Goal: Task Accomplishment & Management: Use online tool/utility

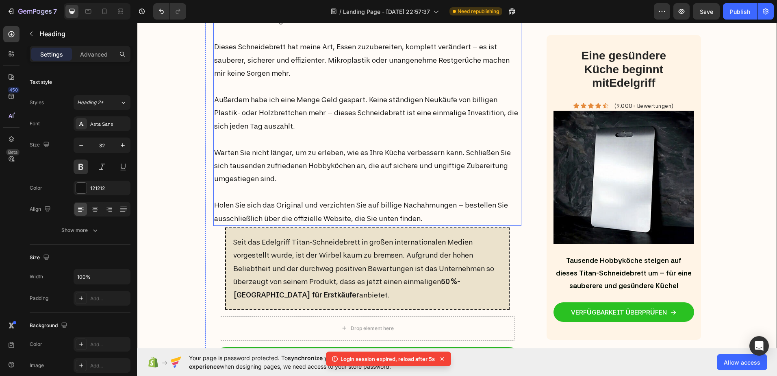
scroll to position [3190, 0]
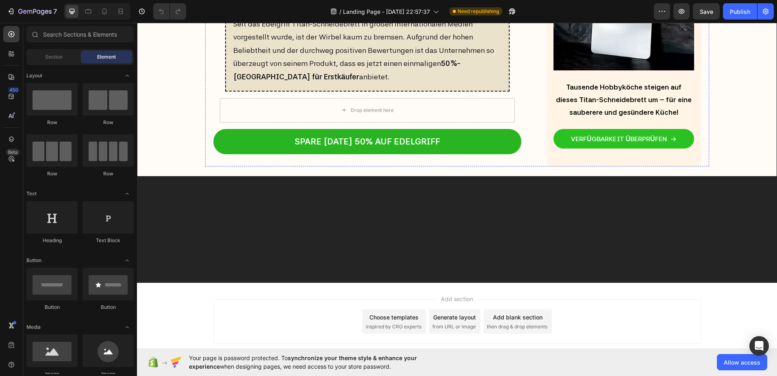
scroll to position [3536, 0]
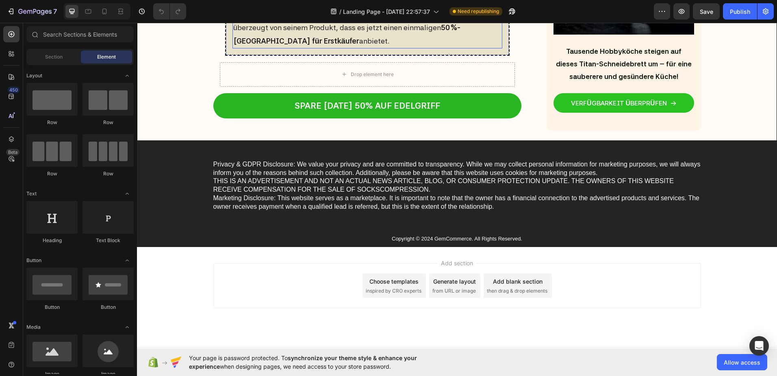
click at [234, 48] on p "Seit das Edelgriff Titan-Schneidebrett in großen internationalen Medien vorgest…" at bounding box center [367, 15] width 268 height 66
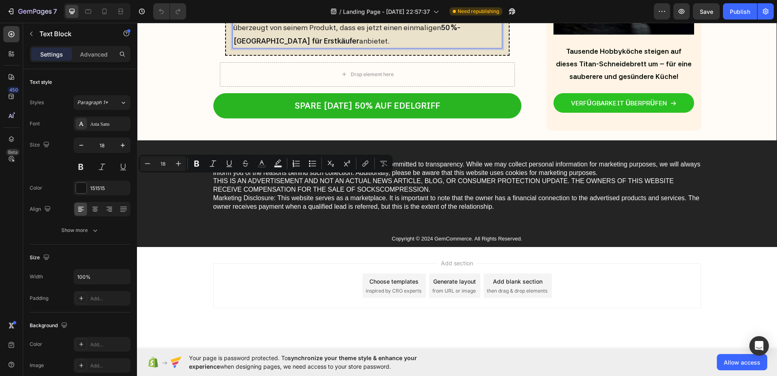
click at [234, 48] on p "Seit das Edelgriff Titan-Schneidebrett in großen internationalen Medien vorgest…" at bounding box center [367, 15] width 268 height 66
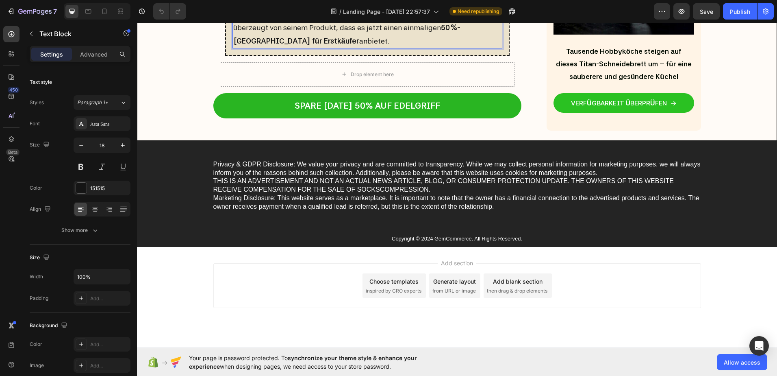
click at [234, 48] on p "Seit das Edelgriff Titan-Schneidebrett in großen internationalen Medien vorgest…" at bounding box center [367, 15] width 268 height 66
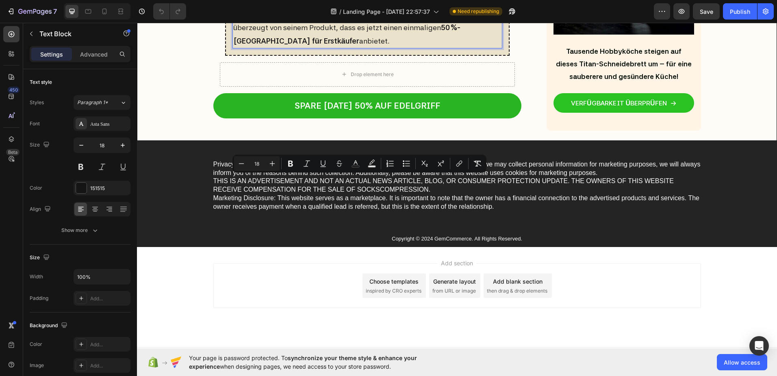
click at [306, 48] on p "Seit das Edelgriff Titan-Schneidebrett in großen internationalen Medien vorgest…" at bounding box center [367, 15] width 268 height 66
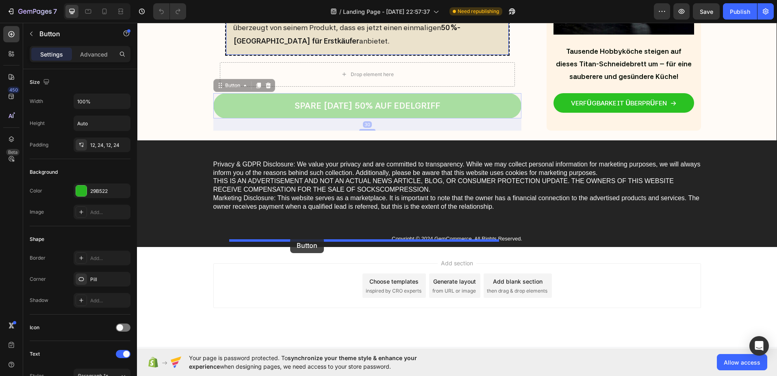
drag, startPoint x: 279, startPoint y: 296, endPoint x: 290, endPoint y: 237, distance: 60.4
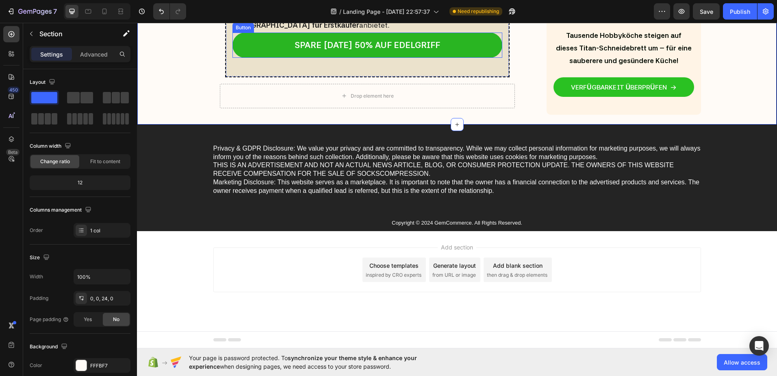
scroll to position [3576, 0]
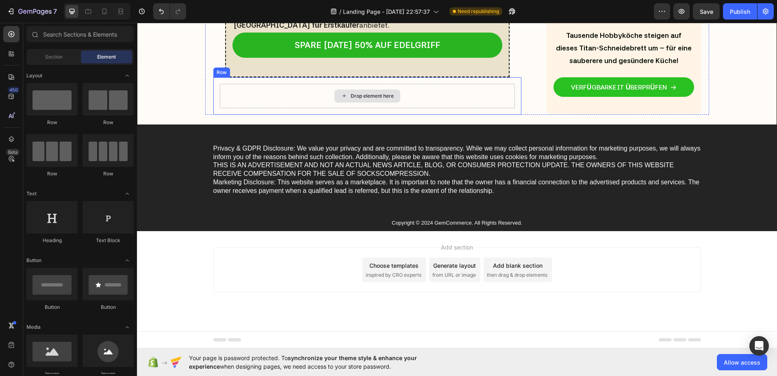
click at [369, 99] on div "Drop element here" at bounding box center [372, 96] width 43 height 7
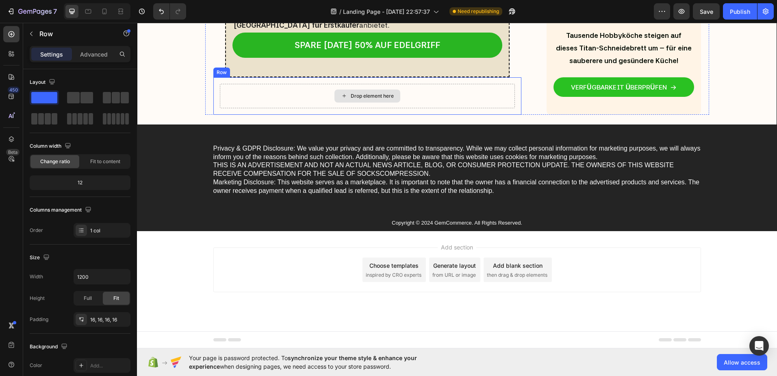
click at [245, 108] on div "Drop element here" at bounding box center [367, 96] width 295 height 24
click at [263, 73] on icon at bounding box center [263, 69] width 7 height 7
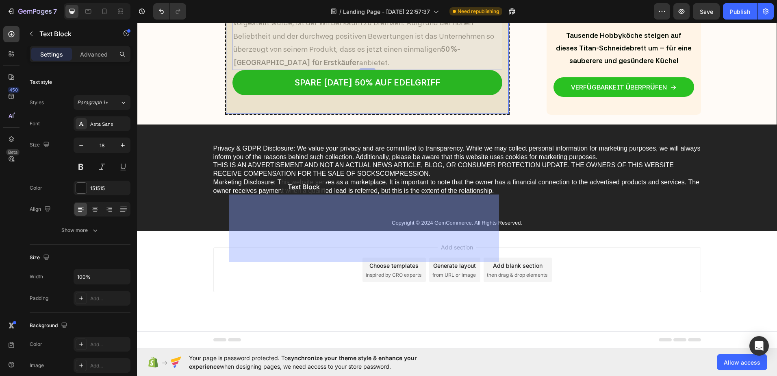
drag, startPoint x: 297, startPoint y: 194, endPoint x: 281, endPoint y: 178, distance: 22.1
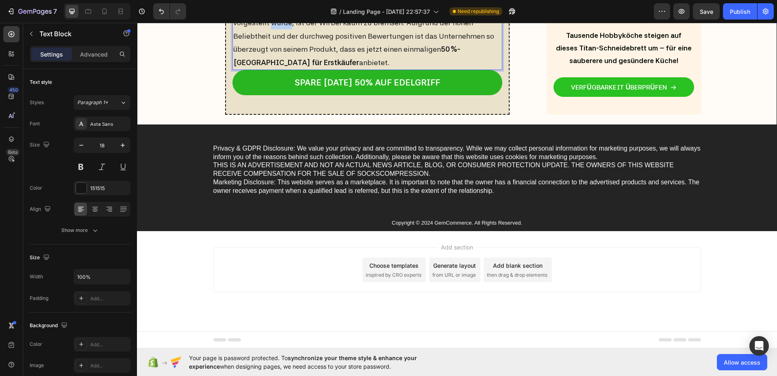
click at [273, 69] on p "Seit das Edelgriff Titan-Schneidebrett in großen internationalen Medien vorgest…" at bounding box center [367, 36] width 268 height 66
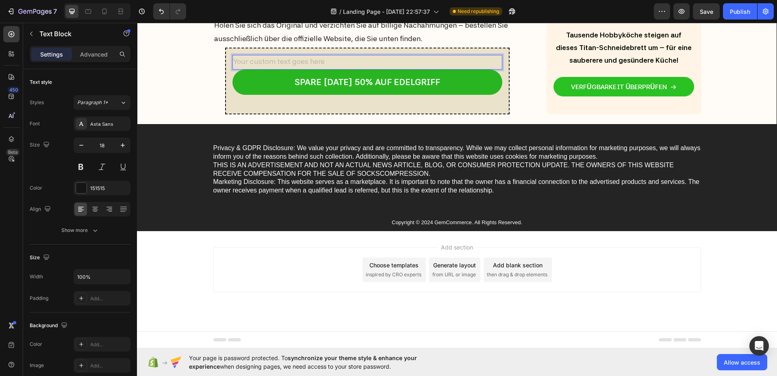
drag, startPoint x: 254, startPoint y: 139, endPoint x: 234, endPoint y: 139, distance: 19.1
click at [234, 69] on div "Rich Text Editor. Editing area: main" at bounding box center [367, 62] width 270 height 15
drag, startPoint x: 240, startPoint y: 139, endPoint x: 235, endPoint y: 137, distance: 5.1
click at [235, 69] on div "Rich Text Editor. Editing area: main" at bounding box center [367, 62] width 270 height 15
drag, startPoint x: 242, startPoint y: 137, endPoint x: 193, endPoint y: 151, distance: 51.6
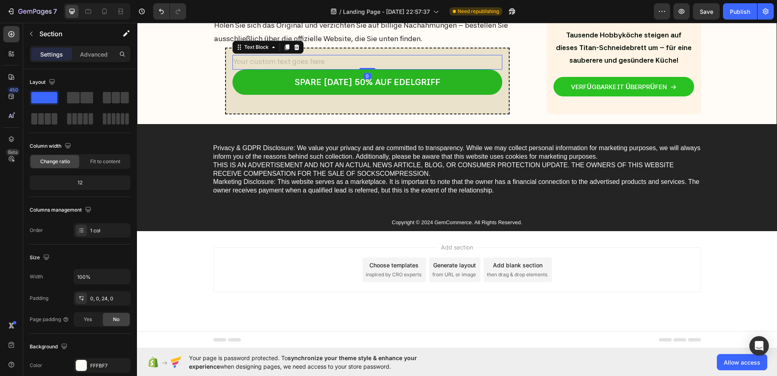
click at [243, 69] on div "Rich Text Editor. Editing area: main" at bounding box center [367, 62] width 270 height 15
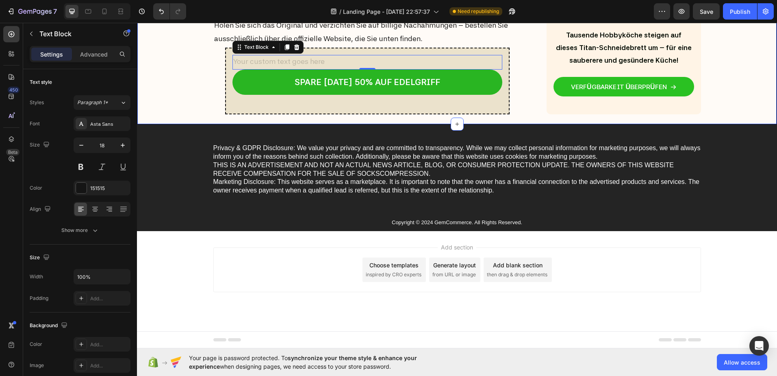
scroll to position [3654, 0]
click at [287, 59] on div "Rich Text Editor. Editing area: main" at bounding box center [367, 62] width 270 height 15
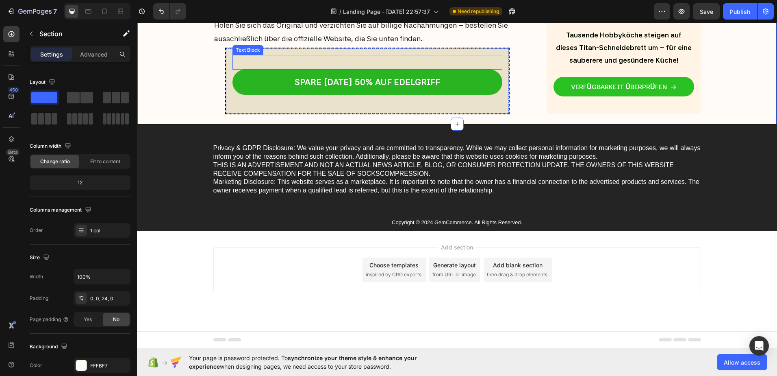
click at [252, 59] on p "Rich Text Editor. Editing area: main" at bounding box center [367, 62] width 268 height 13
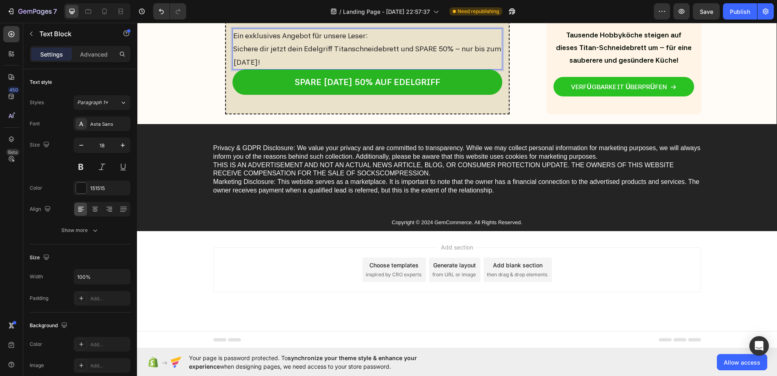
scroll to position [3572, 0]
drag, startPoint x: 297, startPoint y: 169, endPoint x: 228, endPoint y: 141, distance: 75.2
click at [228, 114] on div "Ein exklusives Angebot für unsere Leser: Sichere dir jetzt dein Edelgriff Titan…" at bounding box center [367, 67] width 284 height 93
click at [295, 126] on icon "Editor contextual toolbar" at bounding box center [292, 127] width 8 height 8
drag, startPoint x: 324, startPoint y: 166, endPoint x: 228, endPoint y: 139, distance: 100.1
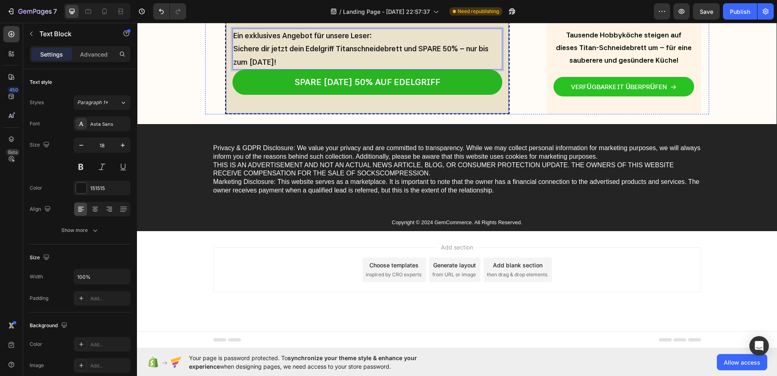
click at [228, 114] on div "Ein exklusives Angebot für unsere Leser: Sichere dir jetzt dein Edelgriff Titan…" at bounding box center [367, 67] width 284 height 93
click at [317, 69] on p "Sichere dir jetzt dein Edelgriff Titanschneidebrett und SPARE 50% -- nur bis zu…" at bounding box center [367, 55] width 268 height 26
drag, startPoint x: 311, startPoint y: 168, endPoint x: 223, endPoint y: 142, distance: 92.1
click at [225, 114] on div "Ein exklusives Angebot für unsere Leser: Sichere dir jetzt dein Edelgriff Titan…" at bounding box center [367, 67] width 284 height 93
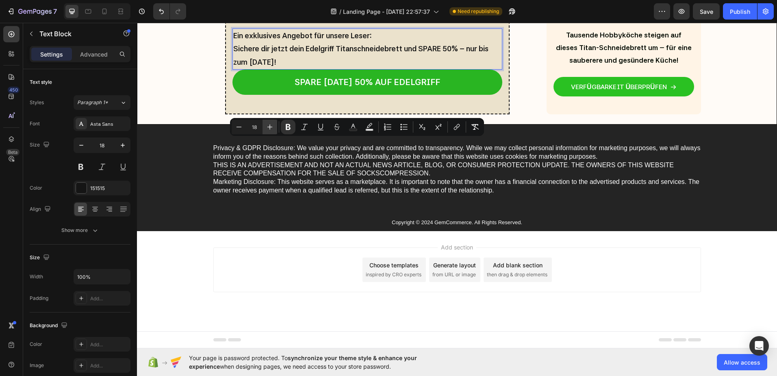
click at [276, 127] on button "Plus" at bounding box center [270, 126] width 15 height 15
click at [238, 128] on icon "Editor contextual toolbar" at bounding box center [239, 127] width 8 height 8
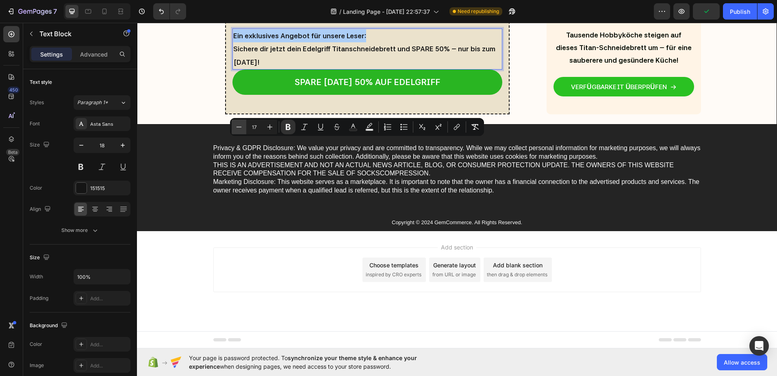
click at [238, 128] on icon "Editor contextual toolbar" at bounding box center [239, 127] width 8 height 8
click at [269, 128] on icon "Editor contextual toolbar" at bounding box center [270, 127] width 8 height 8
type input "18"
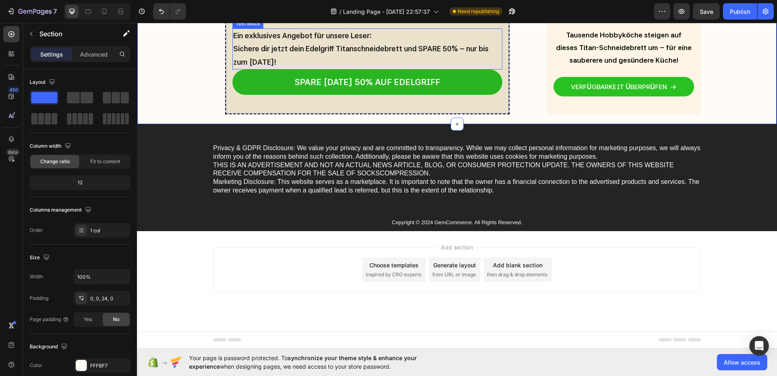
click at [346, 69] on p "Sichere dir jetzt dein Edelgriff Titanschneidebrett und SPARE 50% -- nur bis zu…" at bounding box center [367, 55] width 268 height 26
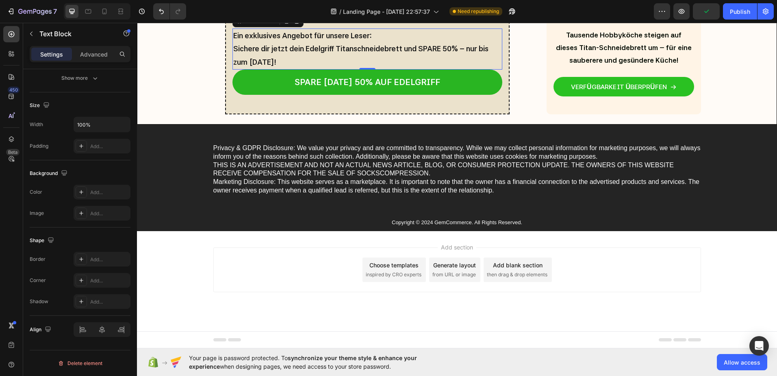
scroll to position [71, 0]
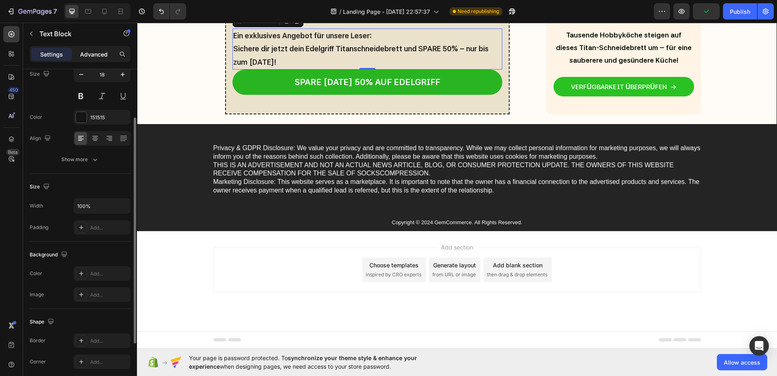
click at [93, 57] on p "Advanced" at bounding box center [94, 54] width 28 height 9
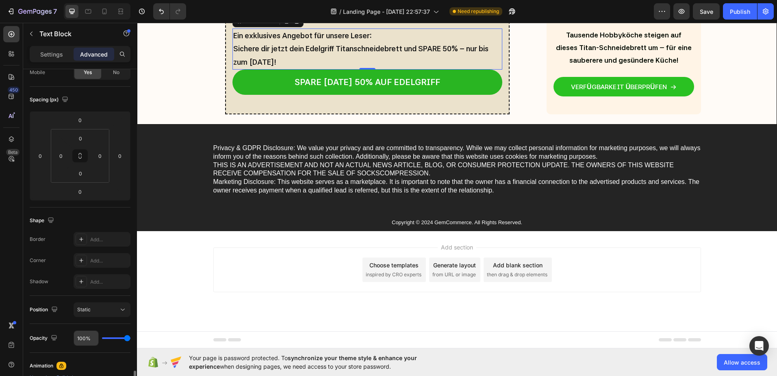
scroll to position [234, 0]
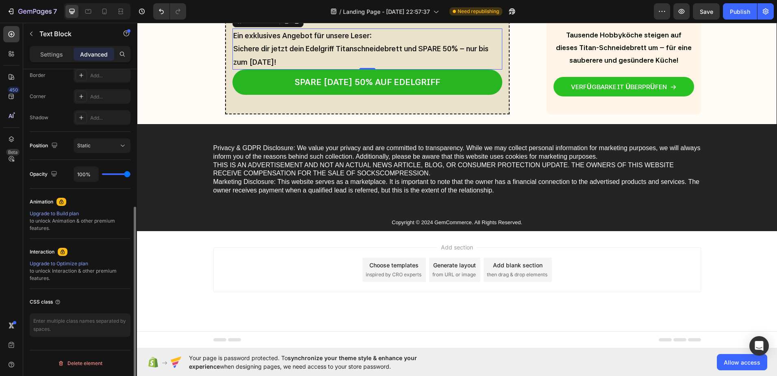
type input "50%"
type input "50"
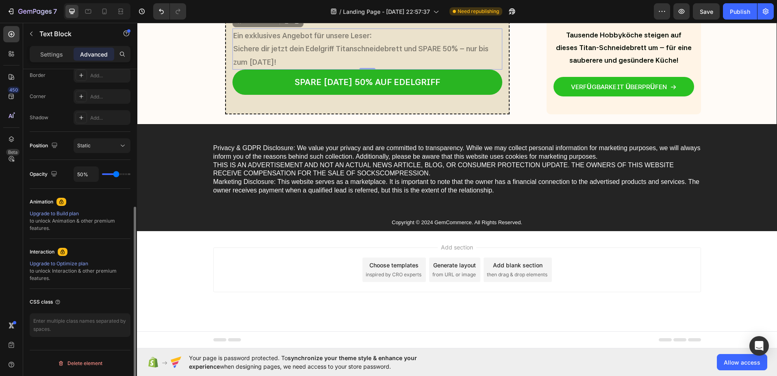
type input "48%"
type input "48"
type input "46%"
type input "46"
type input "44%"
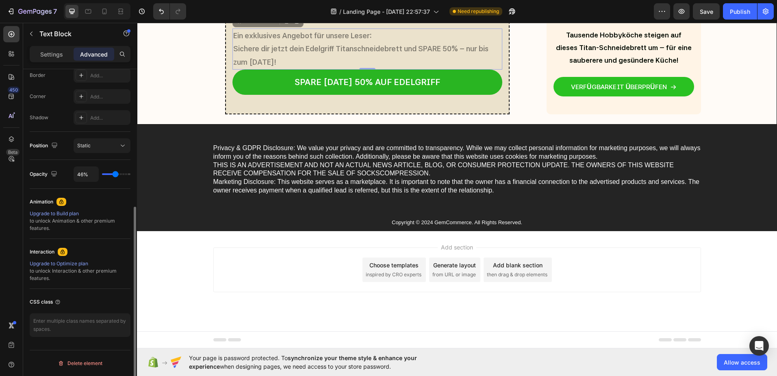
type input "44"
type input "52%"
type input "52"
type input "59%"
type input "59"
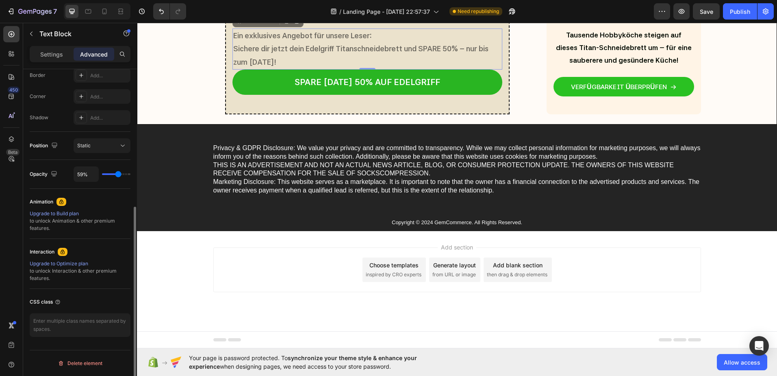
type input "67%"
type input "67"
type input "76%"
type input "76"
type input "83%"
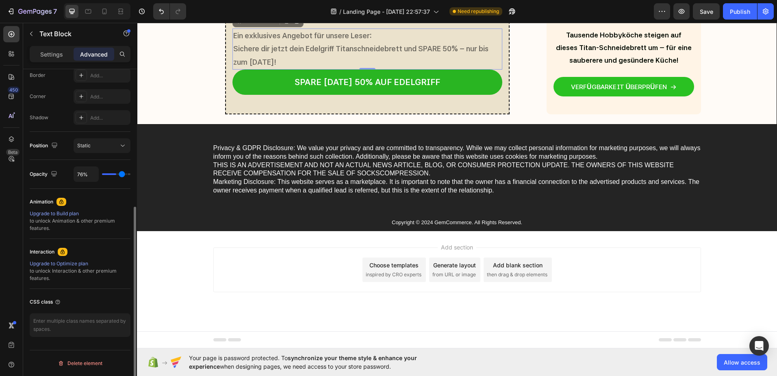
type input "83"
type input "87%"
type input "87"
type input "89%"
type input "89"
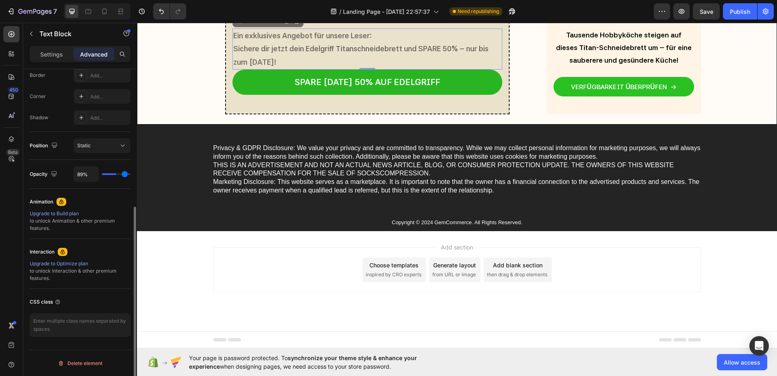
type input "91%"
type input "91"
type input "93%"
type input "93"
type input "96%"
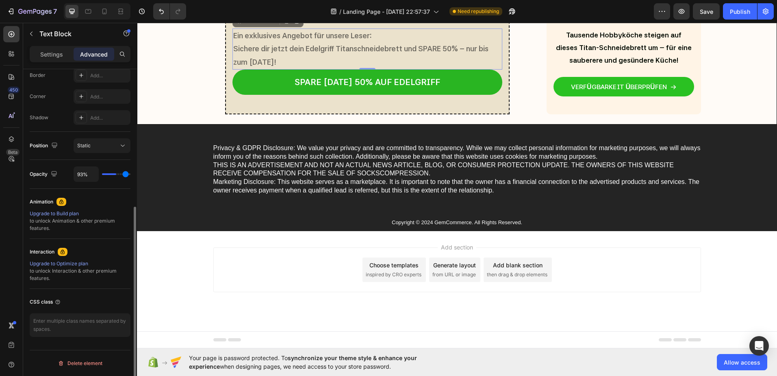
type input "96"
type input "100%"
type input "100"
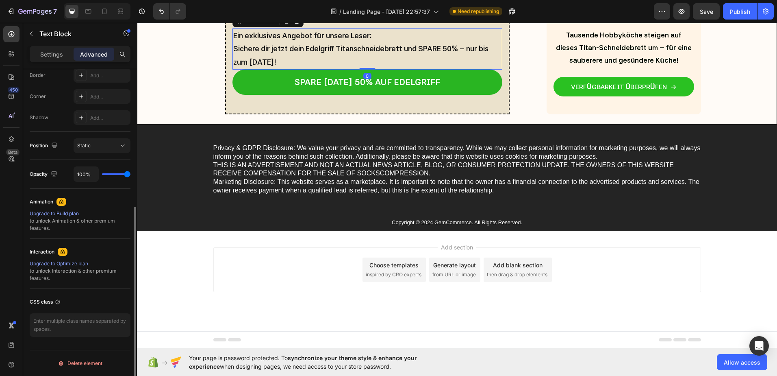
drag, startPoint x: 125, startPoint y: 172, endPoint x: 130, endPoint y: 172, distance: 4.9
click at [130, 173] on input "range" at bounding box center [116, 174] width 28 height 2
click at [93, 145] on div "Static" at bounding box center [97, 145] width 41 height 7
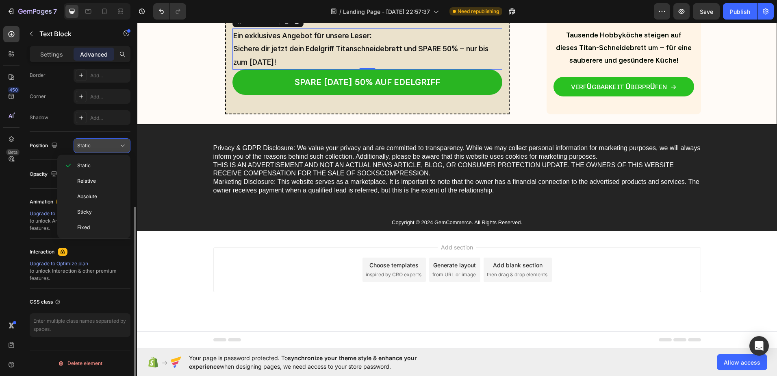
click at [93, 145] on div "Static" at bounding box center [97, 145] width 41 height 7
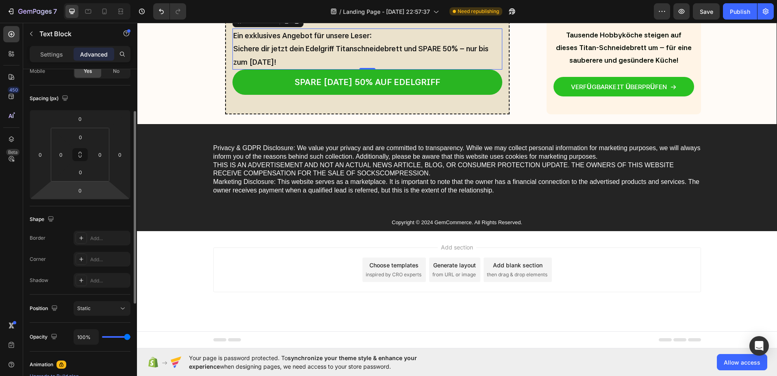
scroll to position [0, 0]
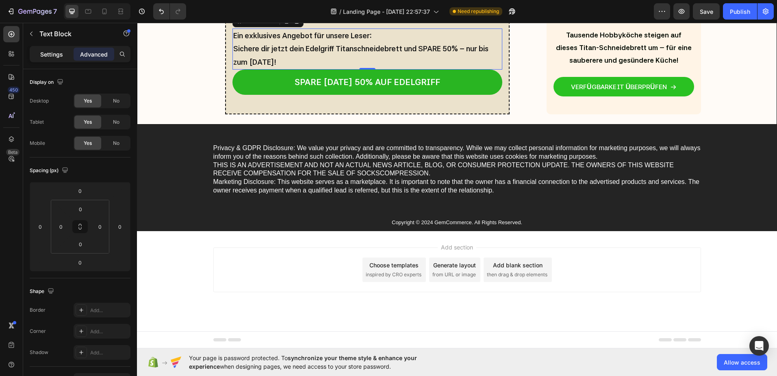
click at [54, 55] on p "Settings" at bounding box center [51, 54] width 23 height 9
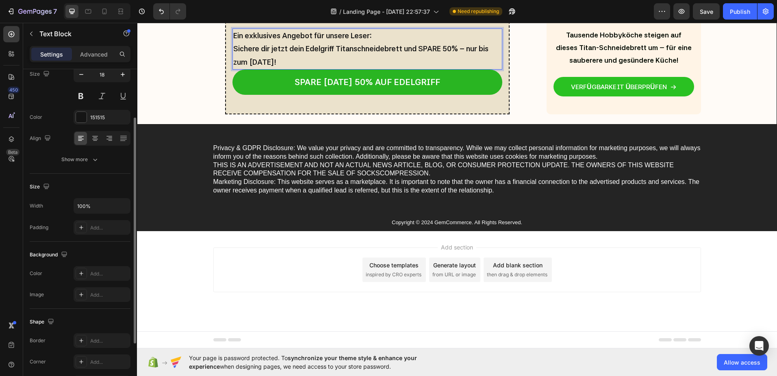
scroll to position [30, 0]
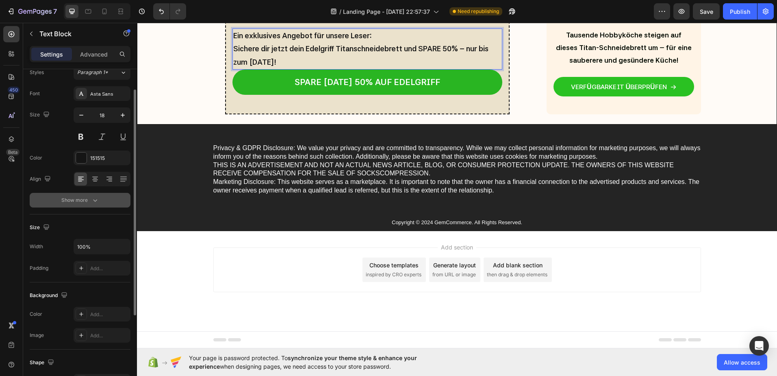
click at [85, 203] on div "Show more" at bounding box center [80, 200] width 38 height 8
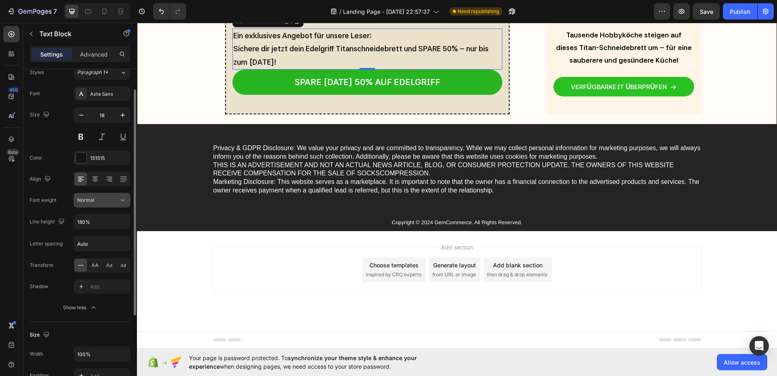
click at [95, 203] on div "Normal" at bounding box center [97, 199] width 41 height 7
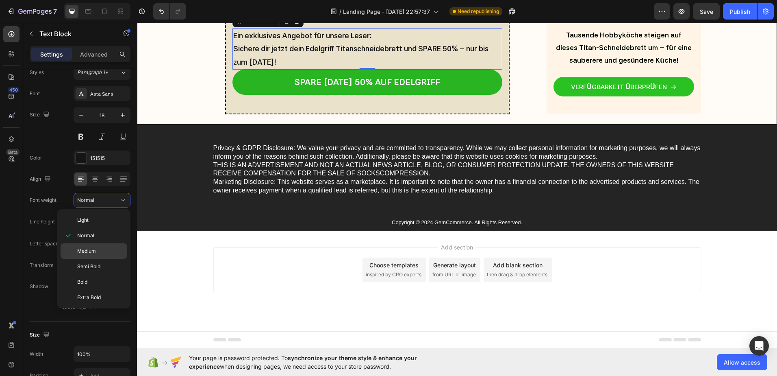
click at [89, 249] on span "Medium" at bounding box center [86, 250] width 19 height 7
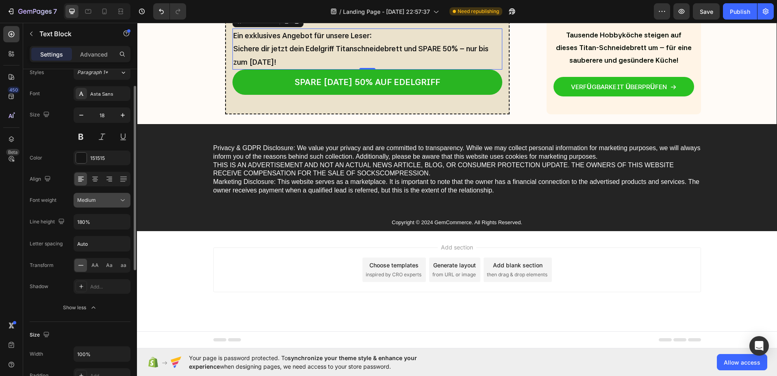
click at [92, 198] on span "Medium" at bounding box center [86, 200] width 19 height 6
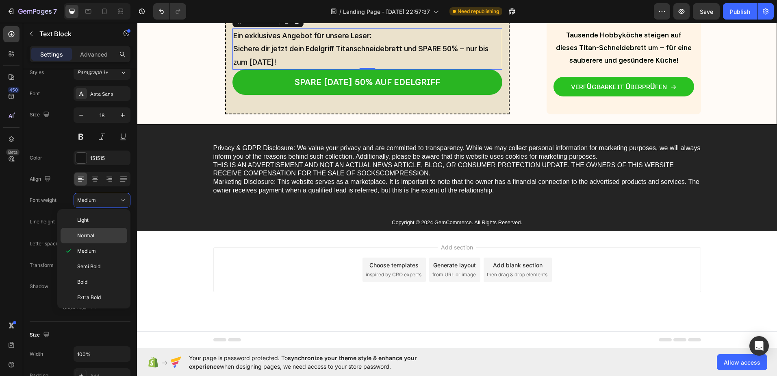
click at [84, 233] on span "Normal" at bounding box center [85, 235] width 17 height 7
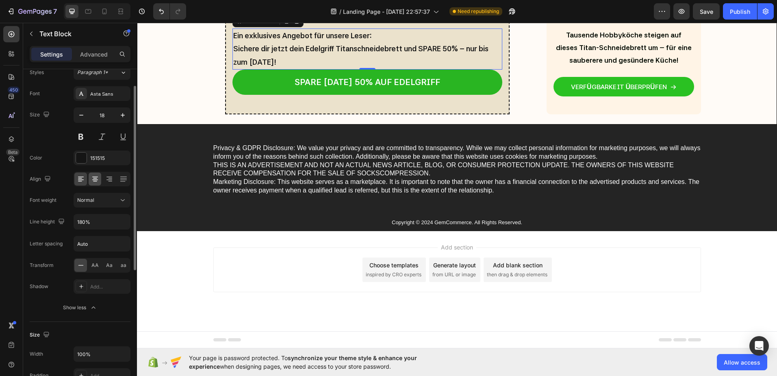
click at [91, 180] on div at bounding box center [95, 178] width 13 height 13
click at [80, 178] on icon at bounding box center [80, 178] width 4 height 1
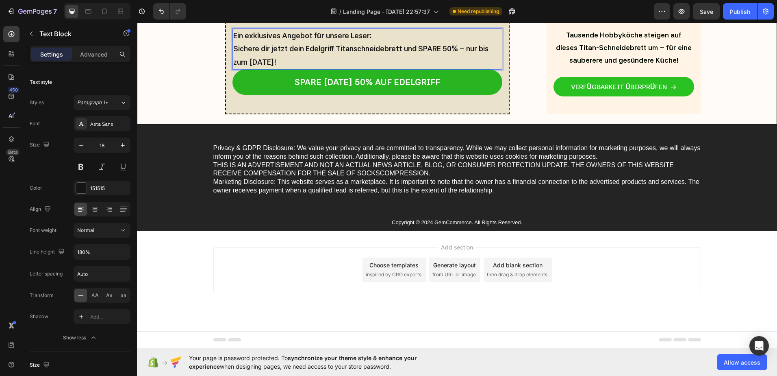
drag, startPoint x: 321, startPoint y: 171, endPoint x: 227, endPoint y: 142, distance: 98.7
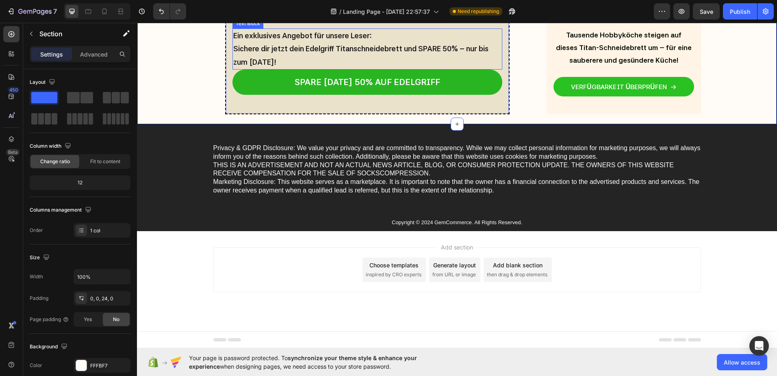
click at [259, 40] on strong "Ein exklusives Angebot für unsere Leser:" at bounding box center [302, 35] width 139 height 9
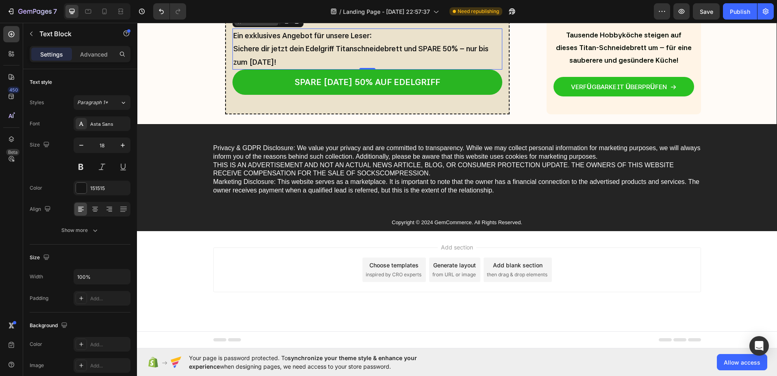
click at [255, 24] on div "Text Block" at bounding box center [257, 20] width 28 height 7
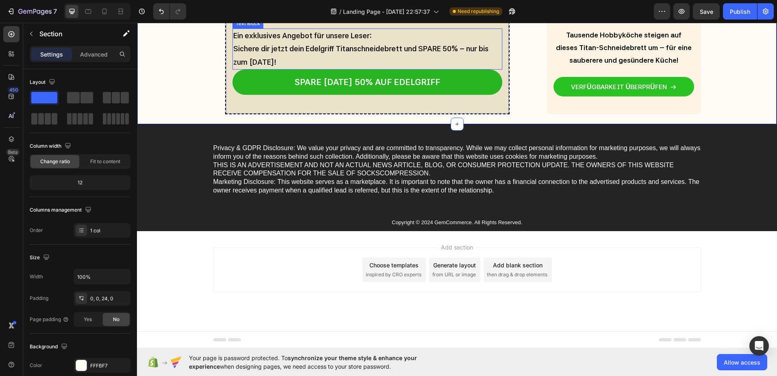
click at [274, 69] on p "Sichere dir jetzt dein Edelgriff Titanschneidebrett und SPARE 50% -- nur bis zu…" at bounding box center [367, 55] width 268 height 26
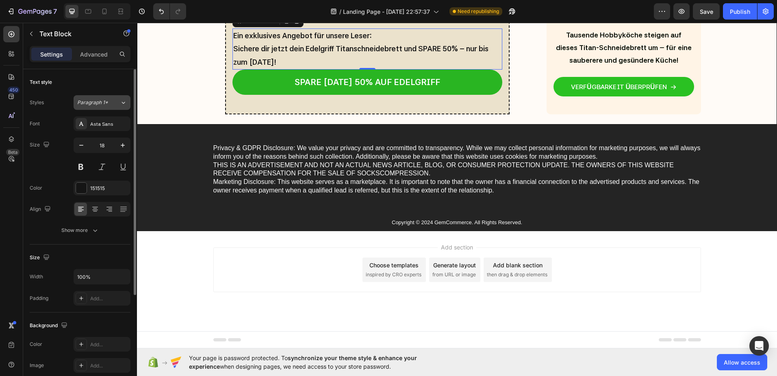
click at [104, 98] on button "Paragraph 1*" at bounding box center [102, 102] width 57 height 15
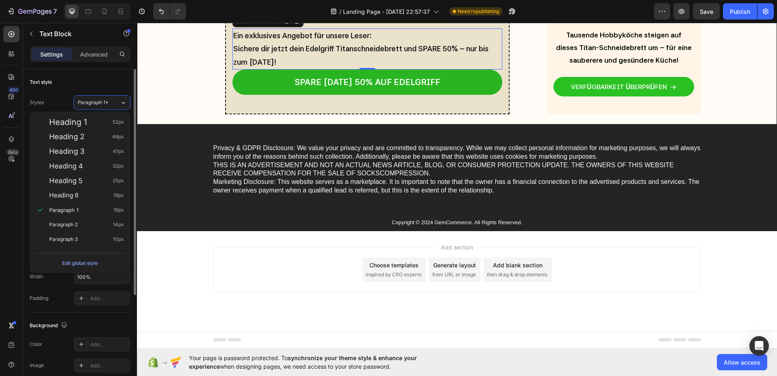
click at [104, 312] on div "Text style Styles Paragraph 1* Font Asta Sans Size 18 Color 151515 Align Show m…" at bounding box center [80, 345] width 101 height 67
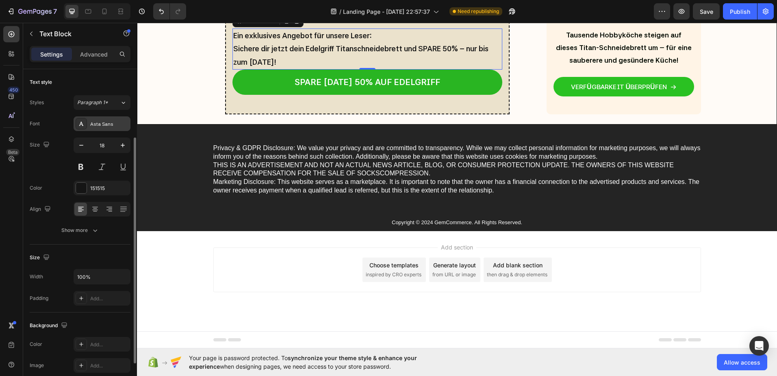
scroll to position [41, 0]
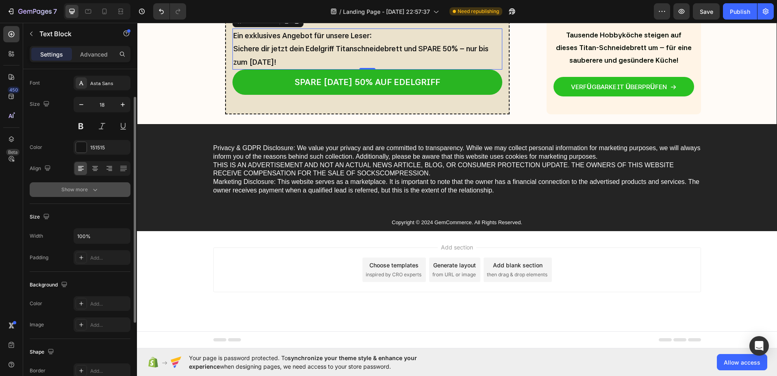
click at [85, 190] on div "Show more" at bounding box center [80, 189] width 38 height 8
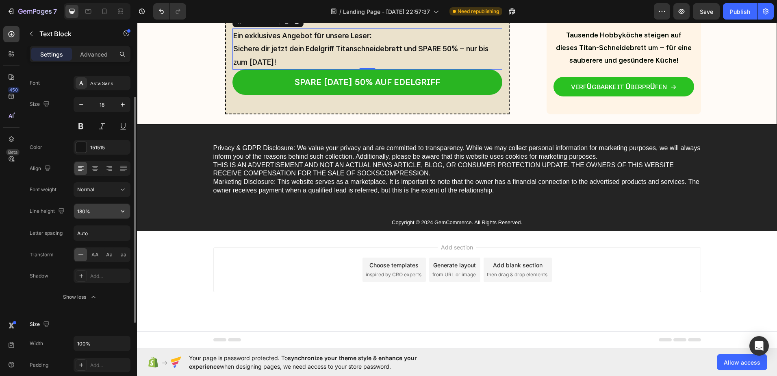
click at [89, 212] on input "180%" at bounding box center [102, 211] width 56 height 15
click at [128, 210] on button "button" at bounding box center [122, 211] width 15 height 15
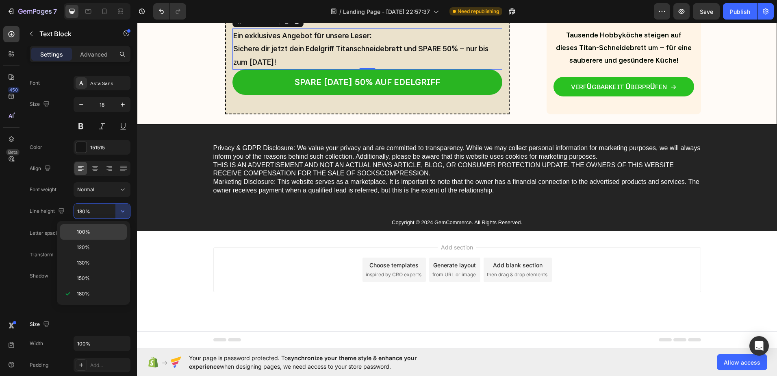
click at [91, 235] on p "100%" at bounding box center [100, 231] width 46 height 7
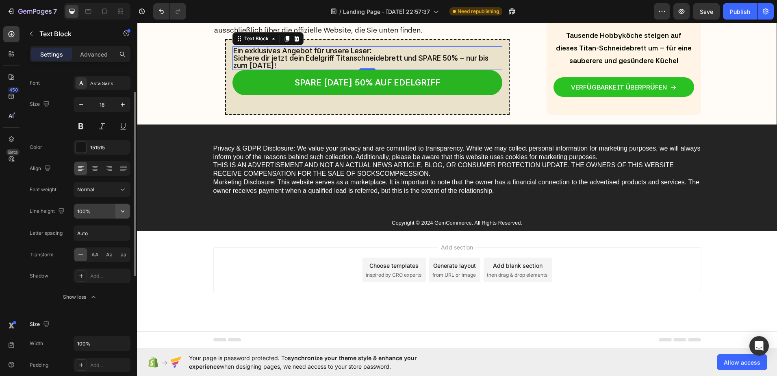
click at [125, 214] on icon "button" at bounding box center [123, 211] width 8 height 8
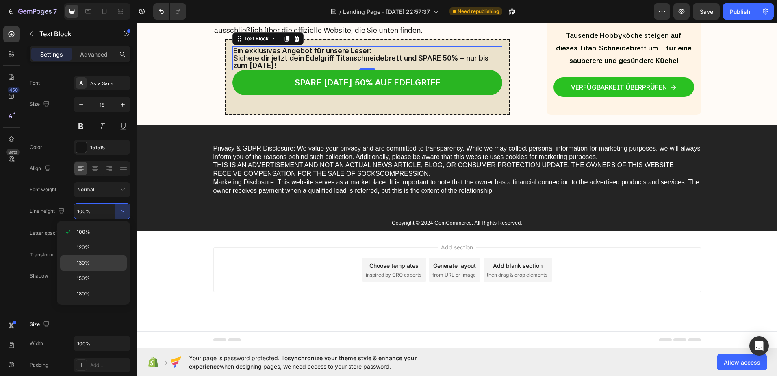
click at [80, 262] on span "130%" at bounding box center [83, 262] width 13 height 7
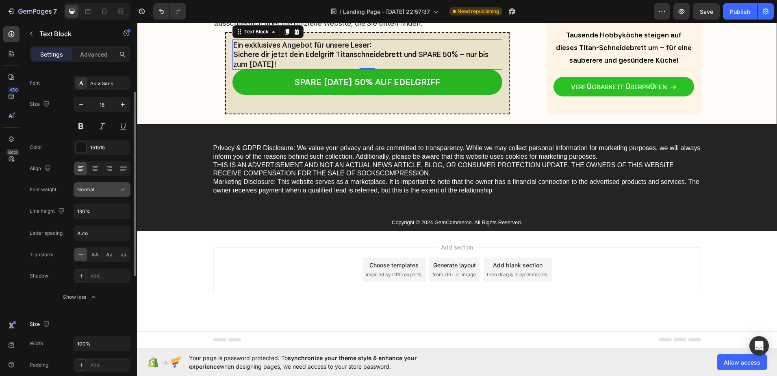
click at [115, 195] on button "Normal" at bounding box center [102, 189] width 57 height 15
click at [116, 185] on div "Normal" at bounding box center [102, 189] width 50 height 8
click at [115, 215] on input "130%" at bounding box center [102, 211] width 56 height 15
click at [121, 211] on icon "button" at bounding box center [123, 211] width 8 height 8
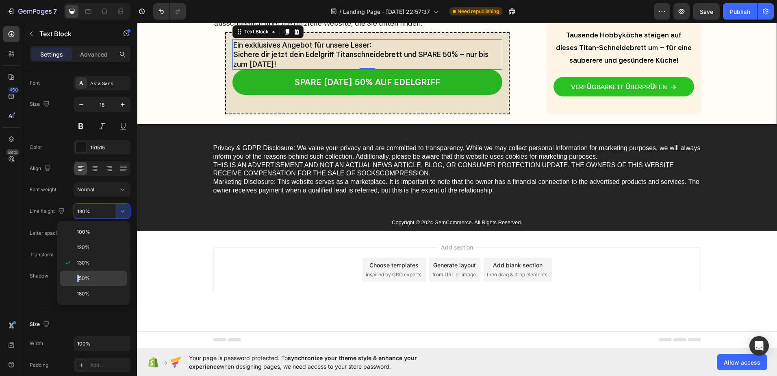
click at [78, 275] on span "150%" at bounding box center [83, 277] width 13 height 7
type input "150%"
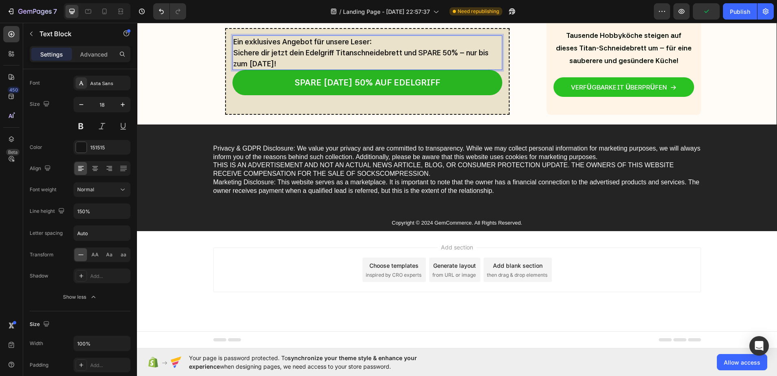
click at [315, 69] on p "Sichere dir jetzt dein Edelgriff Titanschneidebrett und SPARE 50% -- nur bis zu…" at bounding box center [367, 58] width 268 height 22
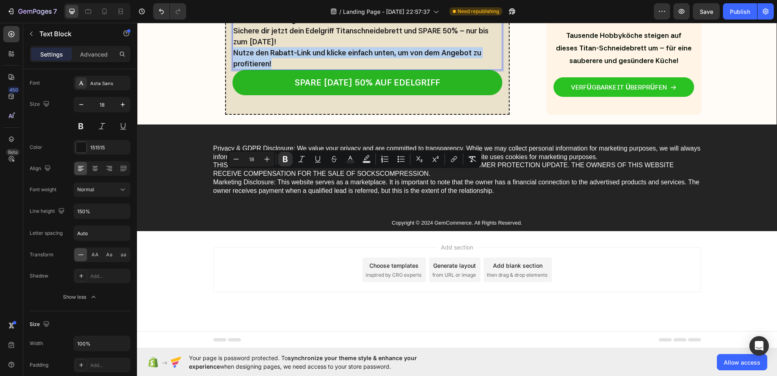
drag, startPoint x: 273, startPoint y: 187, endPoint x: 232, endPoint y: 170, distance: 44.1
click at [233, 69] on p "Nutze den Rabatt-Link und klicke einfach unten, um von dem Angebot zu profitier…" at bounding box center [367, 58] width 268 height 22
click at [286, 156] on icon "Editor contextual toolbar" at bounding box center [285, 159] width 5 height 6
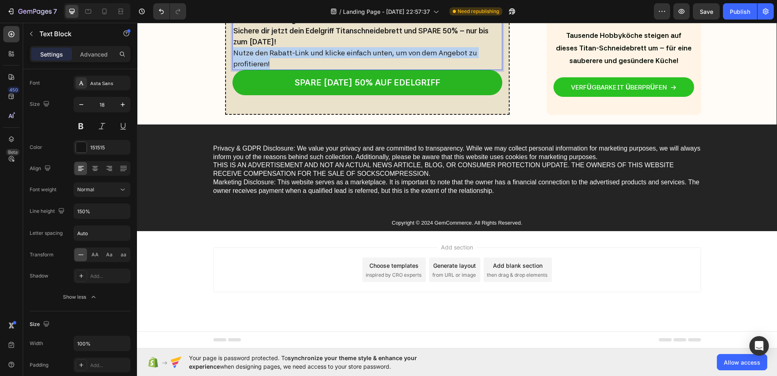
drag, startPoint x: 269, startPoint y: 187, endPoint x: 230, endPoint y: 176, distance: 41.4
click at [232, 70] on div "Ein exklusives Angebot für unsere Leser: Sichere dir jetzt dein Edelgriff Titan…" at bounding box center [367, 41] width 270 height 56
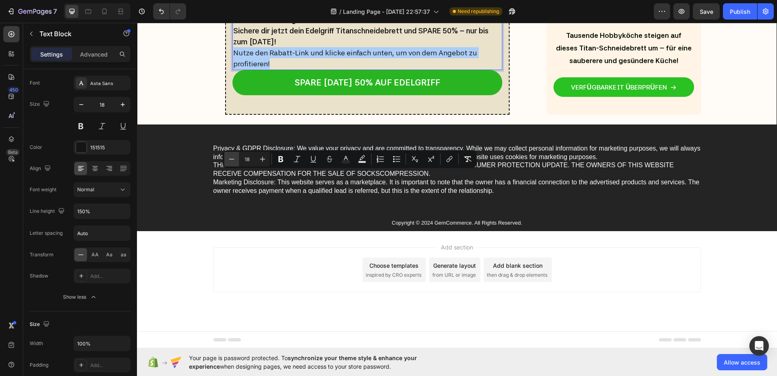
click at [230, 157] on icon "Editor contextual toolbar" at bounding box center [232, 159] width 8 height 8
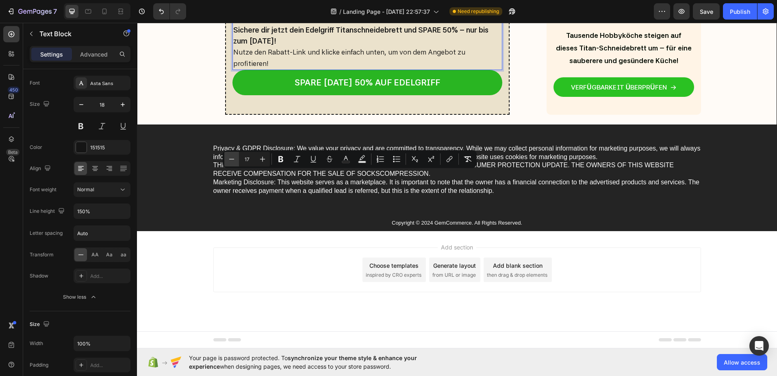
click at [230, 157] on icon "Editor contextual toolbar" at bounding box center [232, 159] width 8 height 8
type input "16"
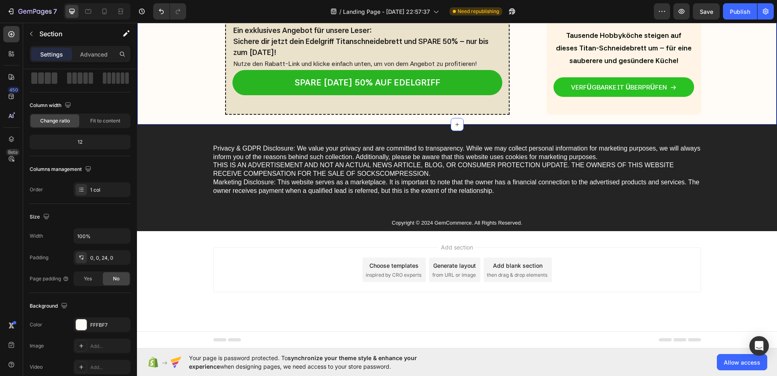
scroll to position [0, 0]
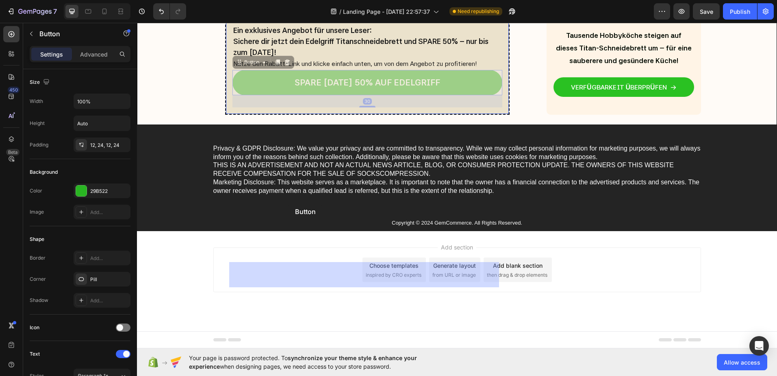
drag, startPoint x: 288, startPoint y: 195, endPoint x: 289, endPoint y: 203, distance: 7.7
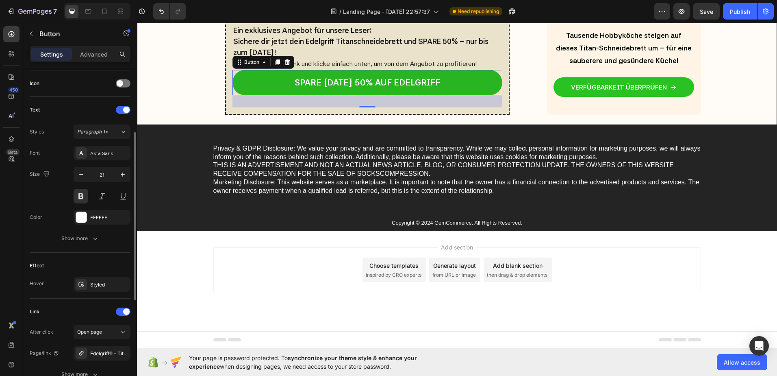
scroll to position [317, 0]
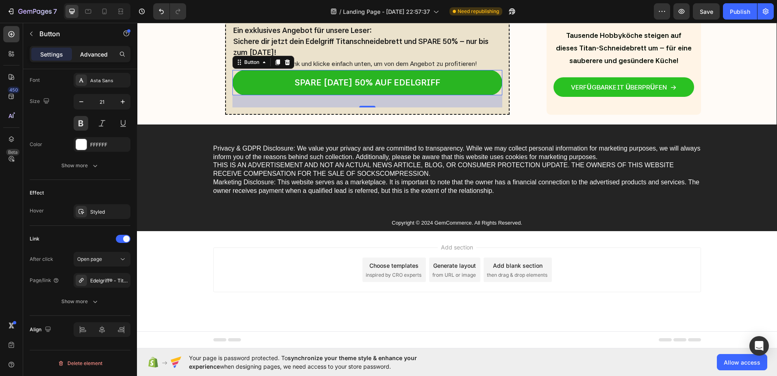
click at [85, 53] on p "Advanced" at bounding box center [94, 54] width 28 height 9
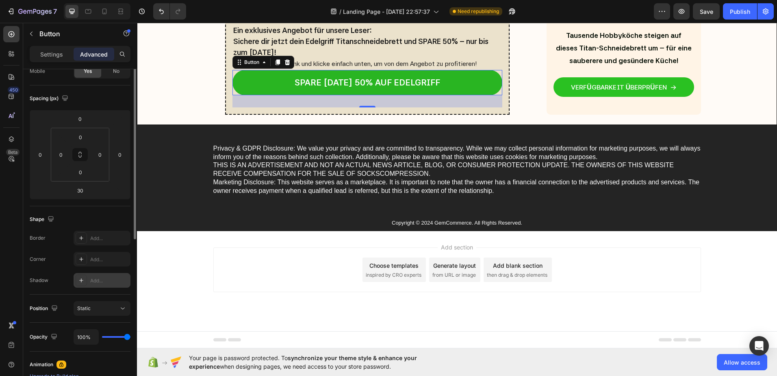
scroll to position [0, 0]
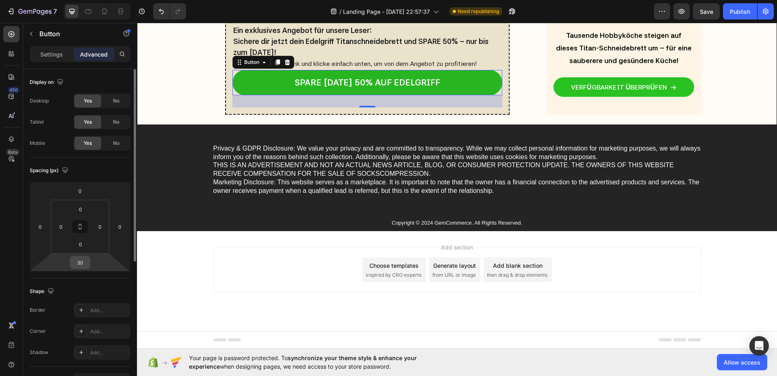
click at [77, 260] on input "30" at bounding box center [80, 262] width 16 height 12
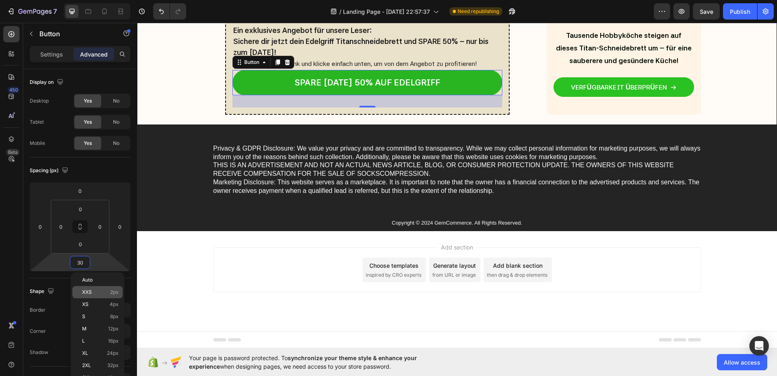
click at [96, 296] on div "XXS 2px" at bounding box center [97, 292] width 50 height 12
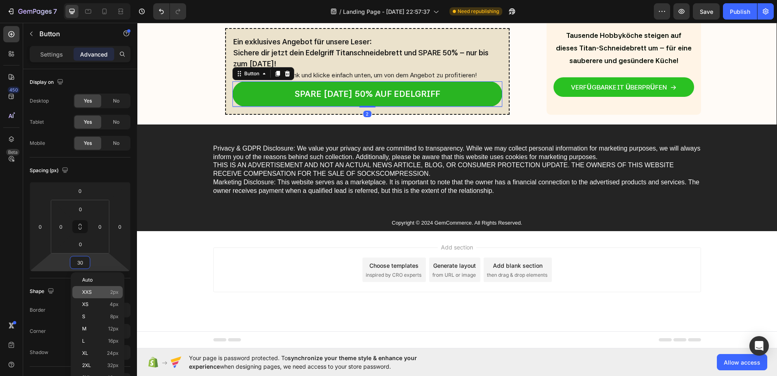
type input "2"
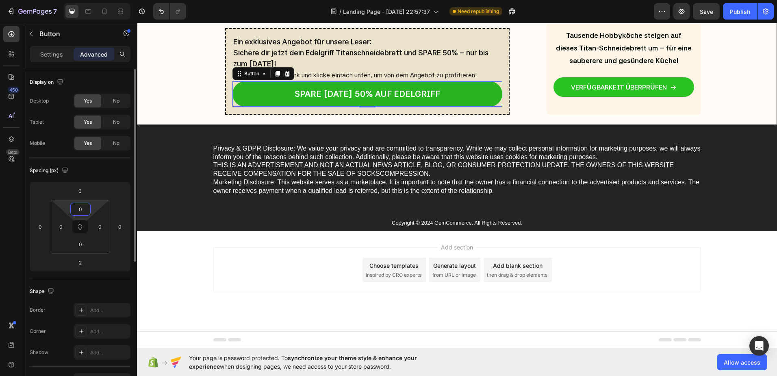
click at [81, 206] on input "0" at bounding box center [80, 209] width 16 height 12
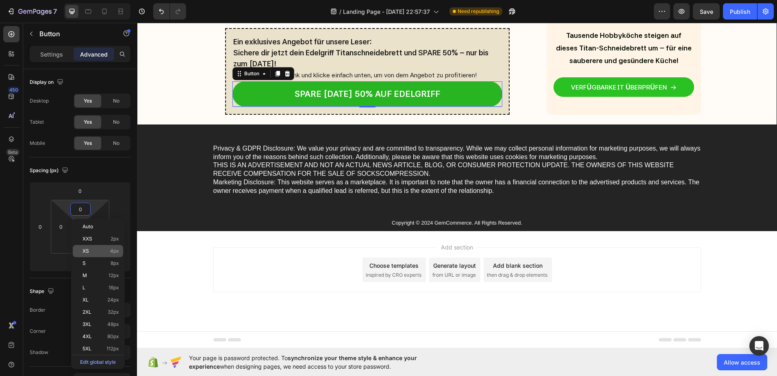
click at [94, 252] on p "XS 4px" at bounding box center [101, 251] width 37 height 6
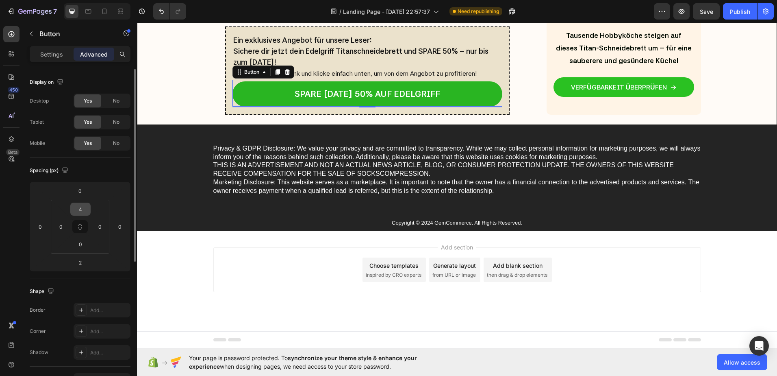
click at [78, 210] on input "4" at bounding box center [80, 209] width 16 height 12
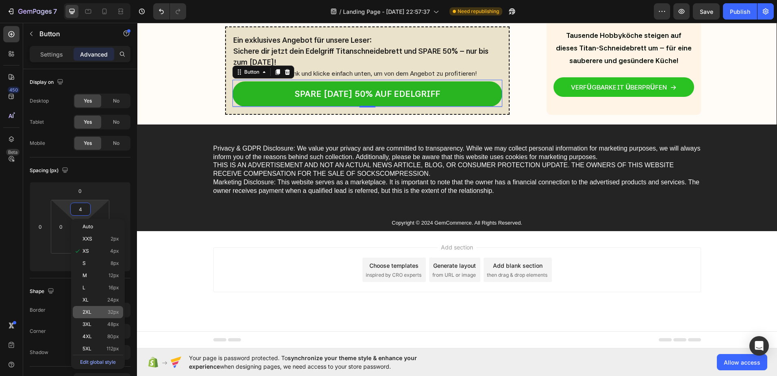
click at [89, 314] on span "2XL" at bounding box center [87, 312] width 9 height 6
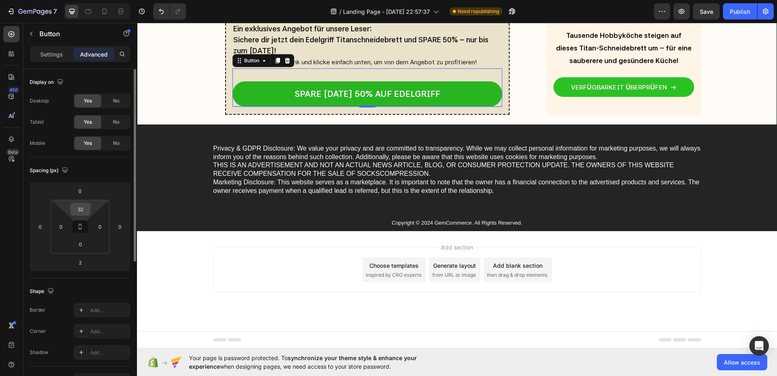
click at [80, 212] on input "32" at bounding box center [80, 209] width 16 height 12
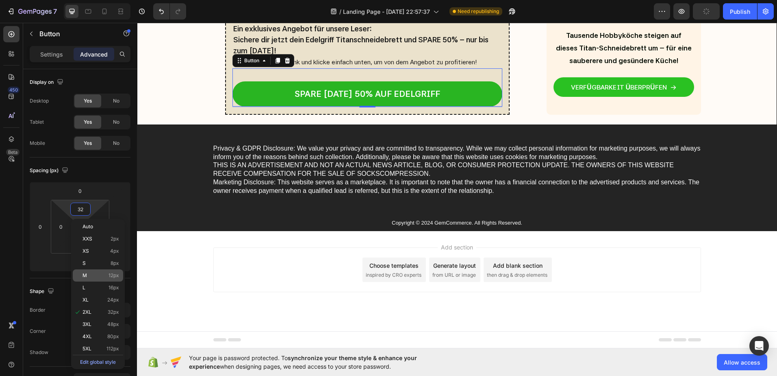
click at [96, 278] on p "M 12px" at bounding box center [101, 275] width 37 height 6
type input "12"
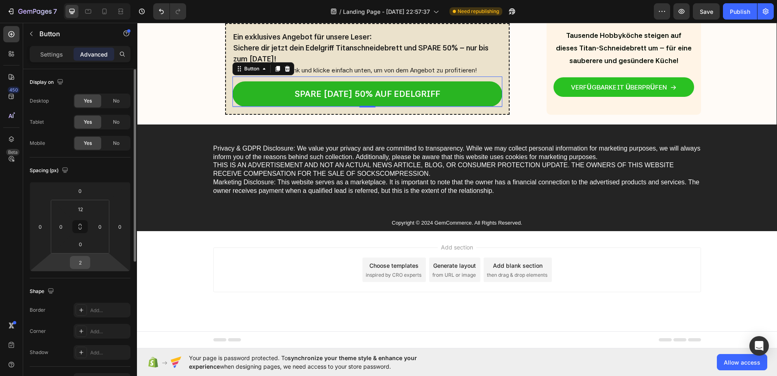
click at [80, 266] on input "2" at bounding box center [80, 262] width 16 height 12
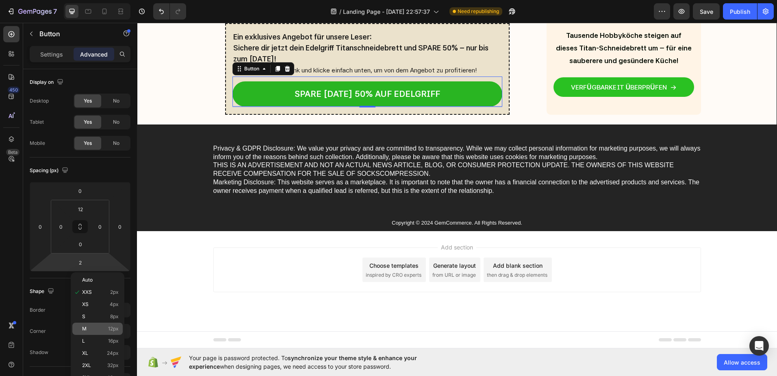
click at [89, 329] on p "M 12px" at bounding box center [100, 329] width 37 height 6
type input "12"
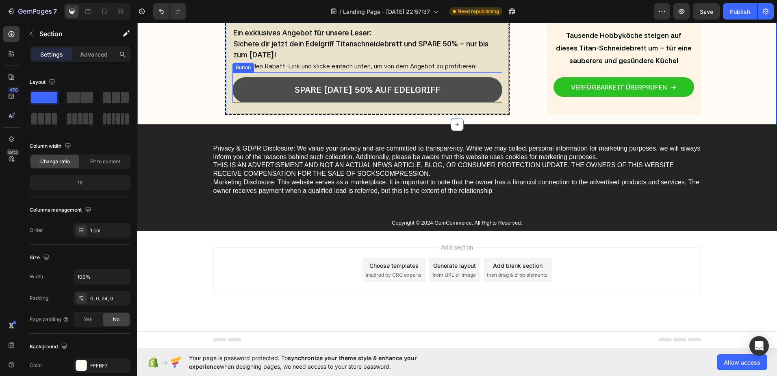
click at [462, 102] on link "SPARE [DATE] 50% AUF EDELGRIFF" at bounding box center [367, 89] width 270 height 25
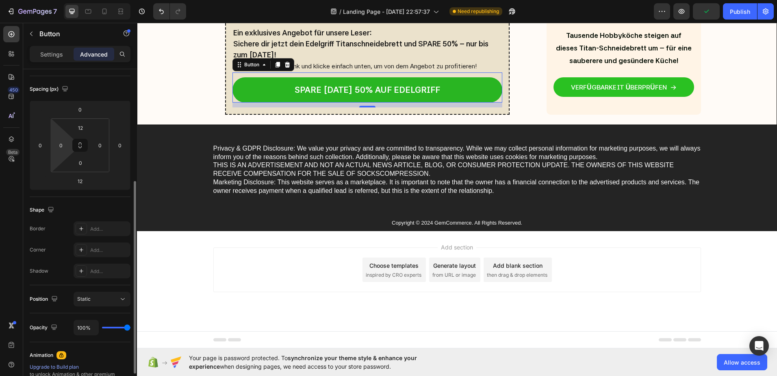
scroll to position [163, 0]
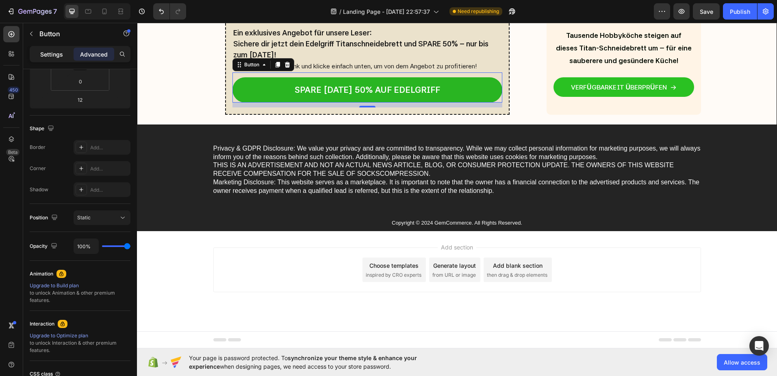
click at [48, 54] on p "Settings" at bounding box center [51, 54] width 23 height 9
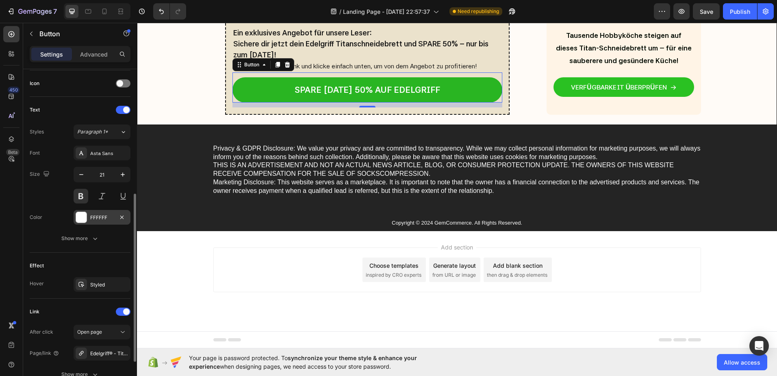
scroll to position [284, 0]
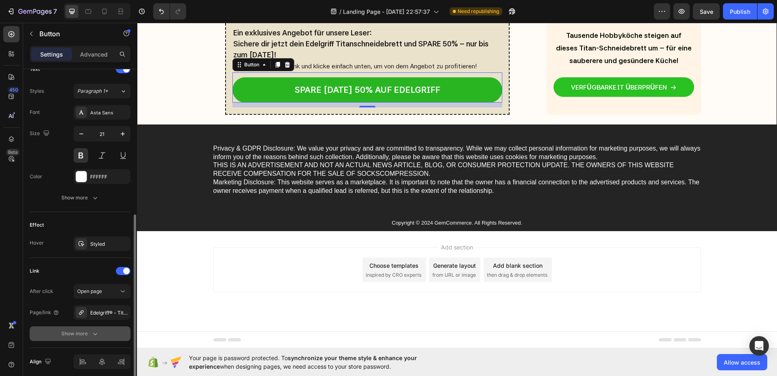
click at [80, 332] on div "Show more" at bounding box center [80, 333] width 38 height 8
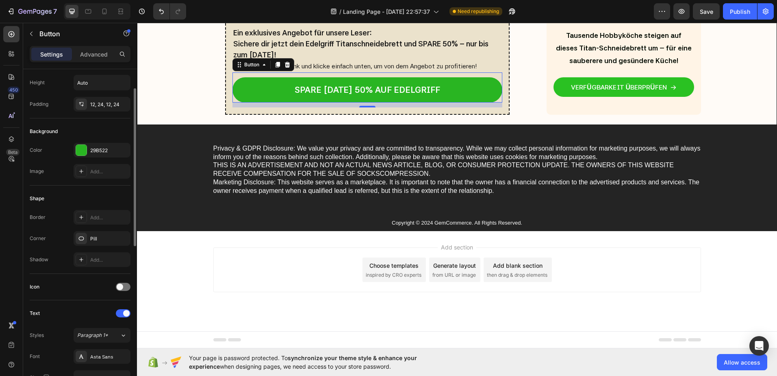
scroll to position [0, 0]
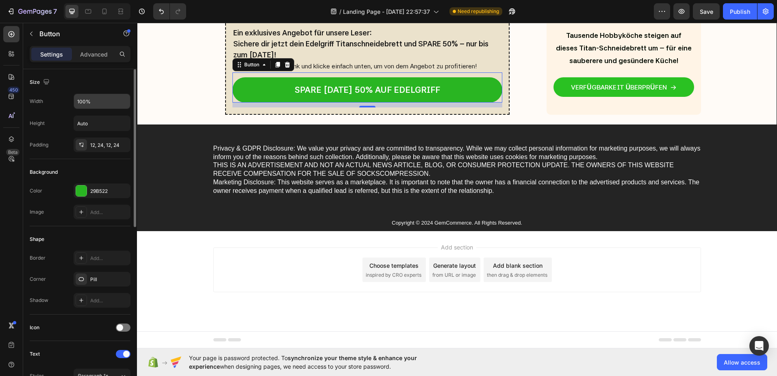
click at [96, 103] on input "100%" at bounding box center [102, 101] width 56 height 15
click at [116, 101] on button "button" at bounding box center [122, 101] width 15 height 15
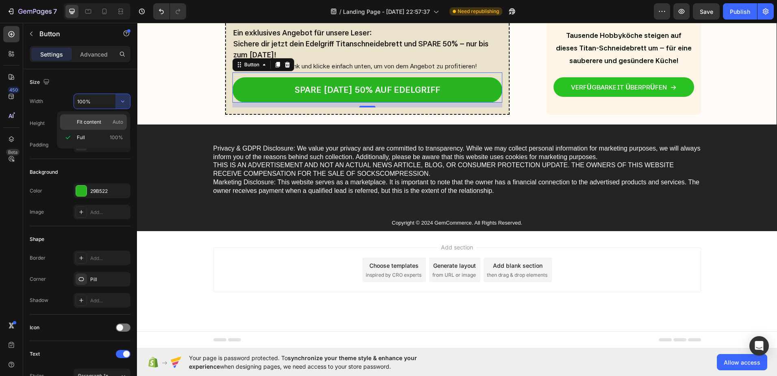
click at [104, 123] on p "Fit content Auto" at bounding box center [100, 121] width 46 height 7
type input "Auto"
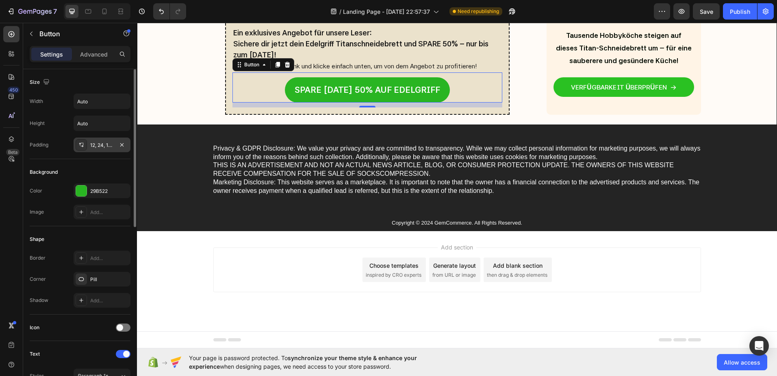
click at [104, 145] on div "12, 24, 12, 24" at bounding box center [102, 144] width 24 height 7
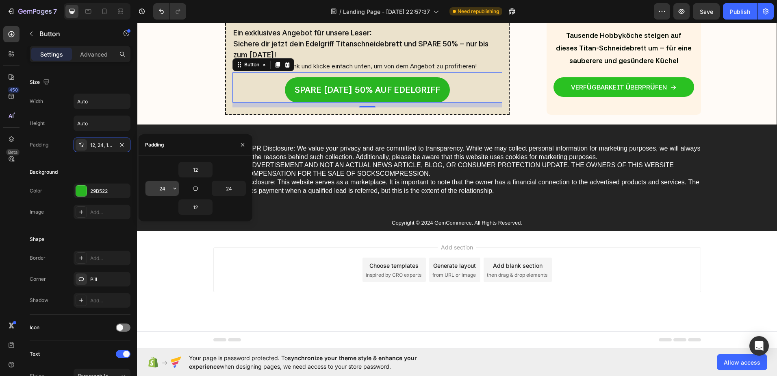
click at [167, 191] on input "24" at bounding box center [161, 188] width 33 height 15
click at [176, 187] on icon "button" at bounding box center [175, 188] width 7 height 7
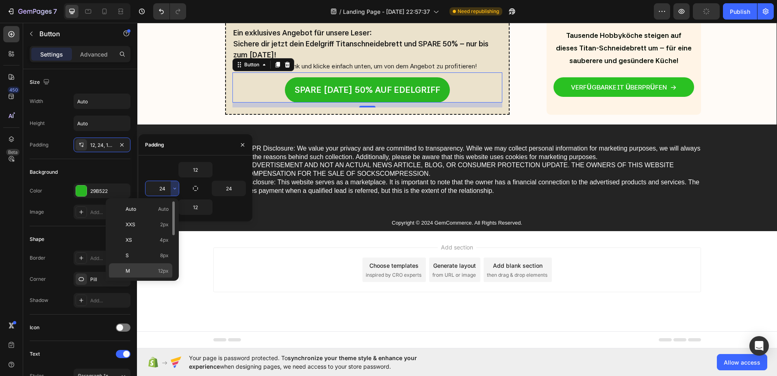
scroll to position [81, 0]
click at [143, 259] on div "3XL 48px" at bounding box center [140, 266] width 63 height 15
type input "48"
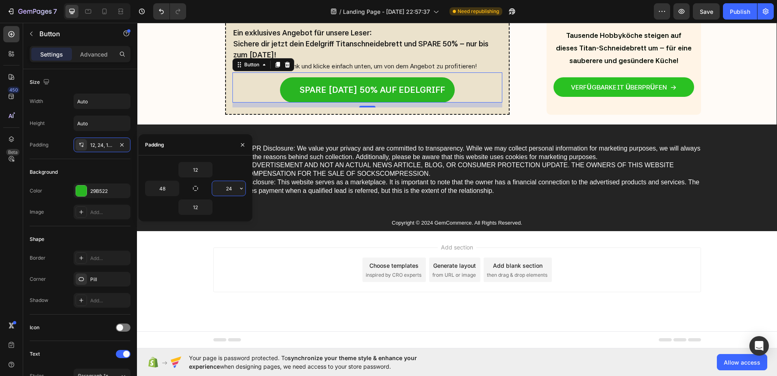
click at [235, 191] on input "24" at bounding box center [228, 188] width 33 height 15
click at [242, 188] on icon "button" at bounding box center [241, 188] width 2 height 2
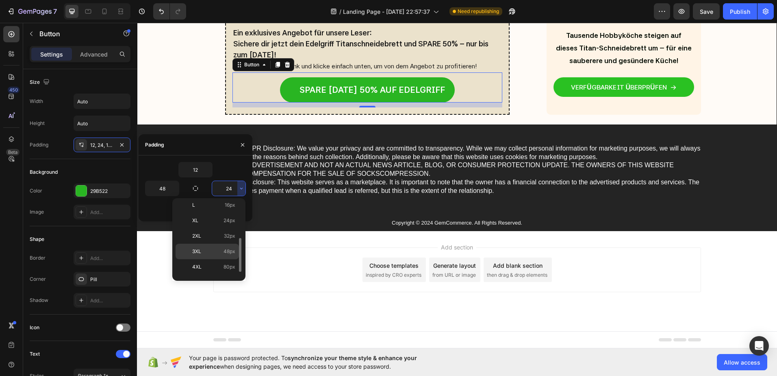
click at [207, 251] on p "3XL 48px" at bounding box center [213, 251] width 43 height 7
type input "48"
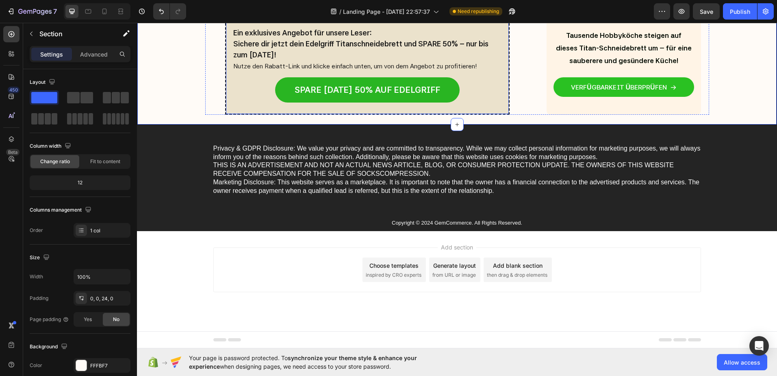
click at [225, 115] on div "Ein exklusives Angebot für unsere Leser: Sichere dir jetzt dein Edelgriff Titan…" at bounding box center [367, 67] width 284 height 96
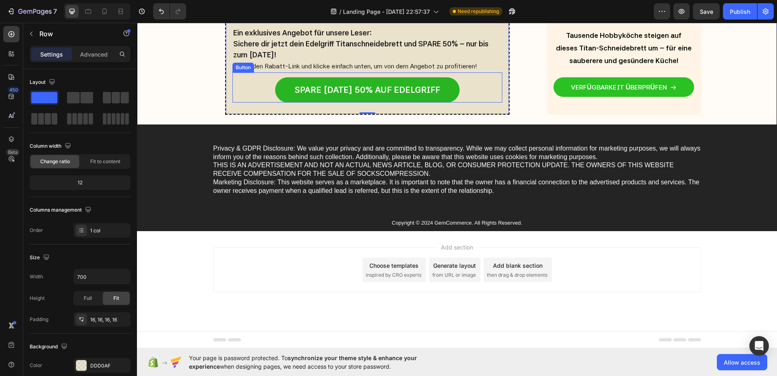
click at [249, 102] on div "SPARE HEUTE 50% AUF EDELGRIFF Button" at bounding box center [367, 87] width 270 height 30
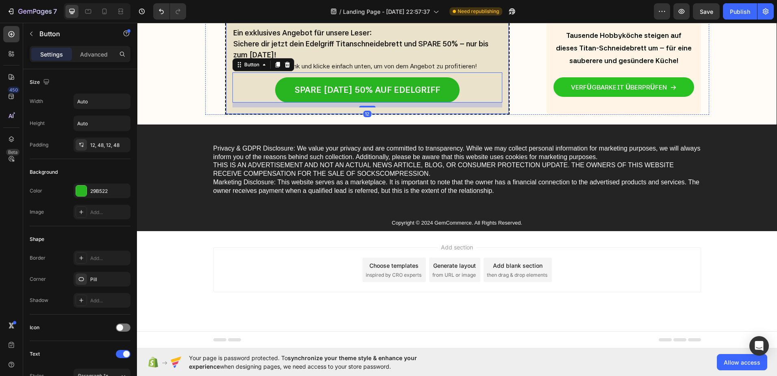
click at [255, 115] on div "Ein exklusives Angebot für unsere Leser: Sichere dir jetzt dein Edelgriff Titan…" at bounding box center [367, 67] width 284 height 96
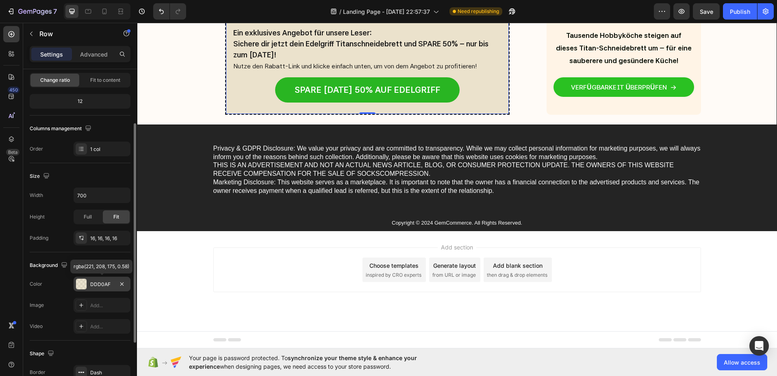
click at [80, 285] on div at bounding box center [81, 283] width 11 height 11
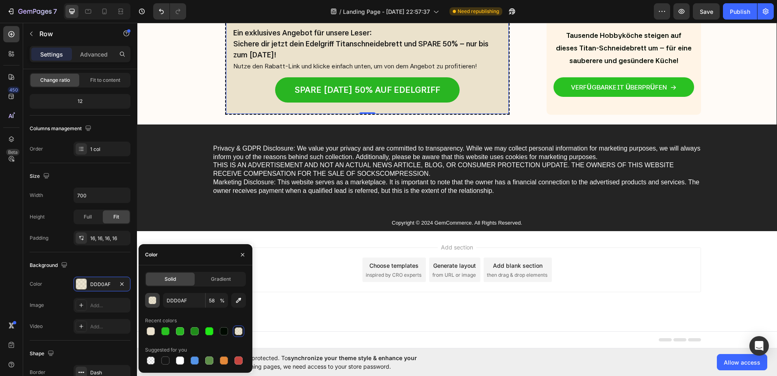
click at [155, 300] on div "button" at bounding box center [153, 300] width 8 height 8
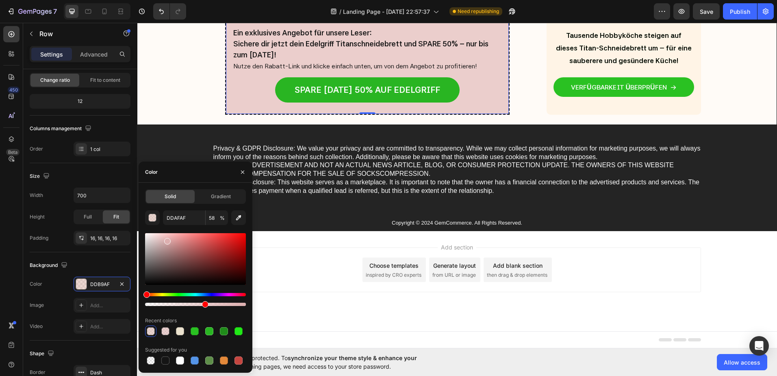
drag, startPoint x: 159, startPoint y: 295, endPoint x: 145, endPoint y: 295, distance: 14.2
click at [145, 295] on div "Hue" at bounding box center [146, 294] width 7 height 7
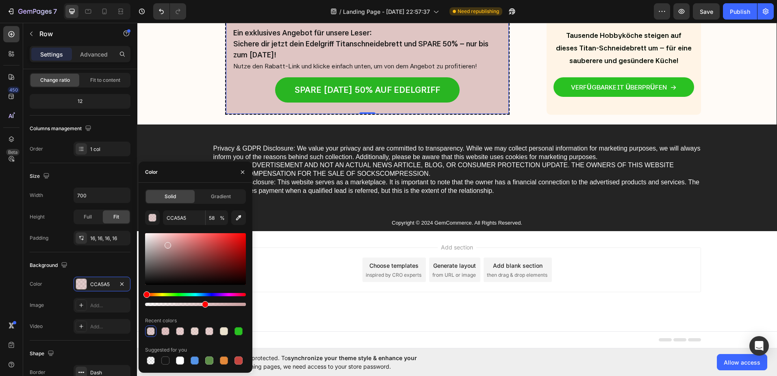
click at [167, 243] on div at bounding box center [168, 245] width 7 height 7
type input "C99F9F"
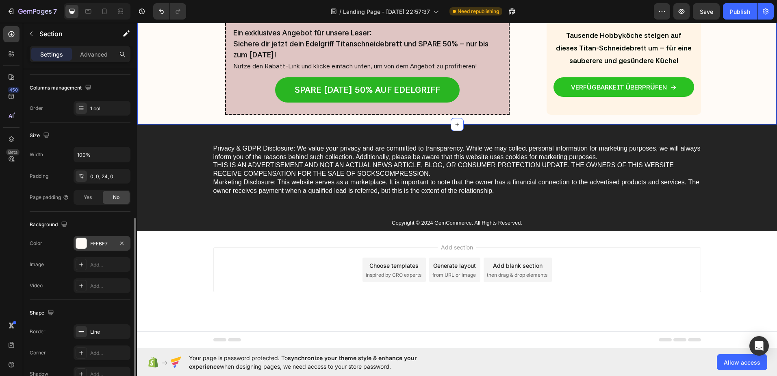
scroll to position [163, 0]
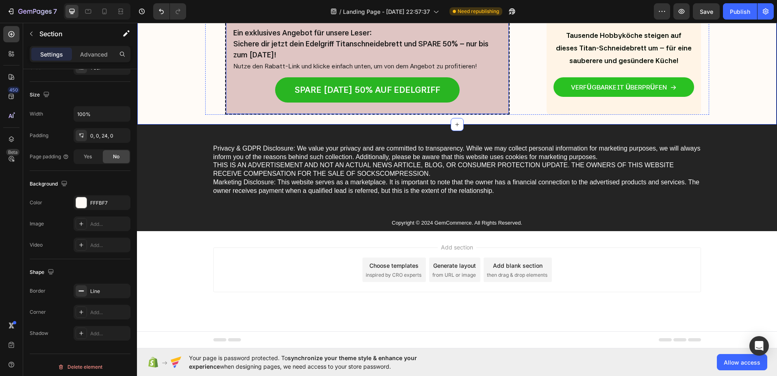
click at [225, 115] on div "Ein exklusives Angebot für unsere Leser: Sichere dir jetzt dein Edelgriff Titan…" at bounding box center [367, 67] width 284 height 96
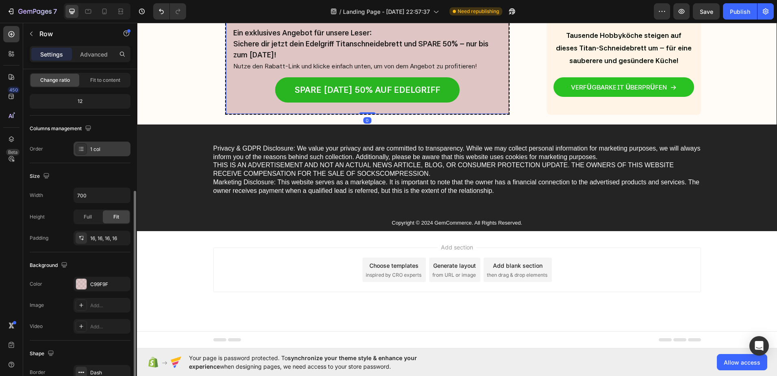
scroll to position [122, 0]
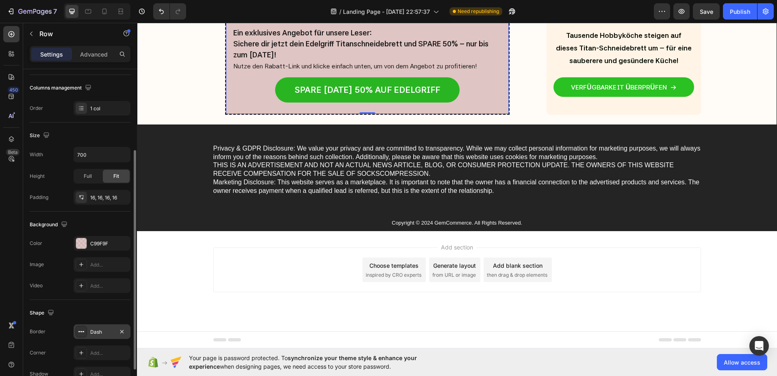
click at [79, 332] on icon at bounding box center [81, 331] width 7 height 7
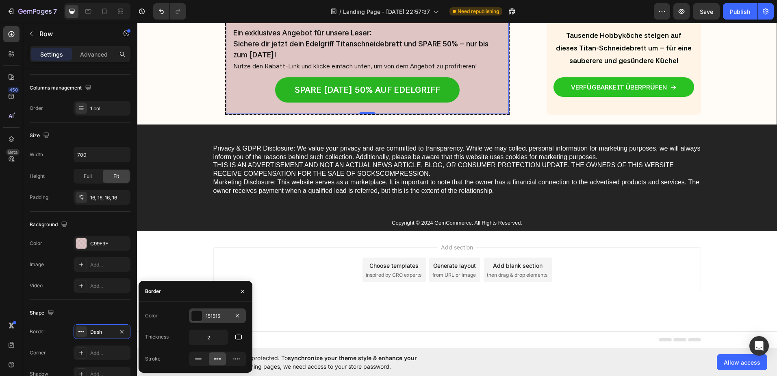
click at [196, 316] on div at bounding box center [196, 315] width 11 height 11
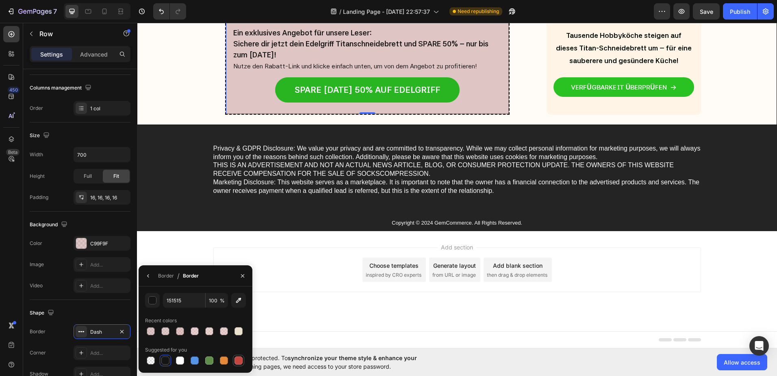
click at [239, 361] on div at bounding box center [238, 360] width 8 height 8
type input "C5453F"
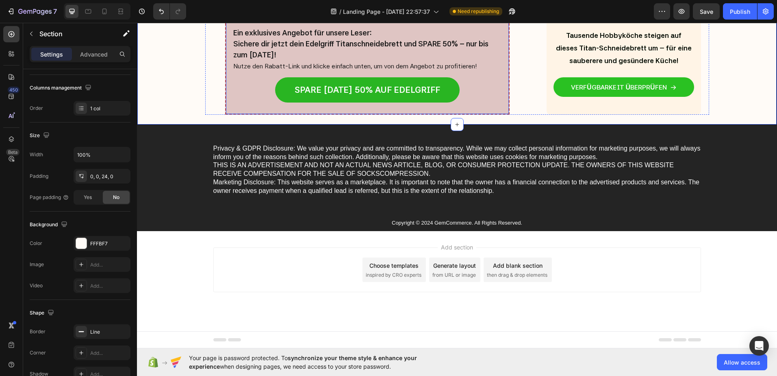
click at [225, 115] on div "Ein exklusives Angebot für unsere Leser: Sichere dir jetzt dein Edelgriff Titan…" at bounding box center [367, 67] width 284 height 96
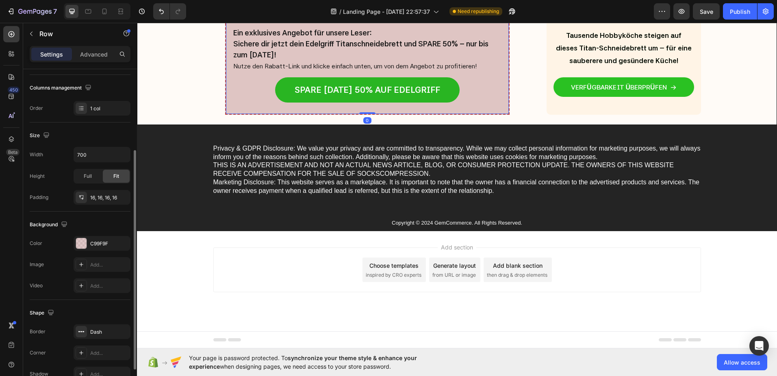
scroll to position [166, 0]
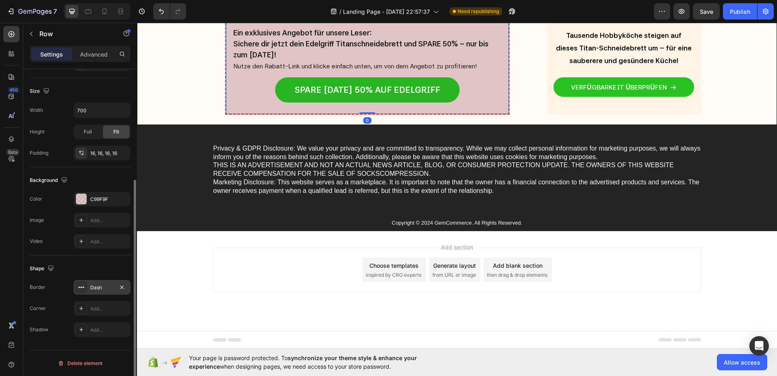
click at [81, 284] on icon at bounding box center [81, 287] width 7 height 7
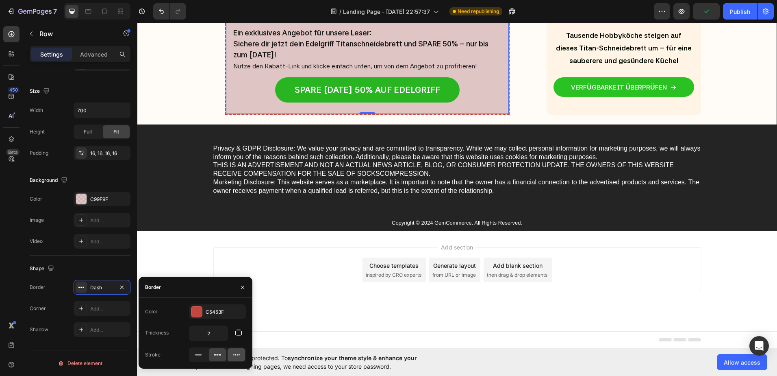
click at [237, 356] on icon at bounding box center [236, 354] width 8 height 8
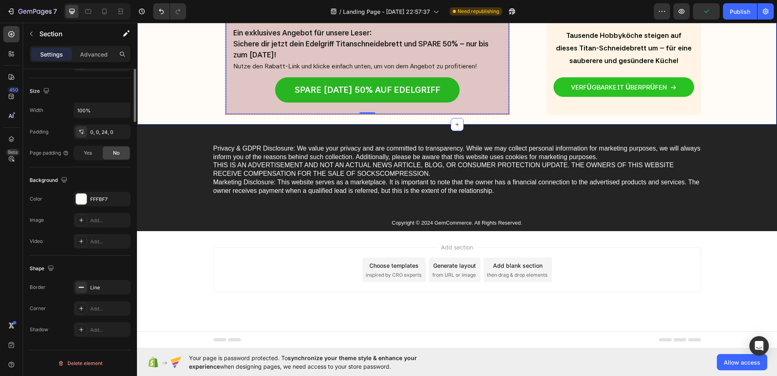
scroll to position [0, 0]
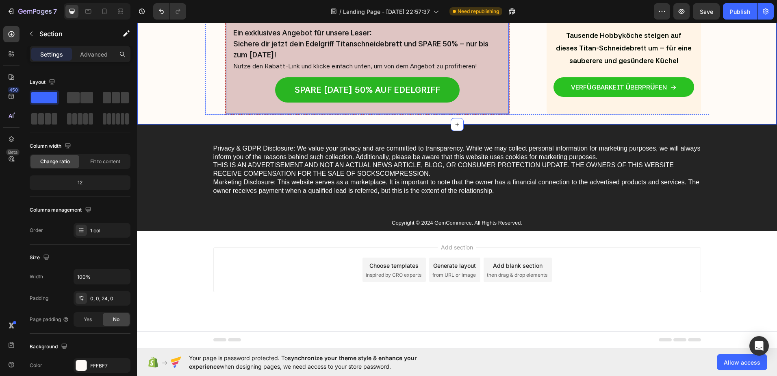
click at [225, 115] on div "Ein exklusives Angebot für unsere Leser: Sichere dir jetzt dein Edelgriff Titan…" at bounding box center [367, 67] width 284 height 96
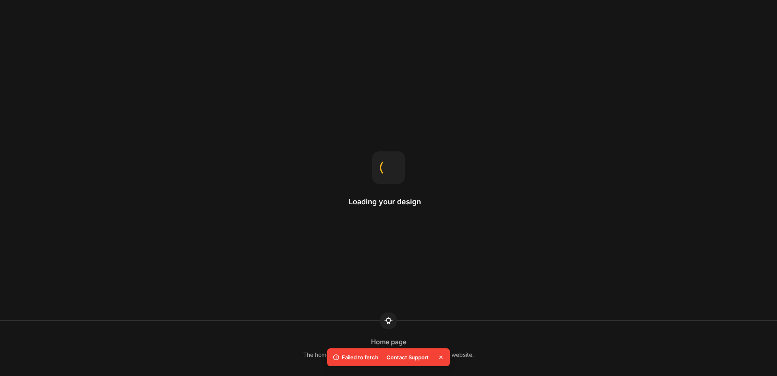
click at [445, 358] on icon at bounding box center [441, 357] width 8 height 8
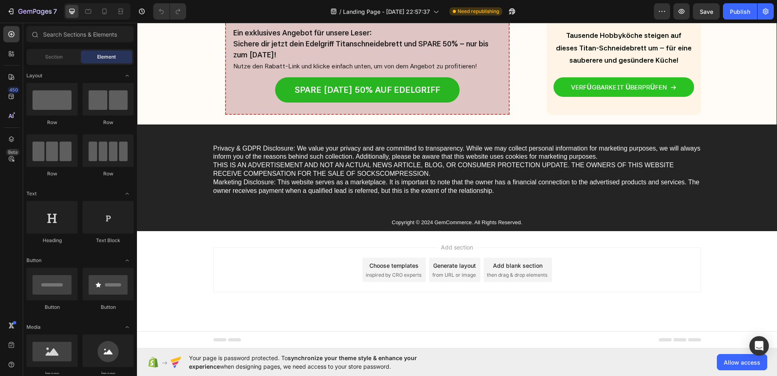
scroll to position [3565, 0]
click at [253, 59] on strong "Sichere dir jetzt dein Edelgriff Titanschneidebrett und SPARE 50% -- nur bis zu…" at bounding box center [360, 49] width 255 height 20
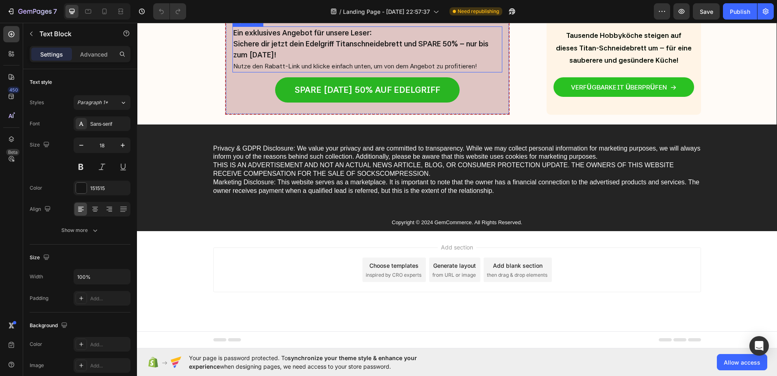
click at [253, 59] on strong "Sichere dir jetzt dein Edelgriff Titanschneidebrett und SPARE 50% -- nur bis zu…" at bounding box center [360, 49] width 255 height 20
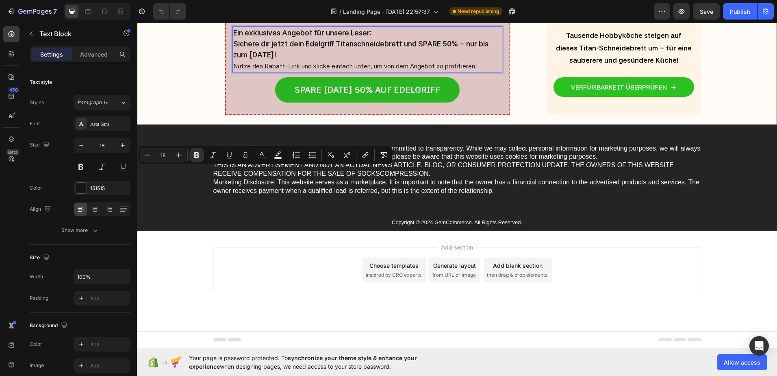
click at [252, 59] on strong "Sichere dir jetzt dein Edelgriff Titanschneidebrett und SPARE 50% -- nur bis zu…" at bounding box center [360, 49] width 255 height 20
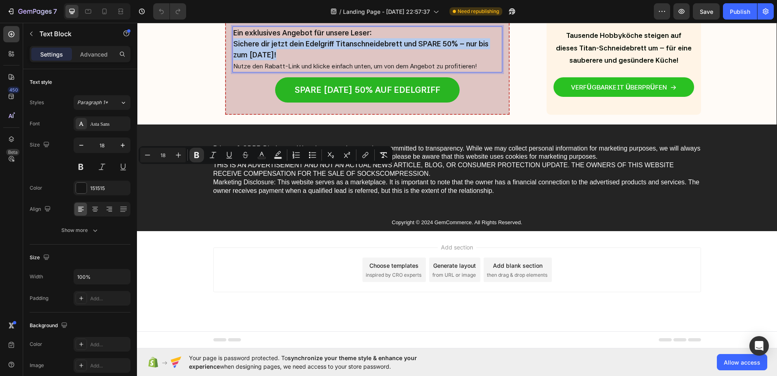
click at [252, 59] on strong "Sichere dir jetzt dein Edelgriff Titanschneidebrett und SPARE 50% -- nur bis zu…" at bounding box center [360, 49] width 255 height 20
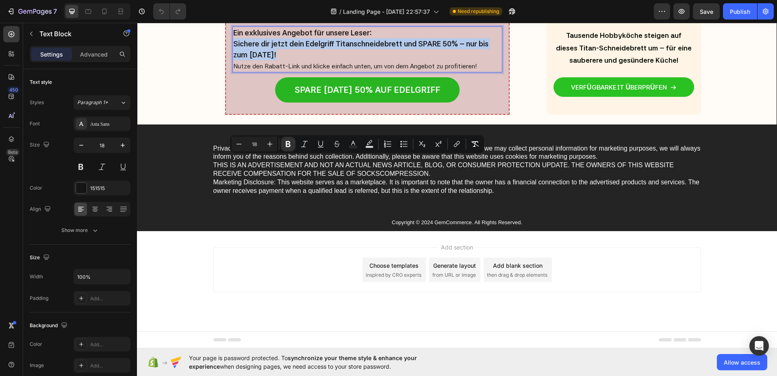
click at [252, 59] on strong "Sichere dir jetzt dein Edelgriff Titanschneidebrett und SPARE 50% -- nur bis zu…" at bounding box center [360, 49] width 255 height 20
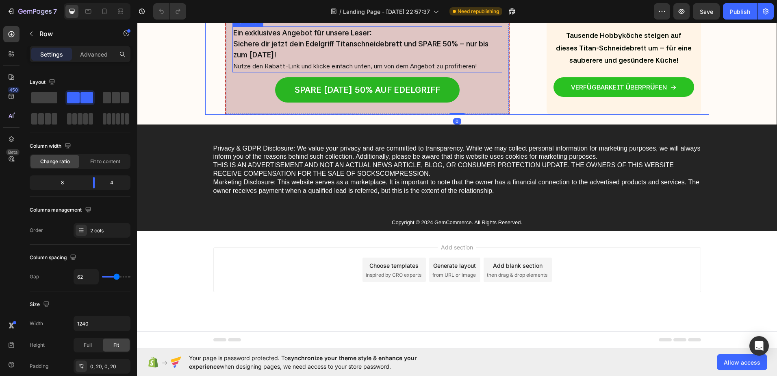
click at [249, 59] on strong "Sichere dir jetzt dein Edelgriff Titanschneidebrett und SPARE 50% -- nur bis zu…" at bounding box center [360, 49] width 255 height 20
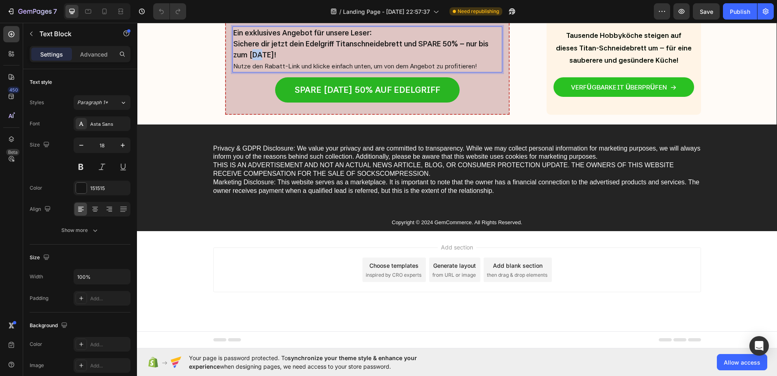
click at [251, 59] on strong "Sichere dir jetzt dein Edelgriff Titanschneidebrett und SPARE 50% -- nur bis zu…" at bounding box center [360, 49] width 255 height 20
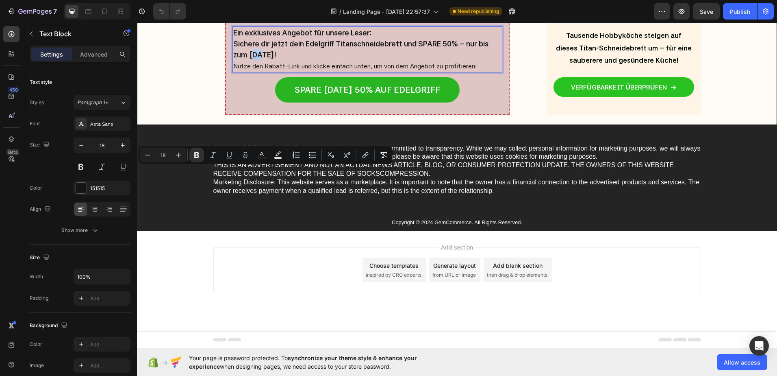
click at [251, 59] on strong "Sichere dir jetzt dein Edelgriff Titanschneidebrett und SPARE 50% -- nur bis zu…" at bounding box center [360, 49] width 255 height 20
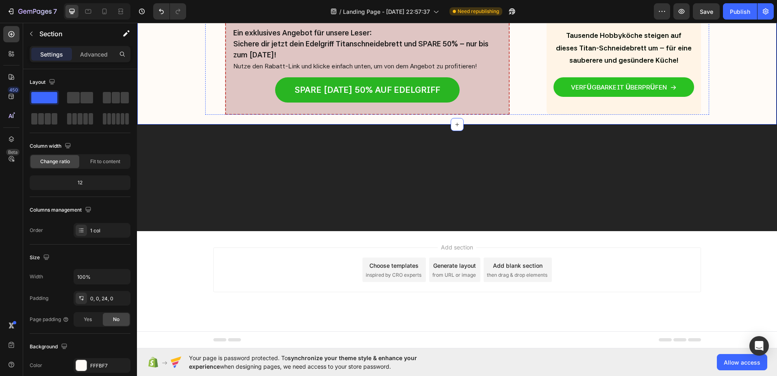
scroll to position [3403, 0]
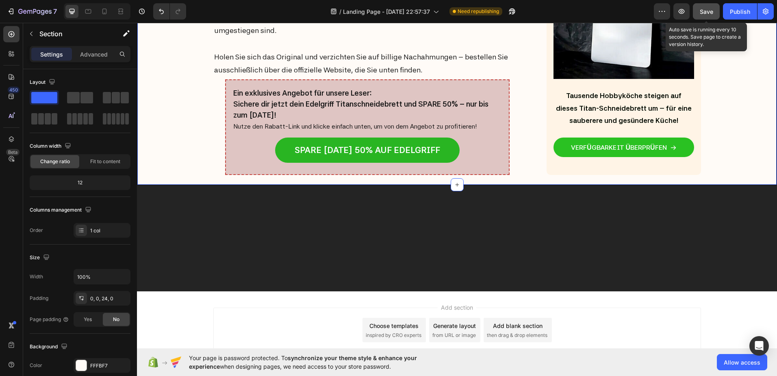
click at [704, 11] on span "Save" at bounding box center [706, 11] width 13 height 7
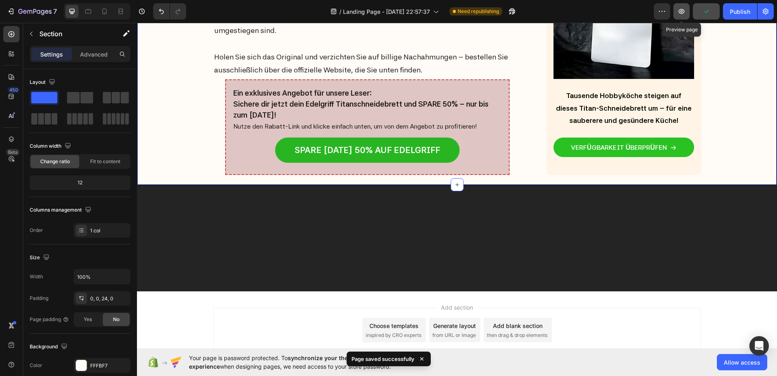
click at [677, 11] on button "button" at bounding box center [681, 11] width 16 height 16
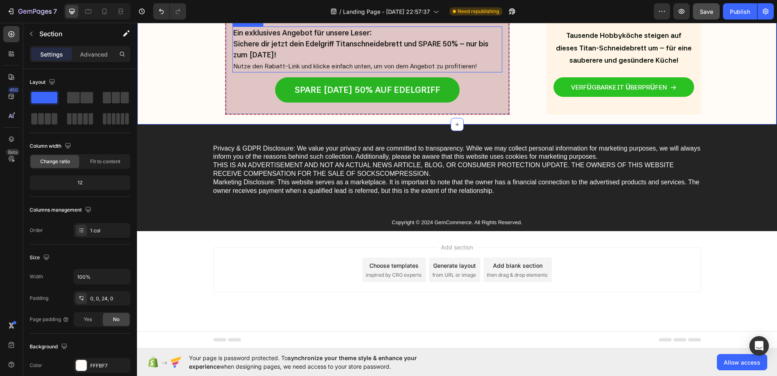
scroll to position [3525, 0]
click at [242, 102] on div "SPARE HEUTE 50% AUF EDELGRIFF Button" at bounding box center [367, 87] width 270 height 30
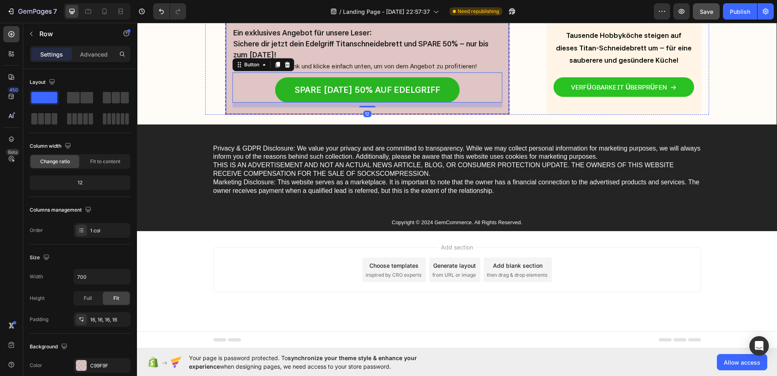
click at [237, 115] on div "Ein exklusives Angebot für unsere Leser: Sichere dir jetzt dein Edelgriff Titan…" at bounding box center [367, 67] width 284 height 96
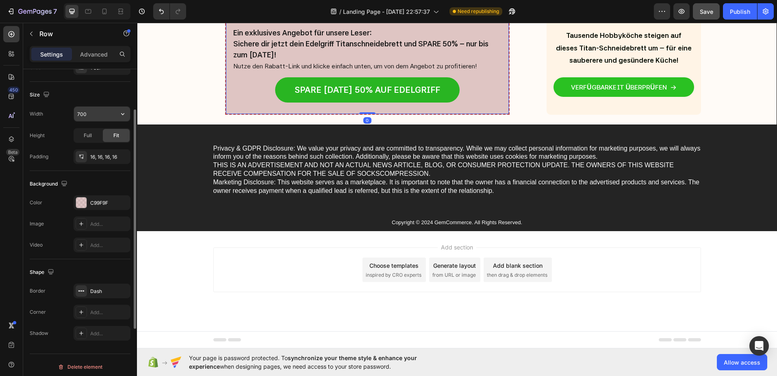
scroll to position [81, 0]
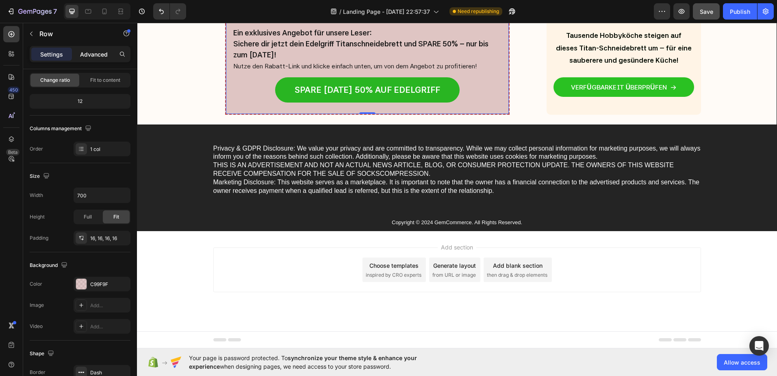
click at [87, 53] on p "Advanced" at bounding box center [94, 54] width 28 height 9
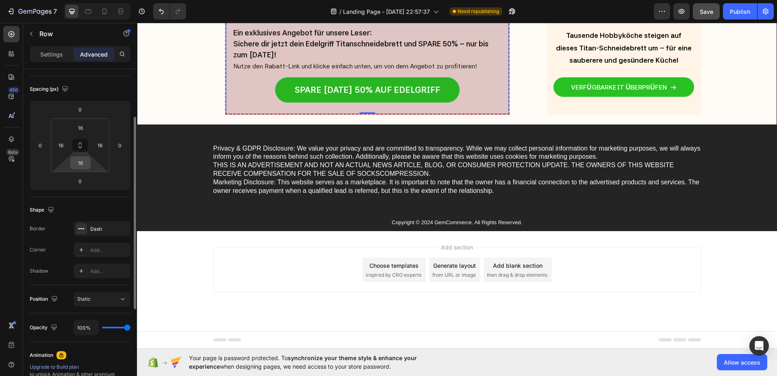
click at [81, 165] on input "16" at bounding box center [80, 162] width 16 height 12
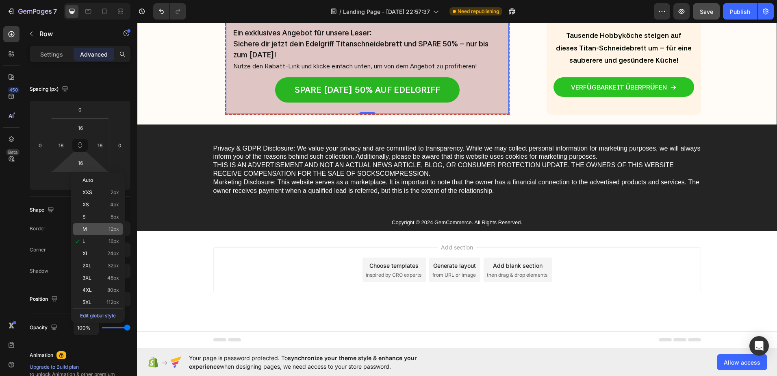
click at [90, 229] on p "M 12px" at bounding box center [101, 229] width 37 height 6
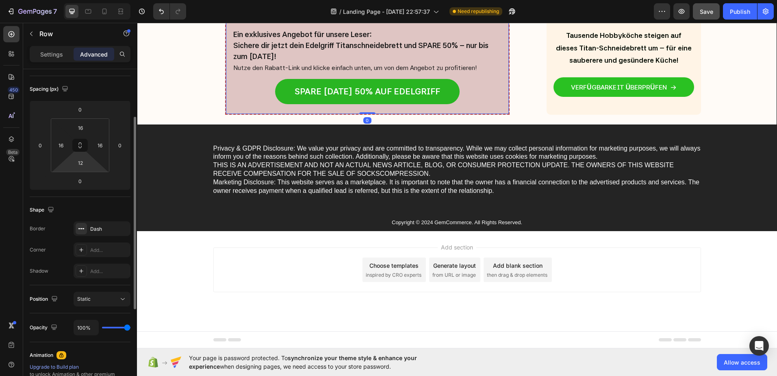
click at [83, 0] on html "7 / Landing Page - Aug 27, 22:57:37 Need republishing Preview Save Publish 450 …" at bounding box center [388, 0] width 777 height 0
click at [78, 162] on input "12" at bounding box center [80, 162] width 16 height 12
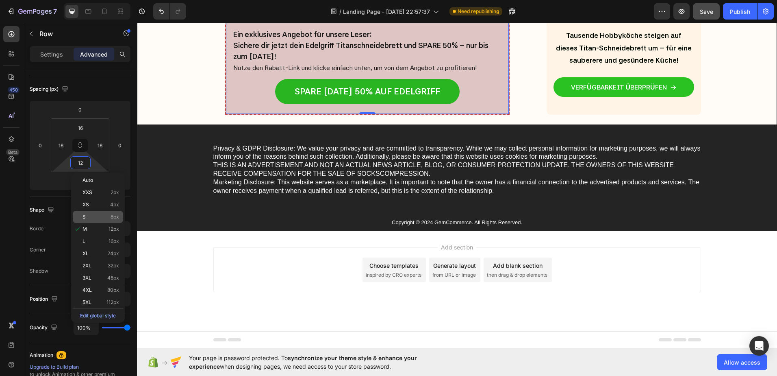
click at [94, 215] on p "S 8px" at bounding box center [101, 217] width 37 height 6
type input "8"
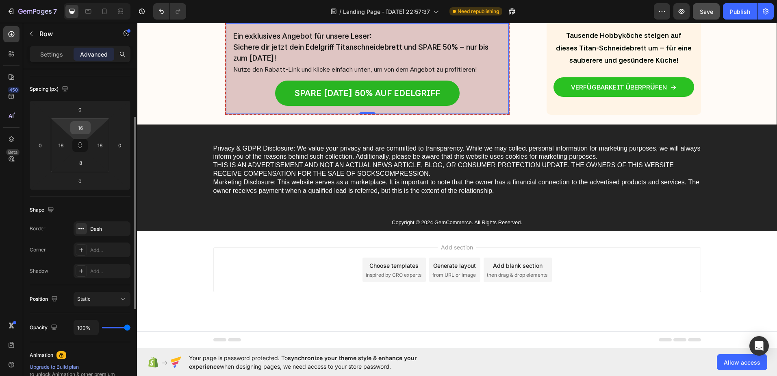
click at [79, 128] on input "16" at bounding box center [80, 128] width 16 height 12
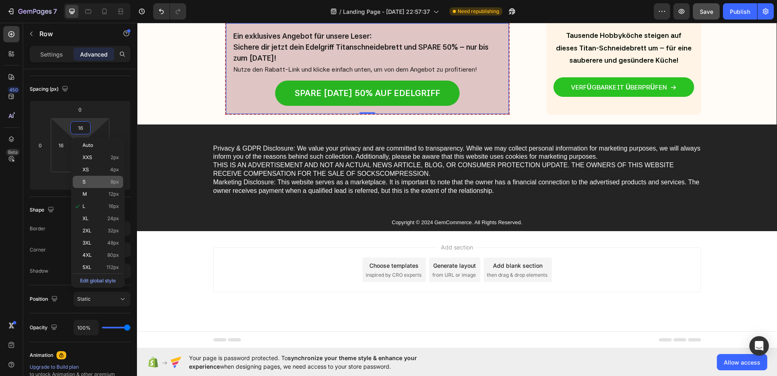
click at [93, 177] on div "S 8px" at bounding box center [98, 182] width 50 height 12
type input "8"
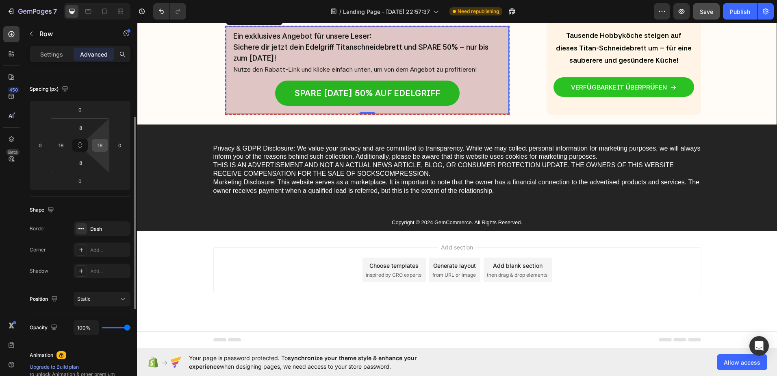
click at [100, 148] on input "16" at bounding box center [100, 145] width 12 height 12
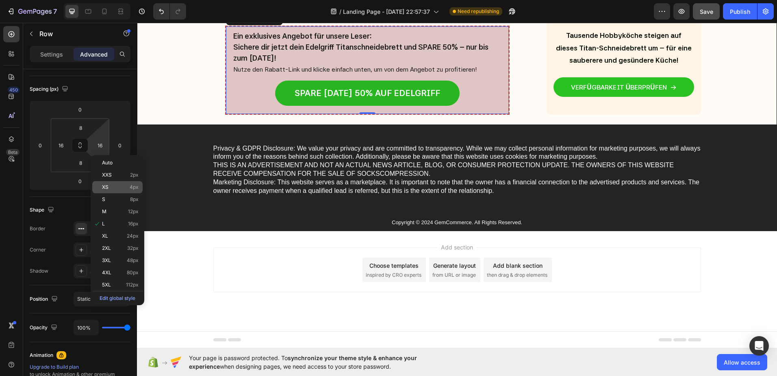
click at [113, 187] on p "XS 4px" at bounding box center [120, 187] width 37 height 6
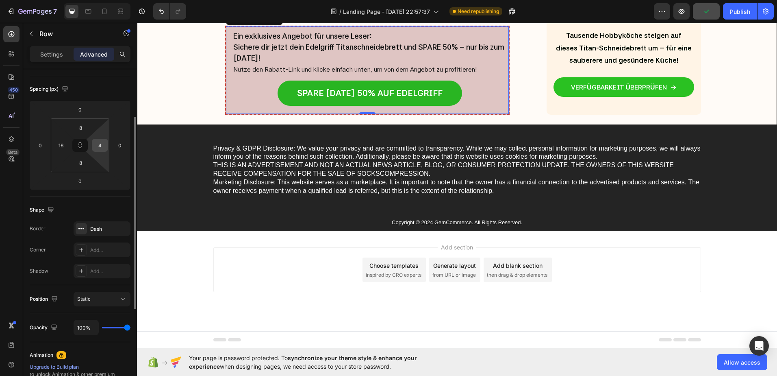
click at [100, 142] on input "4" at bounding box center [100, 145] width 12 height 12
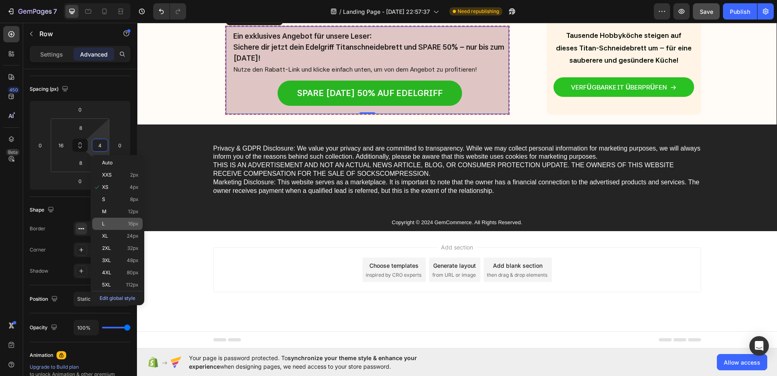
click at [116, 221] on p "L 16px" at bounding box center [120, 224] width 37 height 6
type input "16"
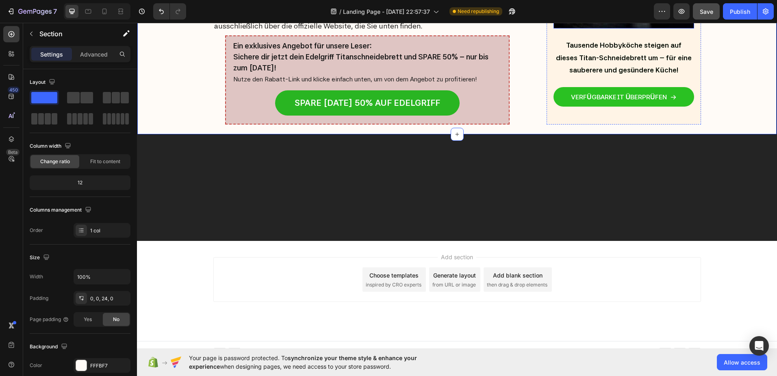
scroll to position [3444, 0]
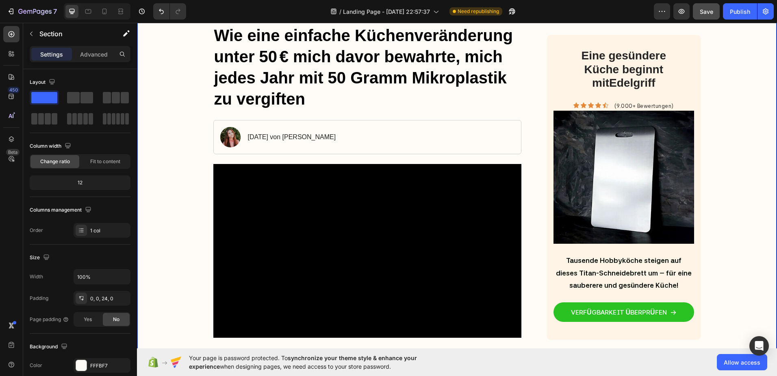
scroll to position [0, 0]
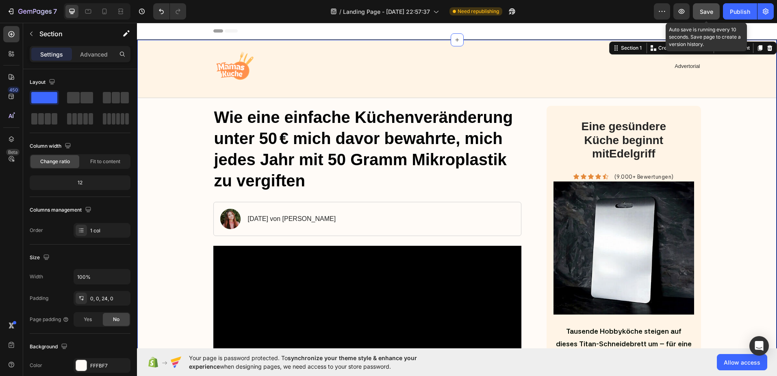
click at [711, 11] on span "Save" at bounding box center [706, 11] width 13 height 7
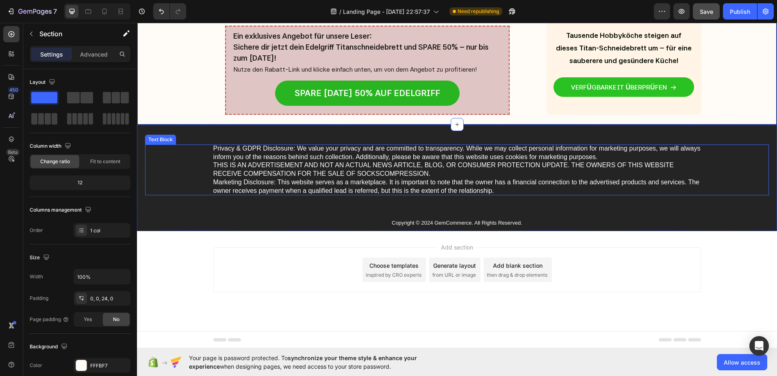
scroll to position [3658, 0]
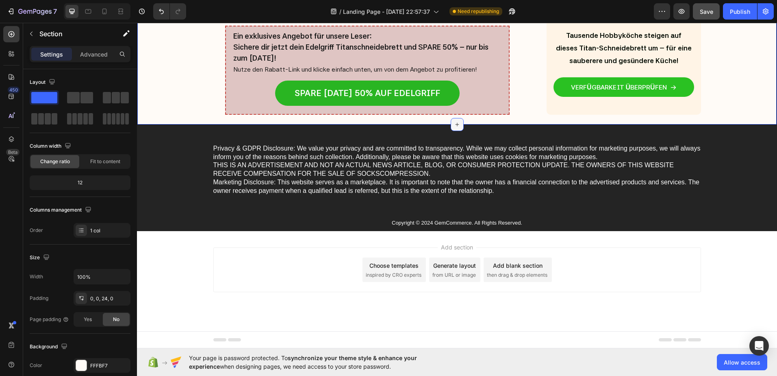
click at [458, 131] on div at bounding box center [457, 124] width 13 height 13
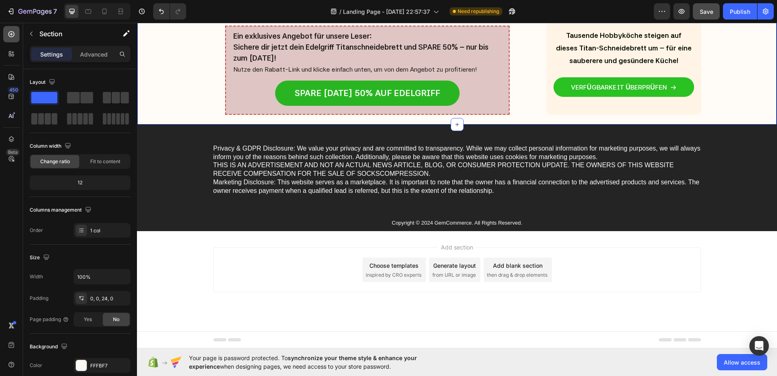
click at [10, 35] on icon at bounding box center [11, 34] width 8 height 8
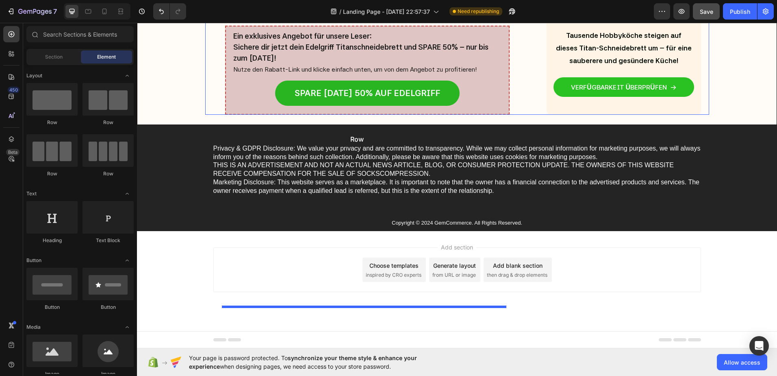
drag, startPoint x: 167, startPoint y: 139, endPoint x: 344, endPoint y: 131, distance: 177.0
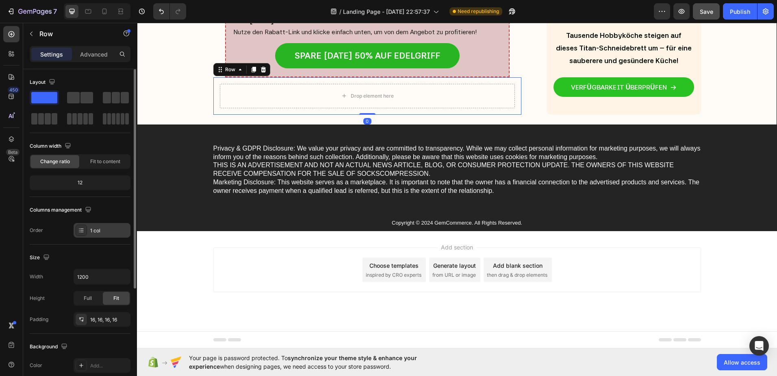
scroll to position [41, 0]
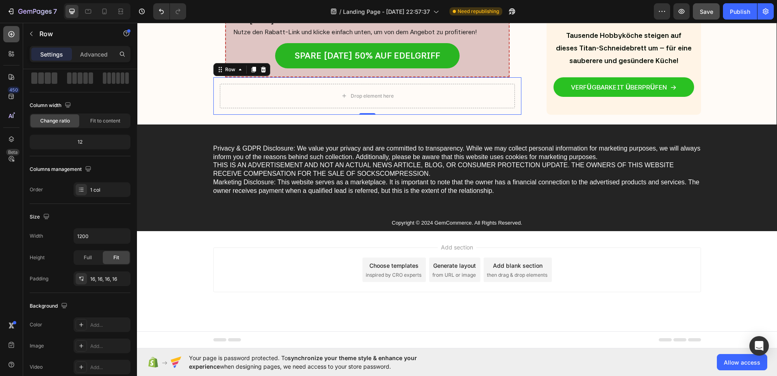
click at [10, 41] on div at bounding box center [11, 34] width 16 height 16
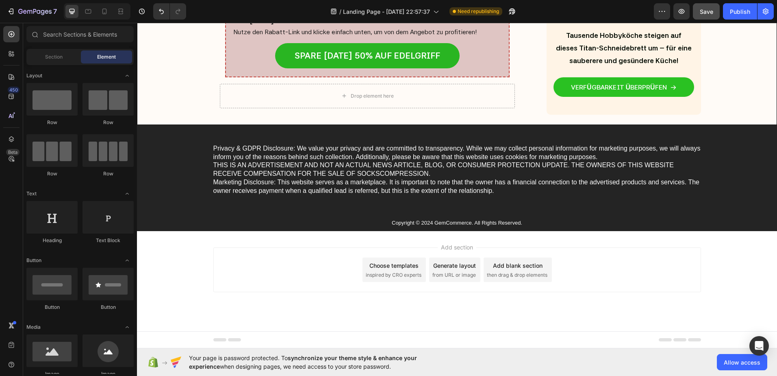
scroll to position [203, 0]
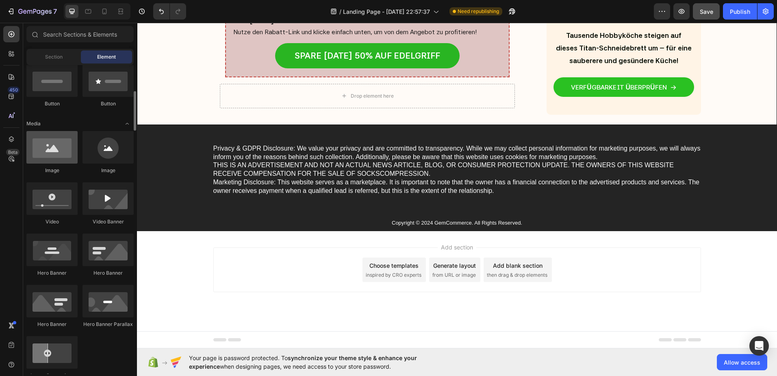
click at [49, 153] on div at bounding box center [51, 147] width 51 height 33
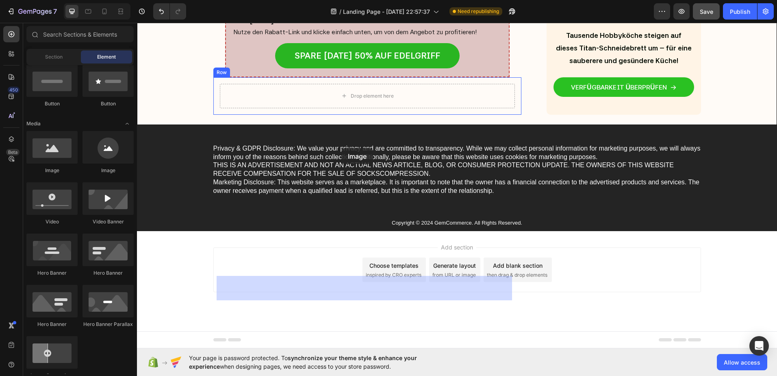
drag, startPoint x: 186, startPoint y: 176, endPoint x: 341, endPoint y: 148, distance: 158.2
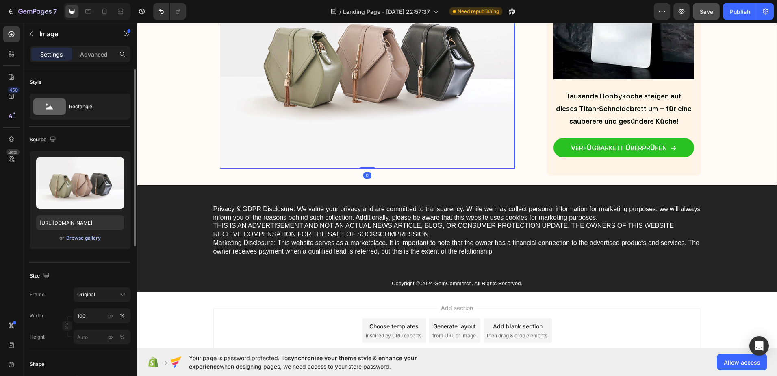
click at [75, 240] on div "Browse gallery" at bounding box center [83, 237] width 35 height 7
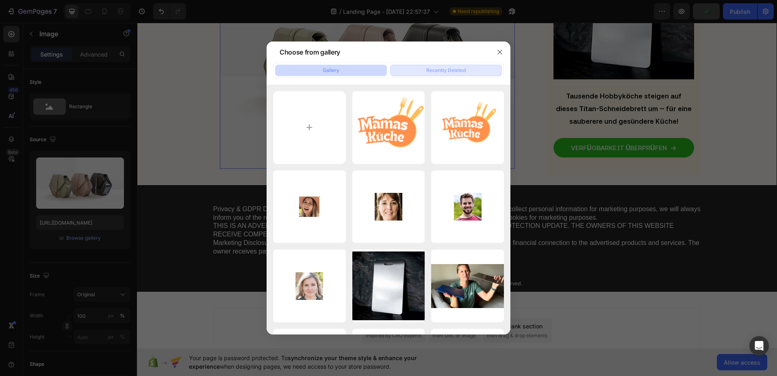
click at [457, 74] on button "Recently Deleted" at bounding box center [446, 70] width 112 height 11
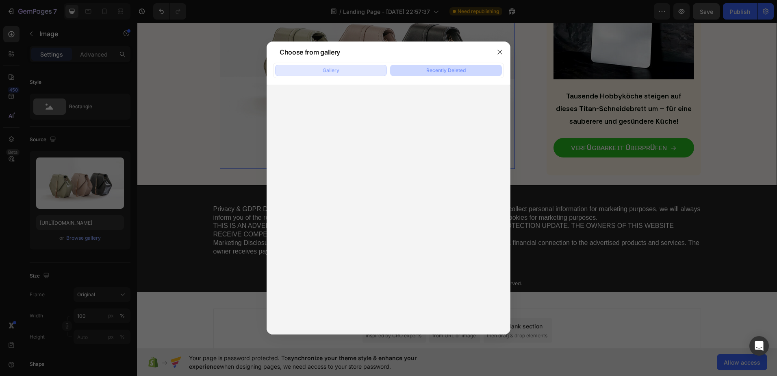
click at [344, 69] on button "Gallery" at bounding box center [331, 70] width 112 height 11
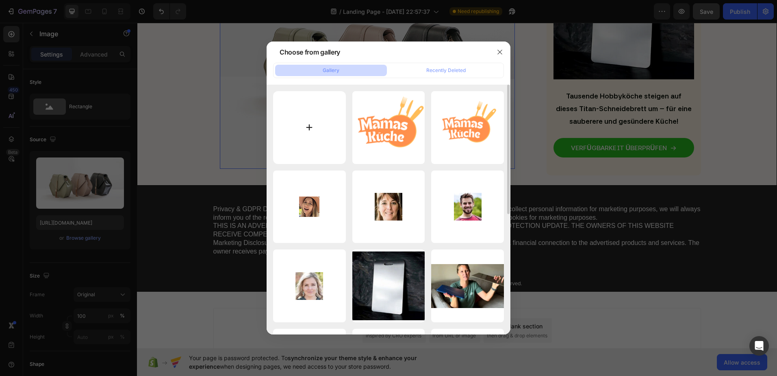
click at [307, 126] on input "file" at bounding box center [309, 127] width 73 height 73
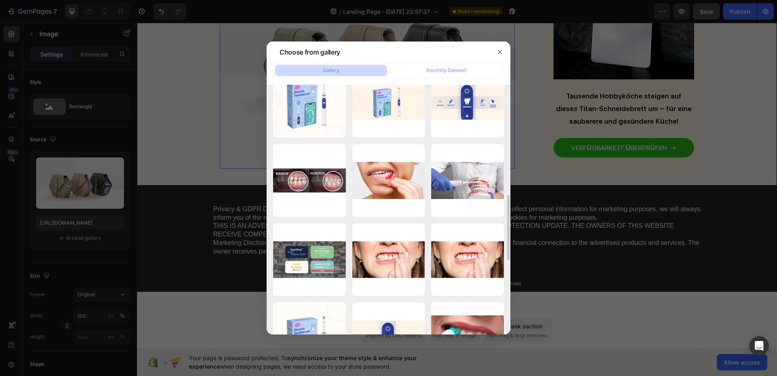
scroll to position [300, 0]
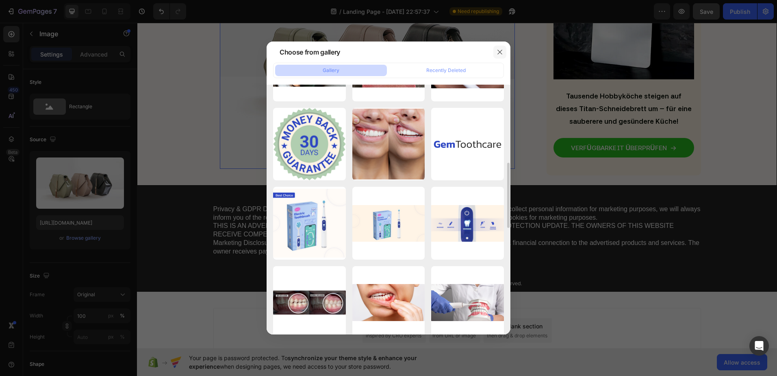
click at [499, 52] on icon "button" at bounding box center [500, 52] width 7 height 7
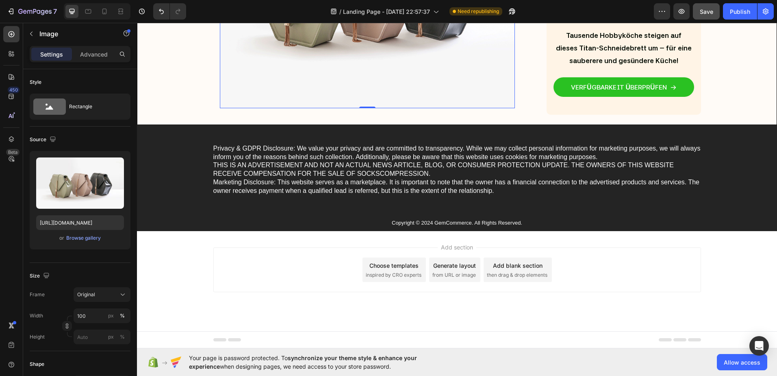
scroll to position [3739, 0]
click at [71, 237] on div "Browse gallery" at bounding box center [83, 237] width 35 height 7
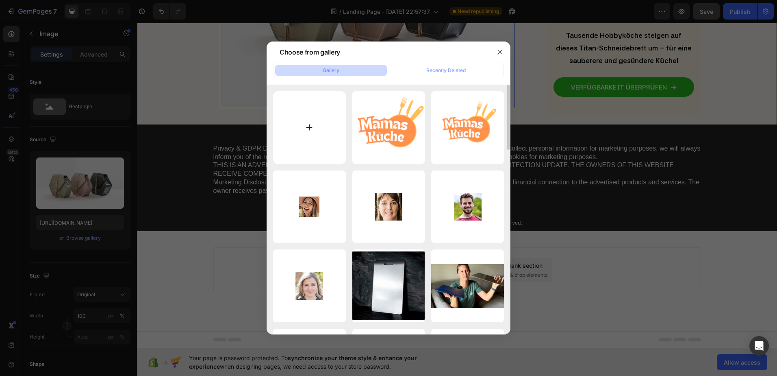
click at [279, 122] on input "file" at bounding box center [309, 127] width 73 height 73
type input "C:\fakepath\Screenshot 2025-08-28 140342.png"
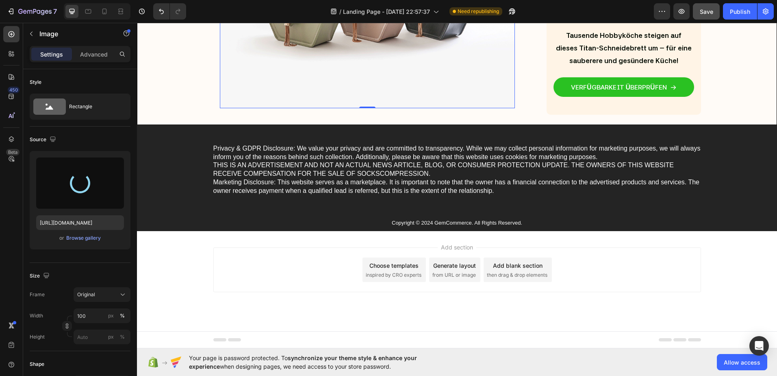
type input "https://cdn.shopify.com/s/files/1/0960/3579/9375/files/gempages_581830906663142…"
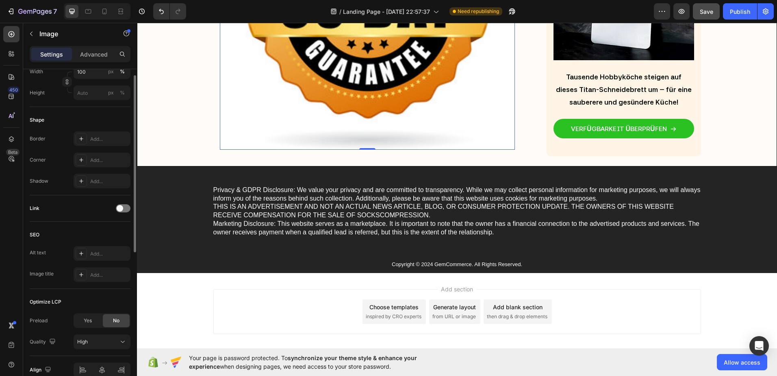
scroll to position [163, 0]
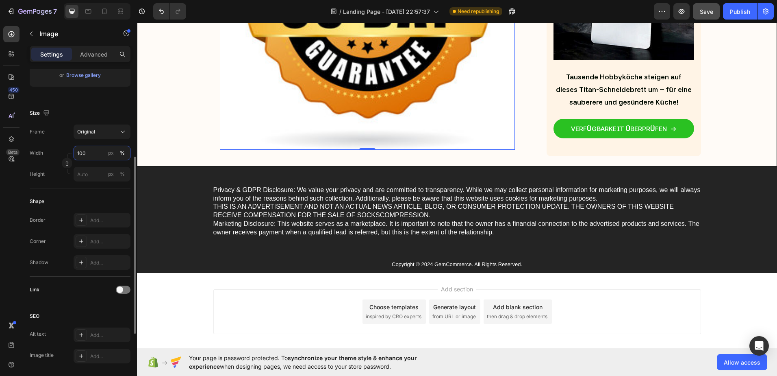
click at [89, 150] on input "100" at bounding box center [102, 152] width 57 height 15
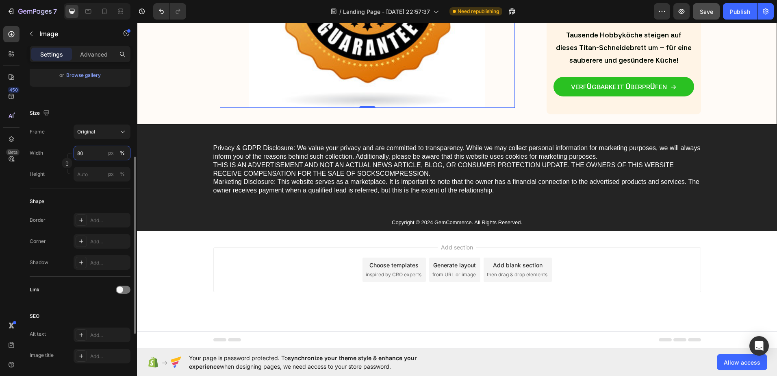
type input "8"
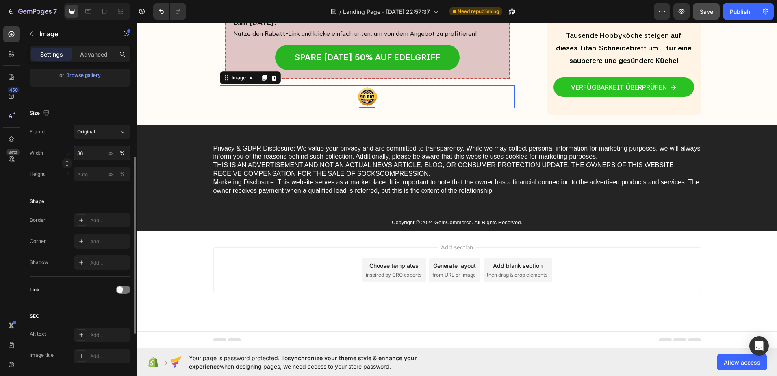
scroll to position [3739, 0]
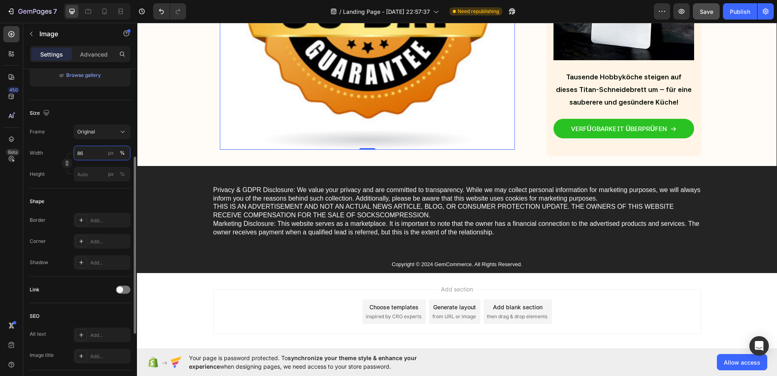
type input "8"
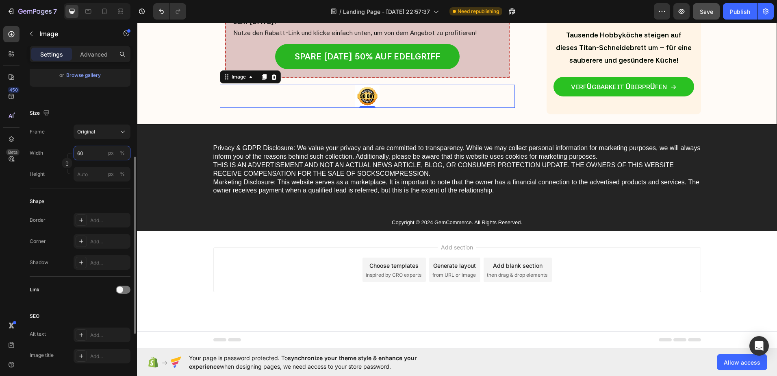
scroll to position [3713, 0]
type input "6"
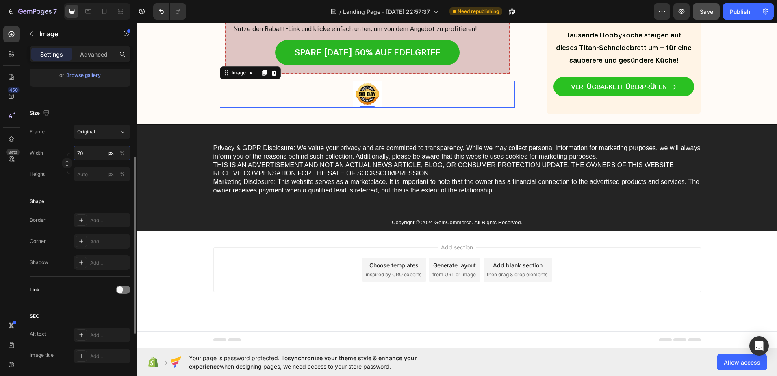
type input "7"
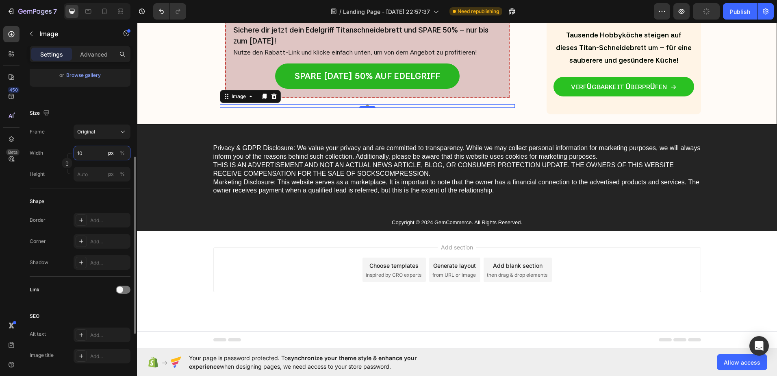
type input "100"
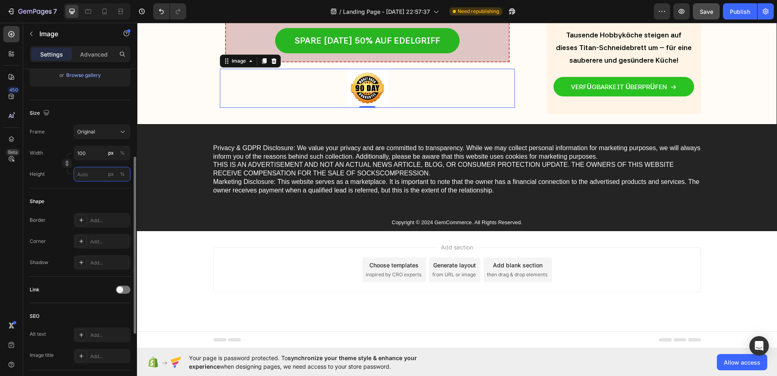
click at [94, 171] on input "px %" at bounding box center [102, 174] width 57 height 15
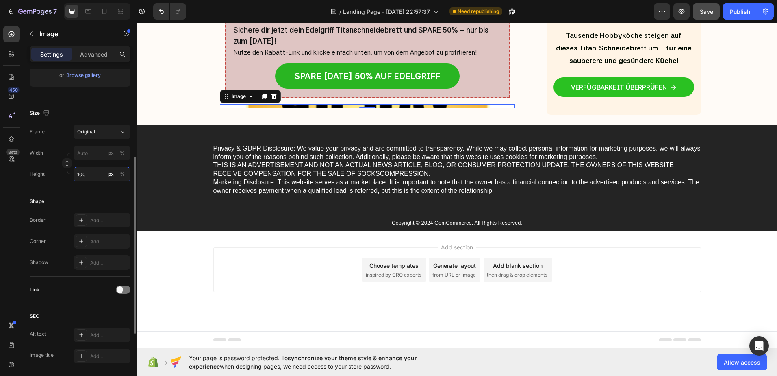
scroll to position [3730, 0]
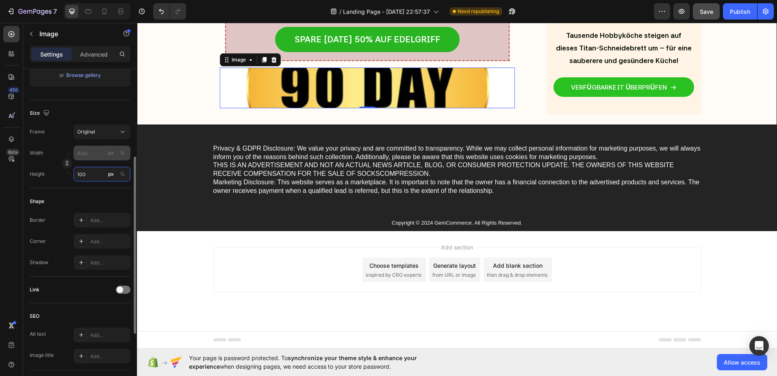
type input "100"
click at [85, 152] on input "px %" at bounding box center [102, 152] width 57 height 15
click at [113, 152] on div "px" at bounding box center [111, 152] width 6 height 7
type input "1"
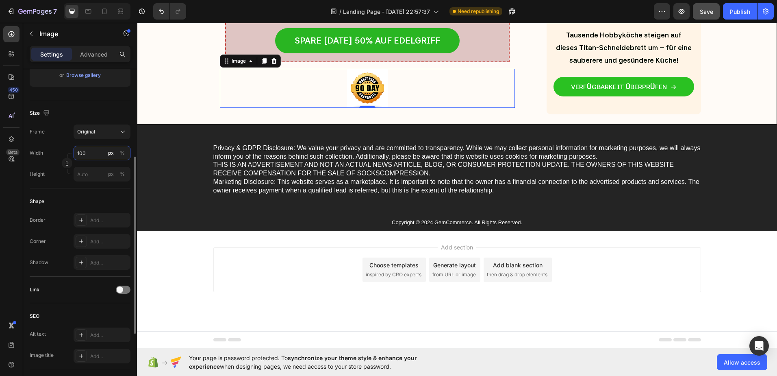
scroll to position [3728, 0]
drag, startPoint x: 90, startPoint y: 154, endPoint x: 74, endPoint y: 152, distance: 16.0
click at [74, 152] on input "100" at bounding box center [102, 152] width 57 height 15
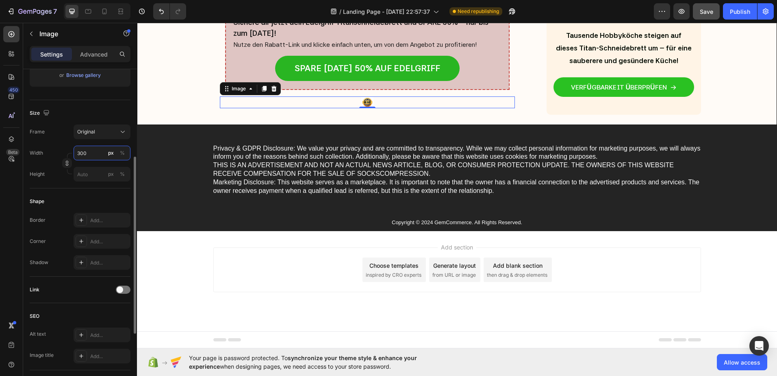
scroll to position [3739, 0]
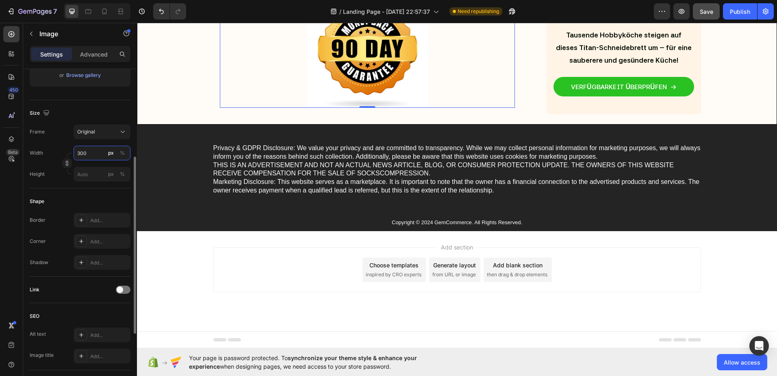
type input "300"
click at [98, 303] on div "Source Upload Image https://cdn.shopify.com/s/files/1/0960/3579/9375/files/gemp…" at bounding box center [80, 336] width 101 height 67
click at [246, 96] on div at bounding box center [367, 49] width 295 height 117
click at [220, 63] on div at bounding box center [367, 49] width 295 height 117
click at [4, 31] on div at bounding box center [11, 34] width 16 height 16
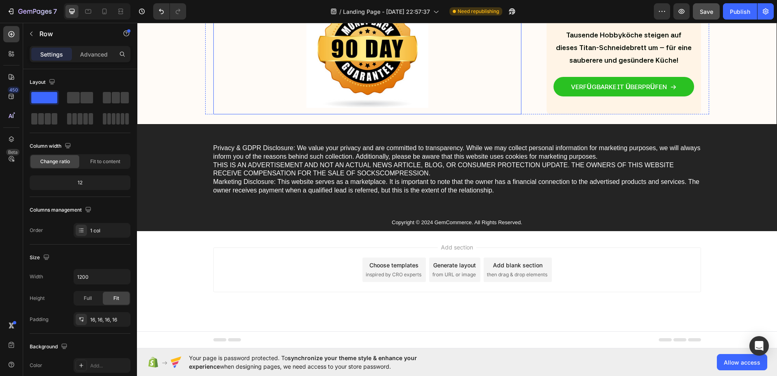
click at [215, 76] on div "Image Row" at bounding box center [367, 49] width 308 height 130
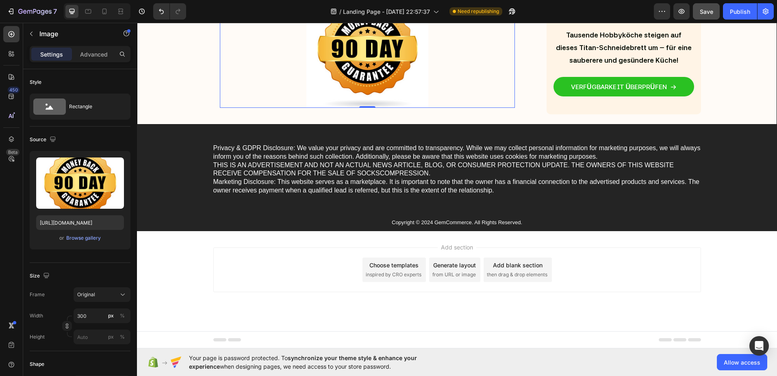
click at [228, 69] on div at bounding box center [367, 49] width 295 height 117
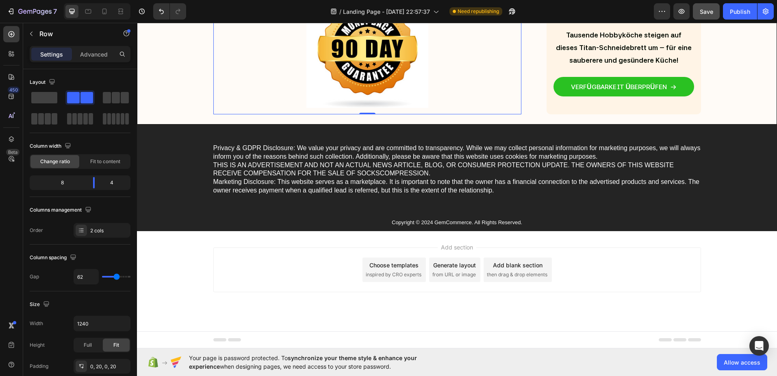
click at [215, 66] on div "Image Row 0" at bounding box center [367, 49] width 308 height 130
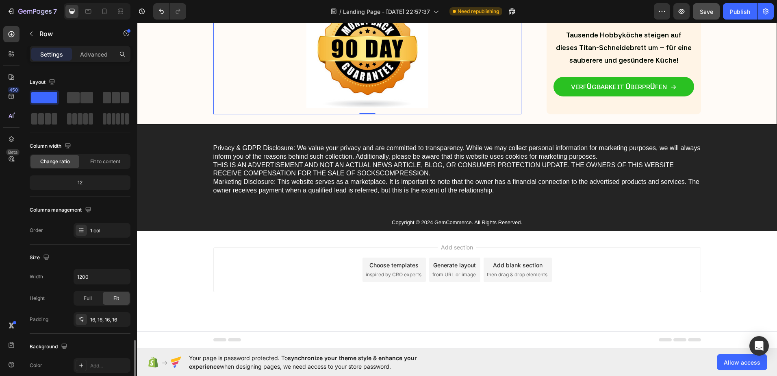
scroll to position [163, 0]
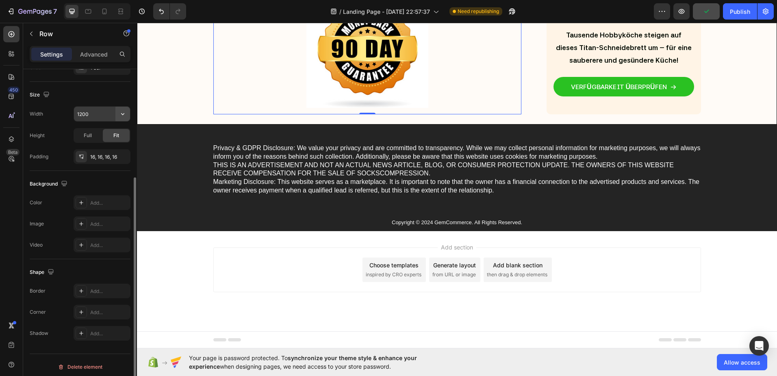
click at [122, 113] on icon "button" at bounding box center [123, 114] width 8 height 8
click at [101, 113] on input "1200" at bounding box center [102, 113] width 56 height 15
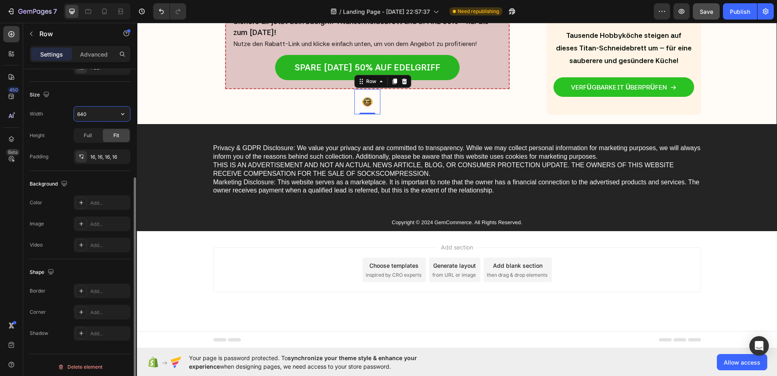
scroll to position [3739, 0]
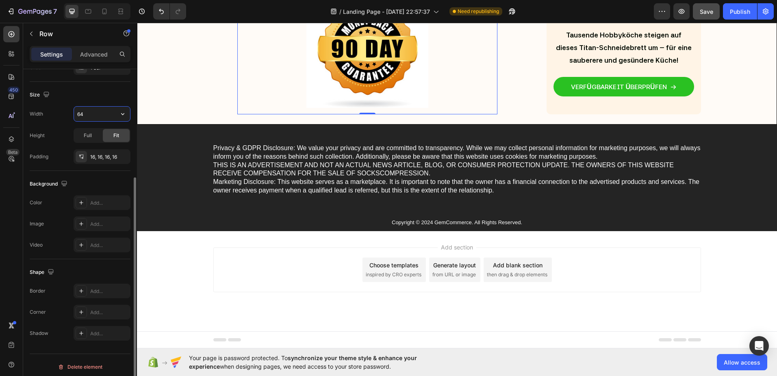
type input "6"
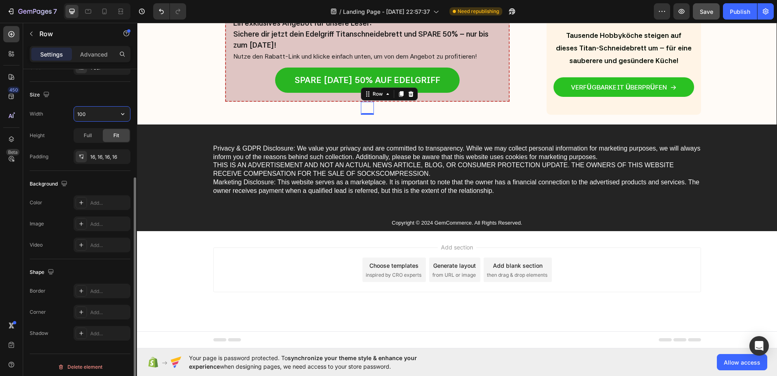
scroll to position [3715, 0]
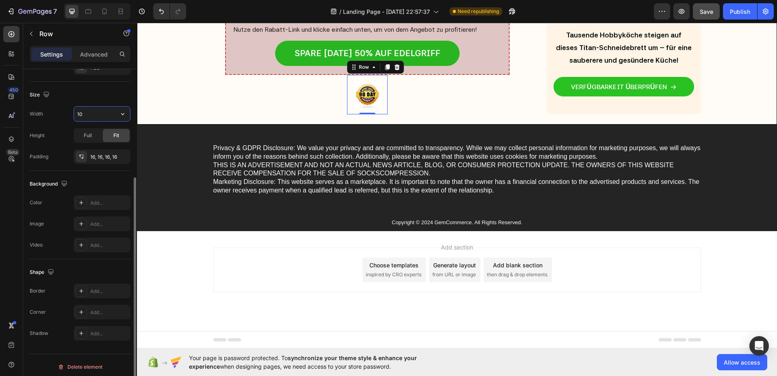
type input "1"
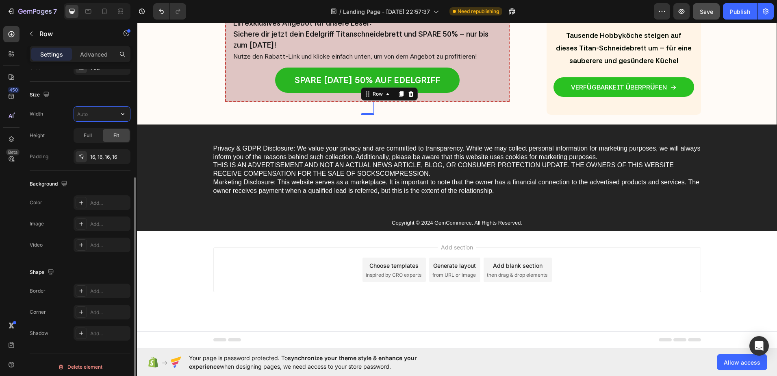
scroll to position [3739, 0]
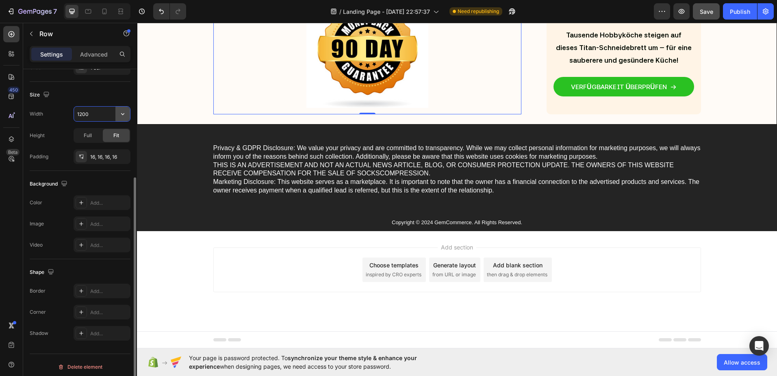
click at [126, 112] on icon "button" at bounding box center [123, 114] width 8 height 8
click at [103, 131] on p "Default 1200px" at bounding box center [100, 134] width 46 height 7
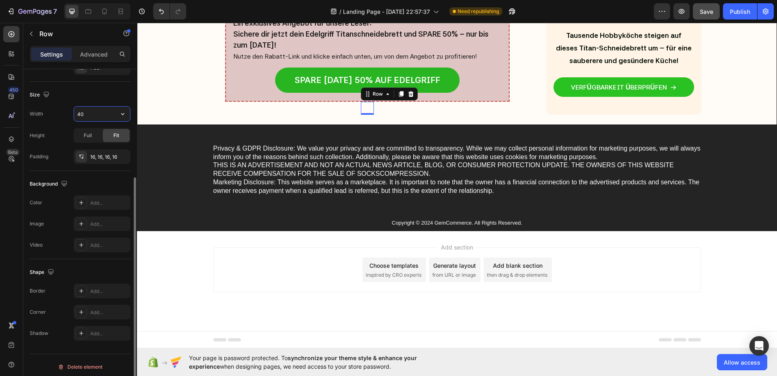
type input "400"
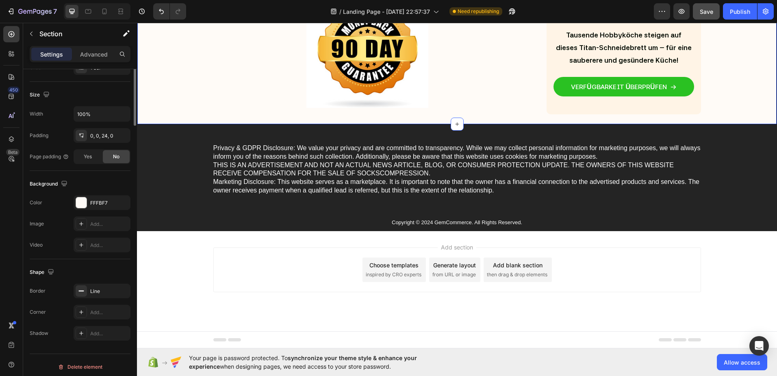
scroll to position [0, 0]
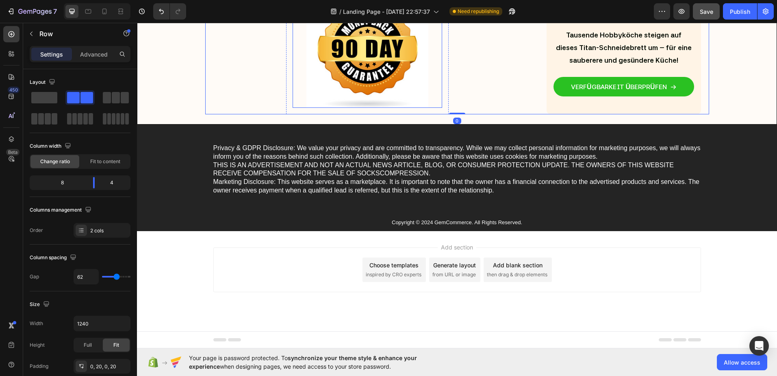
click at [345, 86] on img at bounding box center [367, 49] width 122 height 117
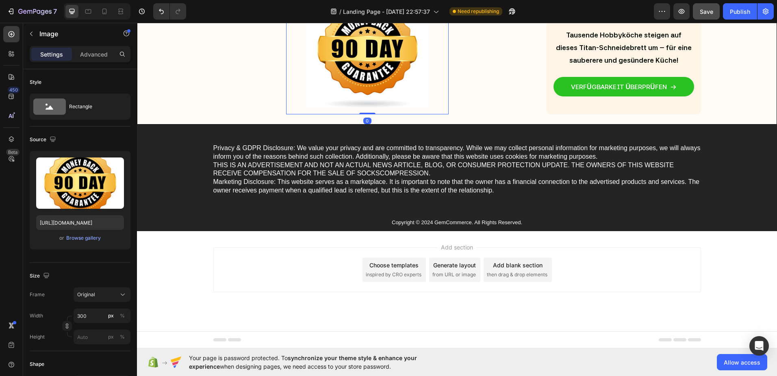
click at [286, 76] on div "Image Row 0" at bounding box center [367, 49] width 163 height 130
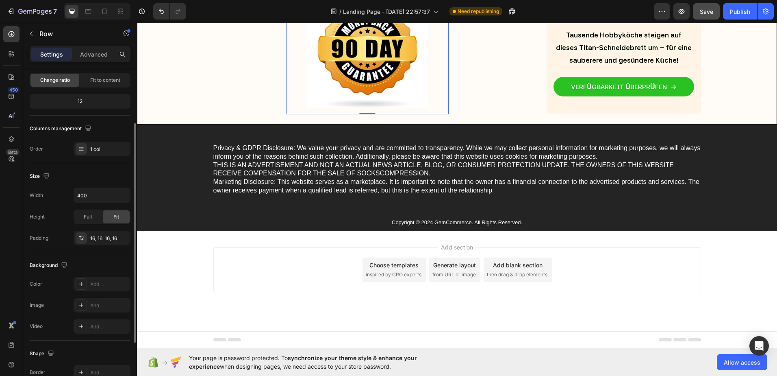
scroll to position [41, 0]
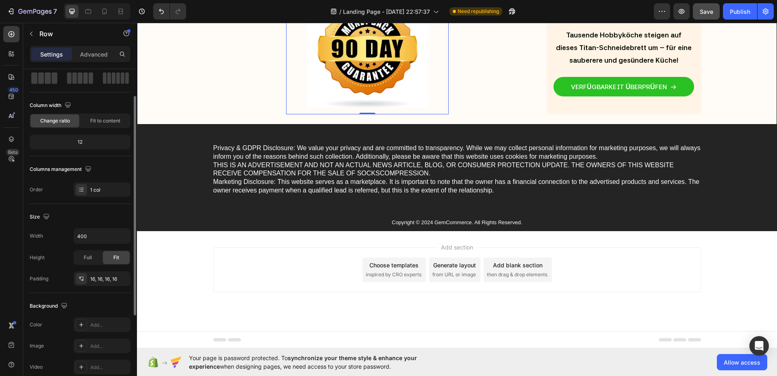
click at [89, 47] on div "Settings Advanced" at bounding box center [80, 54] width 101 height 16
click at [89, 50] on p "Advanced" at bounding box center [94, 54] width 28 height 9
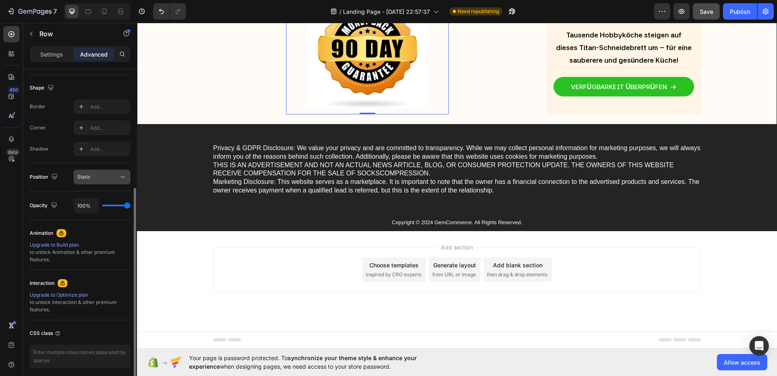
scroll to position [234, 0]
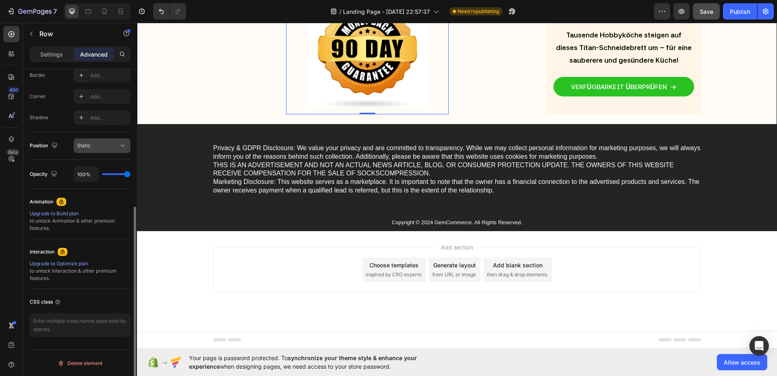
click at [84, 143] on span "Static" at bounding box center [83, 145] width 13 height 6
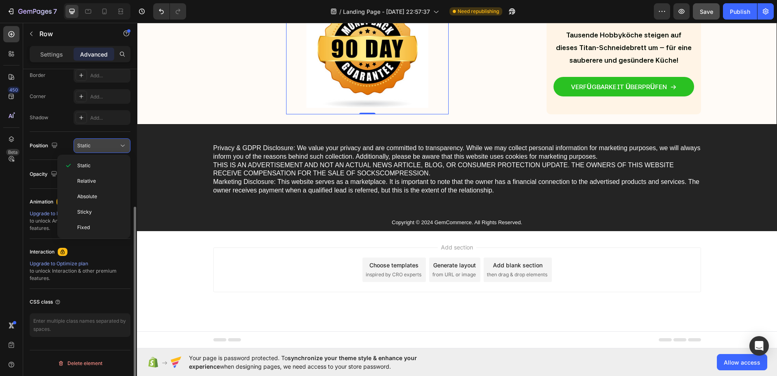
click at [87, 144] on span "Static" at bounding box center [83, 145] width 13 height 6
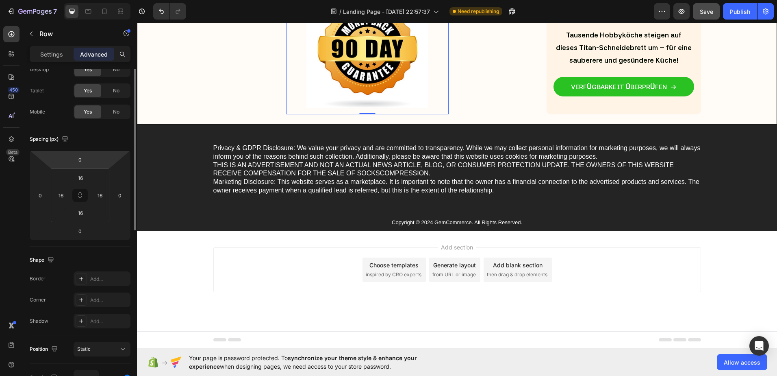
scroll to position [0, 0]
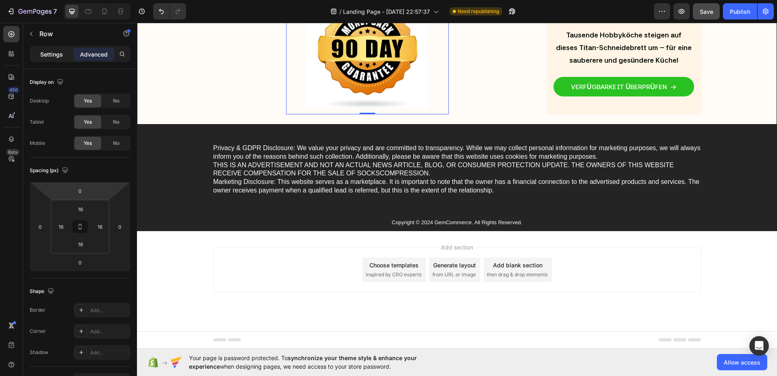
click at [55, 53] on p "Settings" at bounding box center [51, 54] width 23 height 9
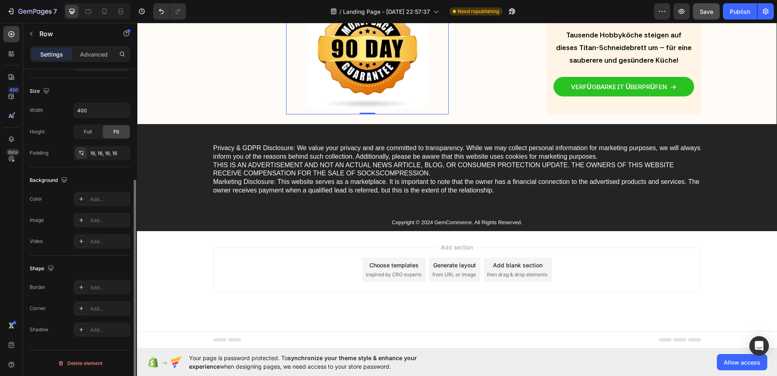
scroll to position [85, 0]
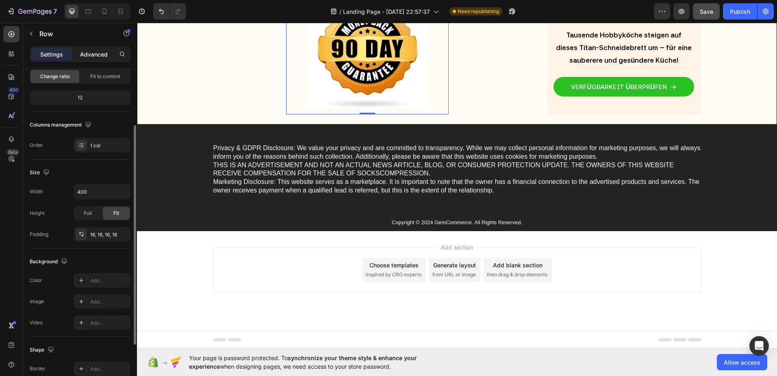
click at [96, 59] on div "Advanced" at bounding box center [94, 54] width 41 height 13
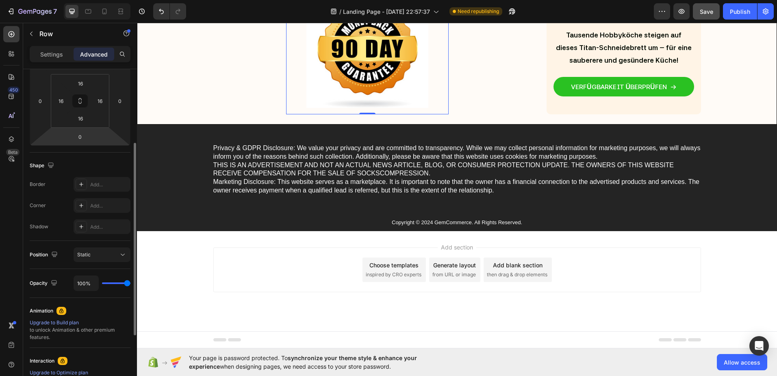
scroll to position [4, 0]
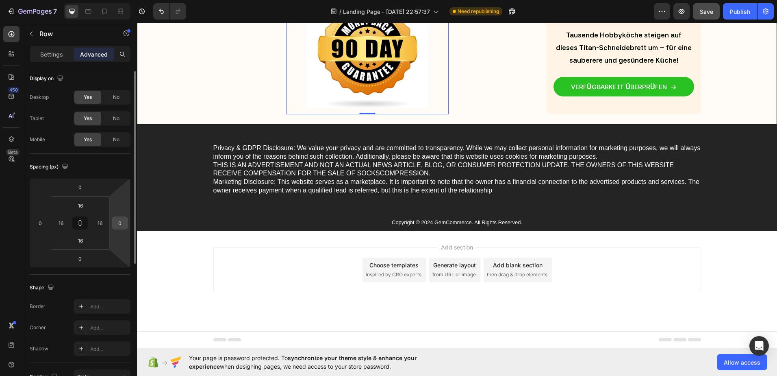
click at [117, 224] on input "0" at bounding box center [120, 223] width 12 height 12
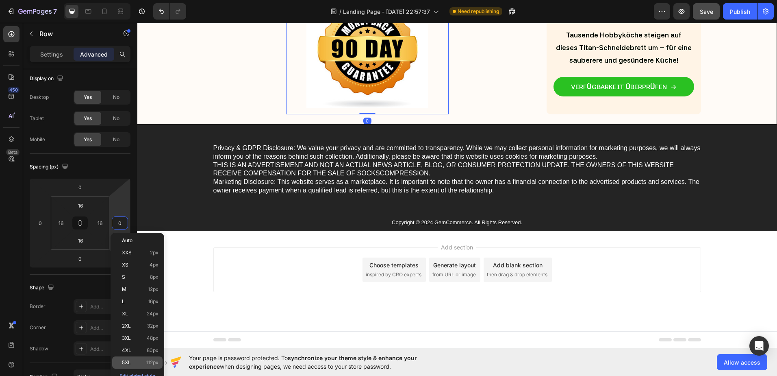
click at [141, 360] on p "5XL 112px" at bounding box center [140, 362] width 37 height 6
type input "112"
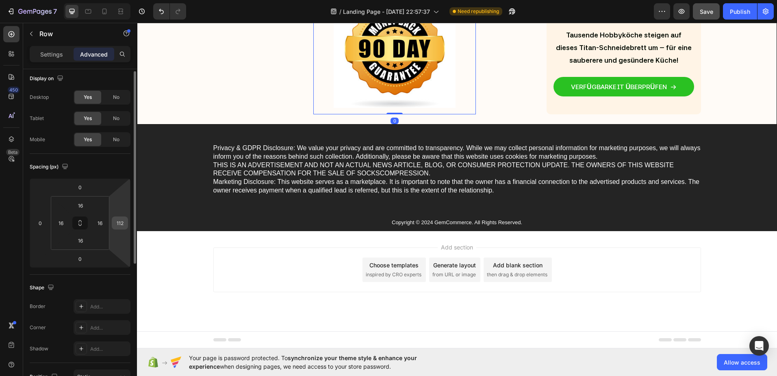
click at [114, 228] on div "112" at bounding box center [120, 222] width 16 height 13
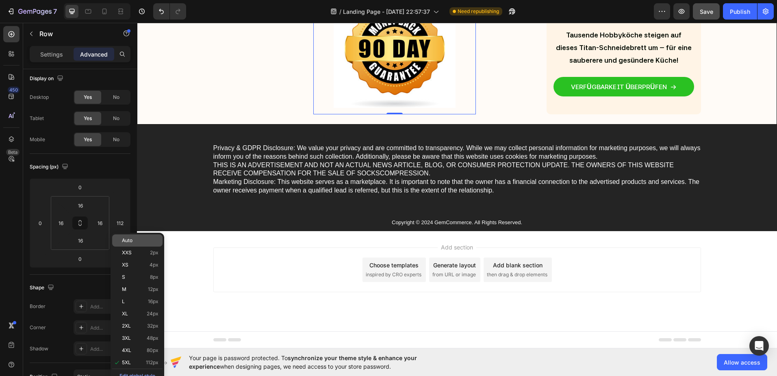
click at [128, 241] on span "Auto" at bounding box center [127, 240] width 11 height 6
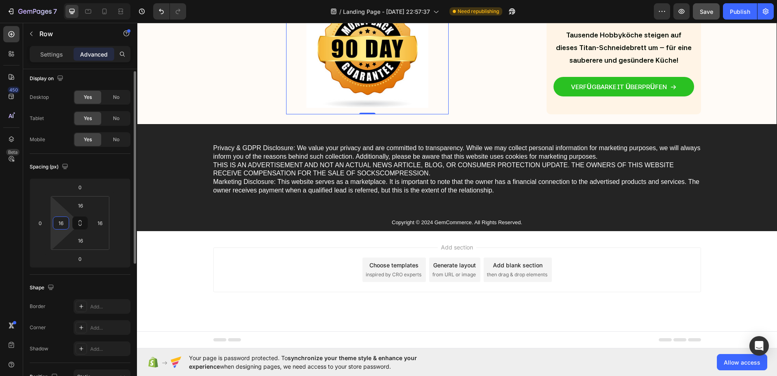
click at [59, 221] on input "16" at bounding box center [61, 223] width 12 height 12
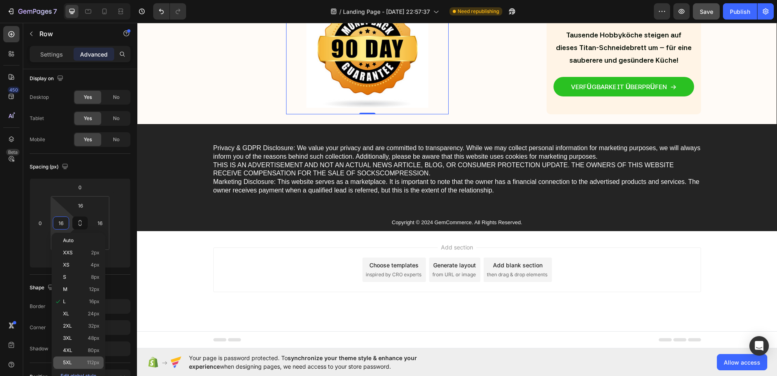
click at [78, 361] on p "5XL 112px" at bounding box center [81, 362] width 37 height 6
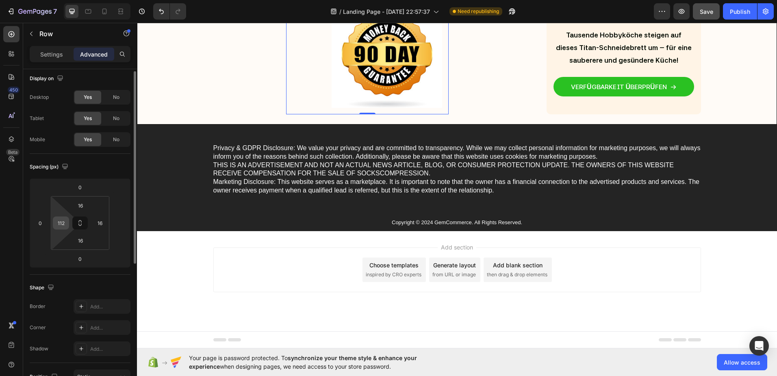
click at [62, 221] on input "112" at bounding box center [61, 223] width 12 height 12
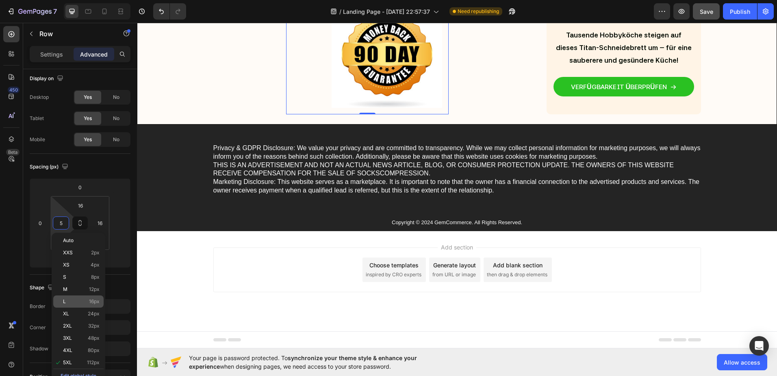
click at [80, 302] on p "L 16px" at bounding box center [81, 301] width 37 height 6
type input "16"
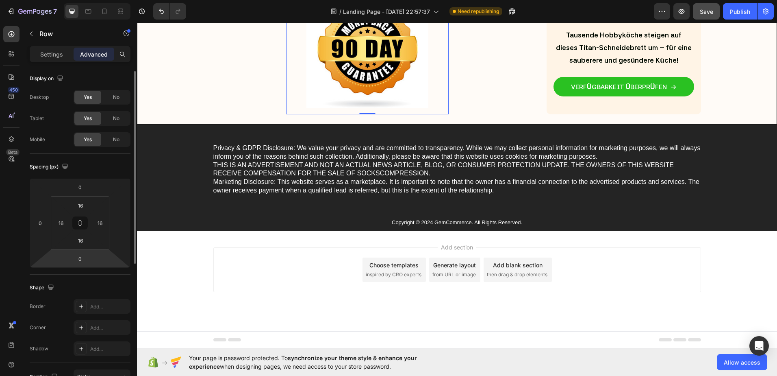
scroll to position [85, 0]
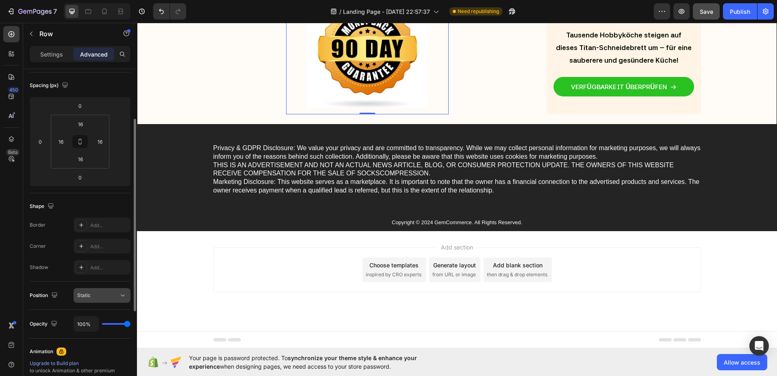
click at [91, 297] on div "Static" at bounding box center [97, 294] width 41 height 7
click at [91, 293] on div "Static" at bounding box center [97, 294] width 41 height 7
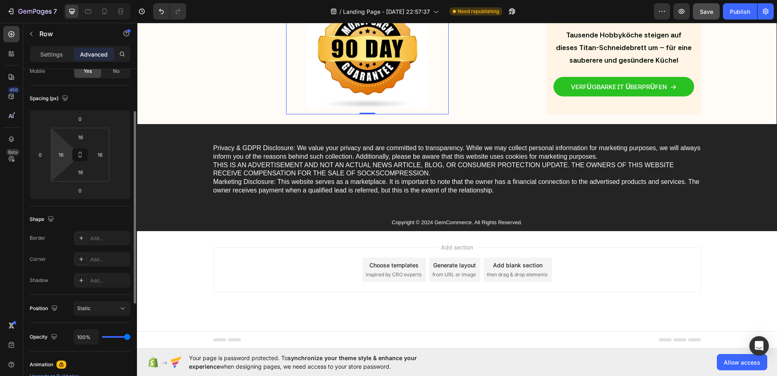
scroll to position [0, 0]
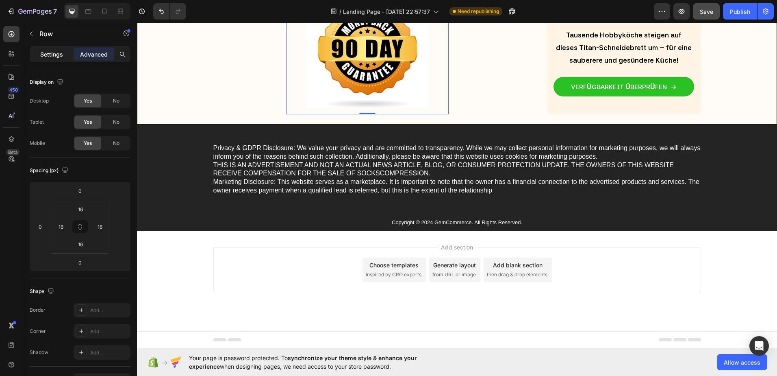
click at [52, 54] on p "Settings" at bounding box center [51, 54] width 23 height 9
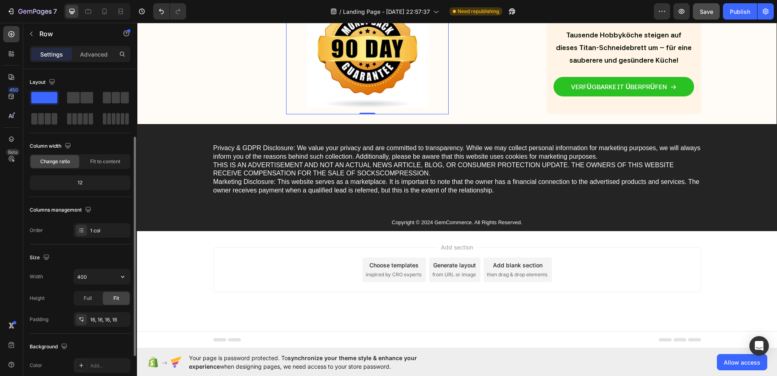
scroll to position [81, 0]
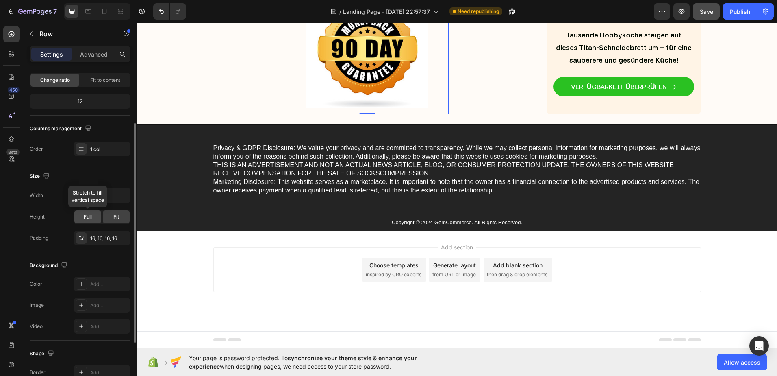
click at [83, 217] on div "Full" at bounding box center [87, 216] width 27 height 13
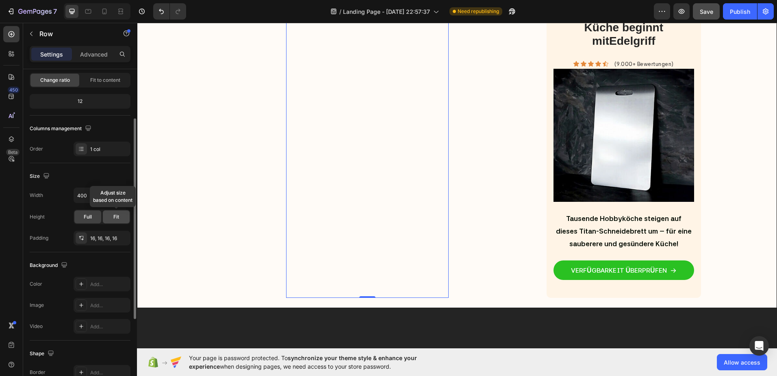
click at [112, 215] on div "Fit" at bounding box center [116, 216] width 27 height 13
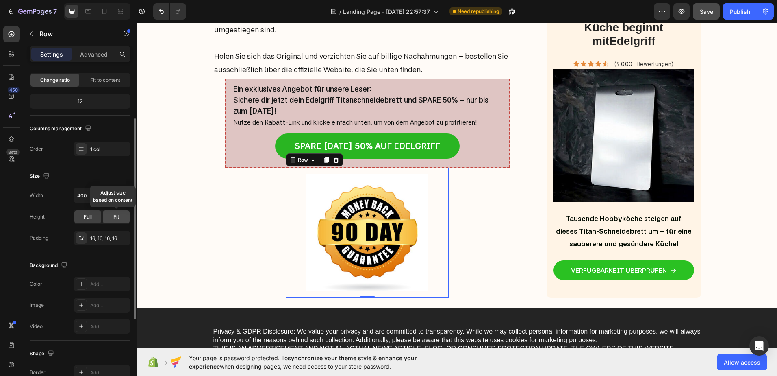
scroll to position [3739, 0]
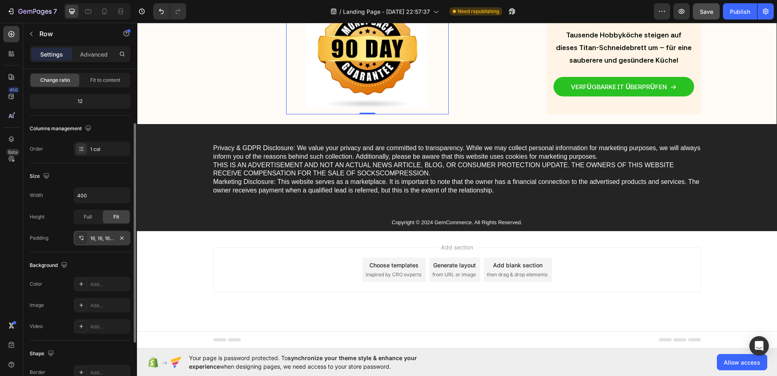
click at [96, 236] on div "16, 16, 16, 16" at bounding box center [102, 237] width 24 height 7
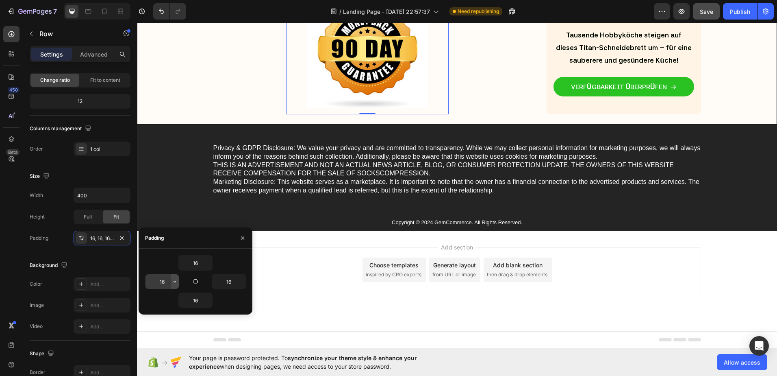
click at [176, 279] on icon "button" at bounding box center [175, 281] width 7 height 7
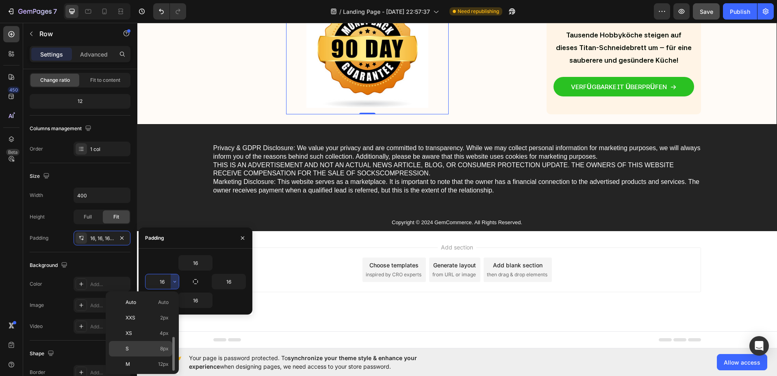
scroll to position [29, 0]
click at [134, 365] on p "XL 24px" at bounding box center [147, 365] width 43 height 7
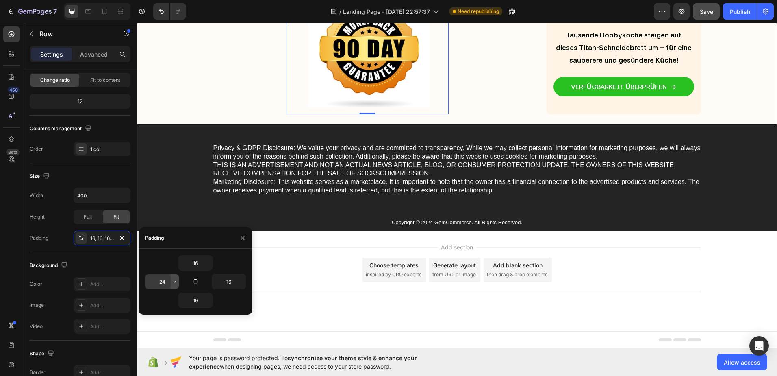
click at [174, 280] on icon "button" at bounding box center [175, 281] width 7 height 7
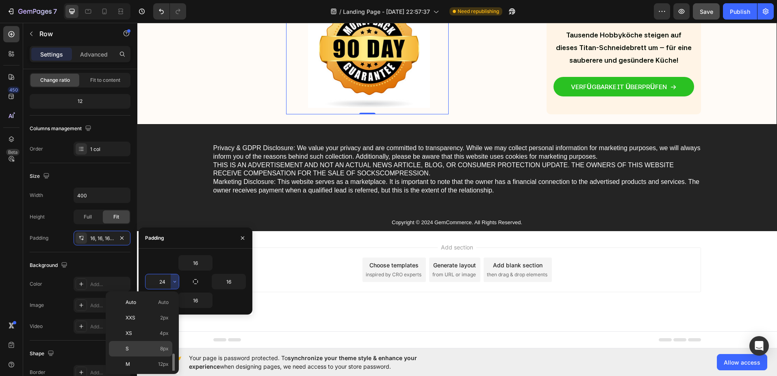
scroll to position [41, 0]
click at [141, 340] on p "L 16px" at bounding box center [147, 338] width 43 height 7
type input "16"
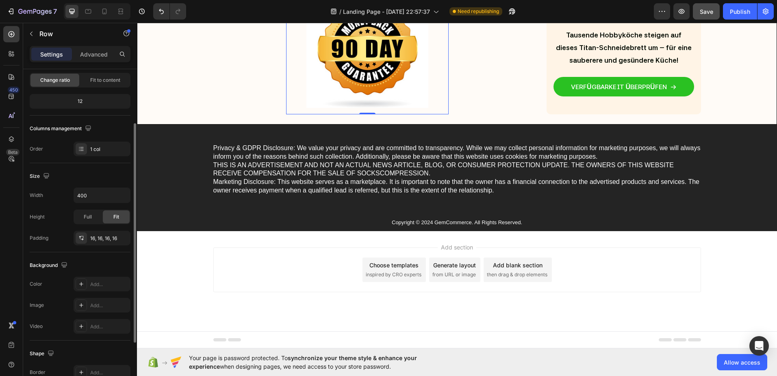
click at [102, 163] on div "Size Width 400 Height Full Fit Padding 16, 16, 16, 16" at bounding box center [80, 207] width 101 height 89
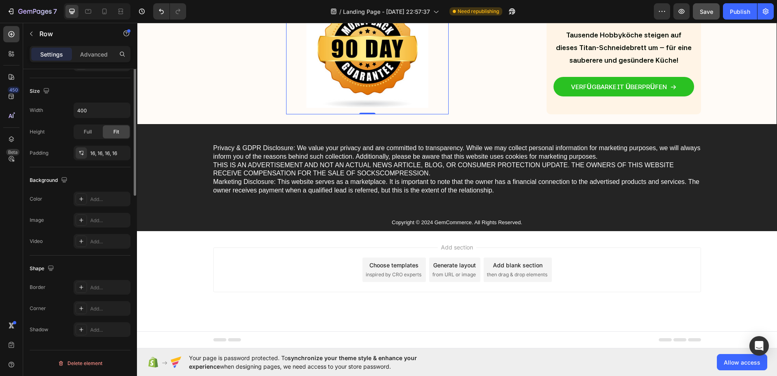
scroll to position [0, 0]
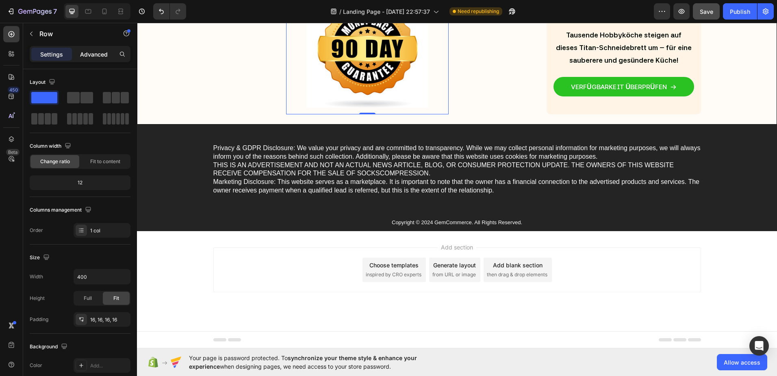
click at [85, 54] on p "Advanced" at bounding box center [94, 54] width 28 height 9
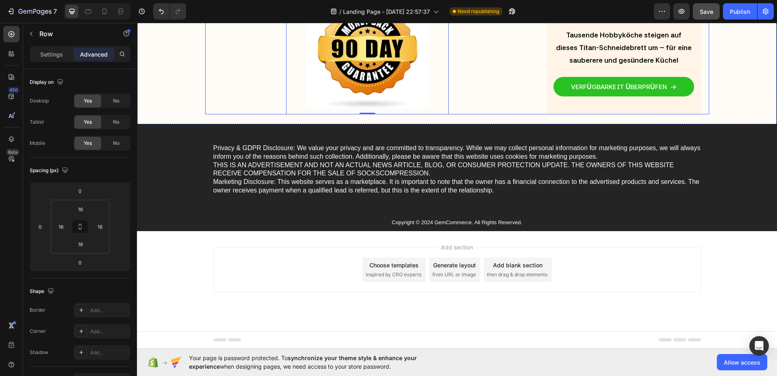
click at [13, 34] on icon at bounding box center [12, 34] width 6 height 6
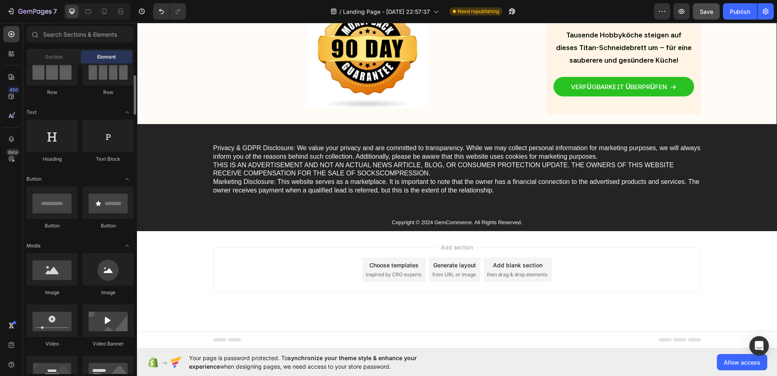
scroll to position [0, 0]
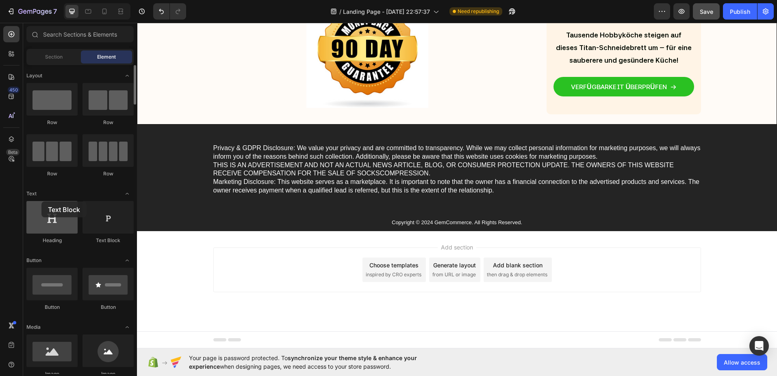
drag, startPoint x: 100, startPoint y: 224, endPoint x: 37, endPoint y: 203, distance: 65.9
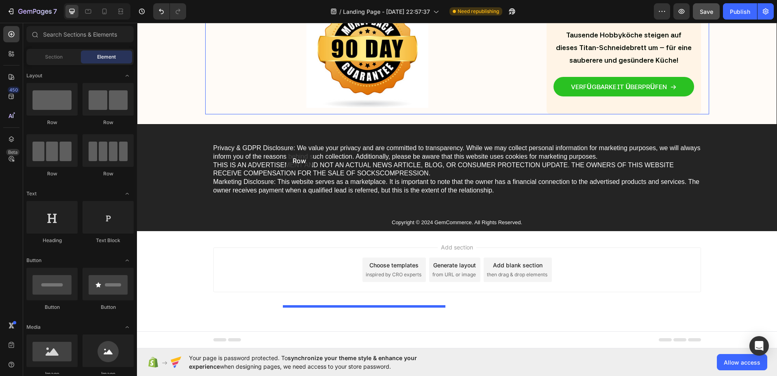
drag, startPoint x: 196, startPoint y: 135, endPoint x: 286, endPoint y: 152, distance: 91.5
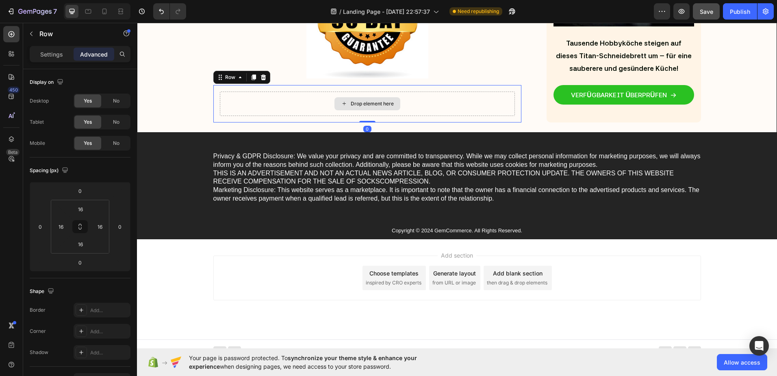
scroll to position [3684, 0]
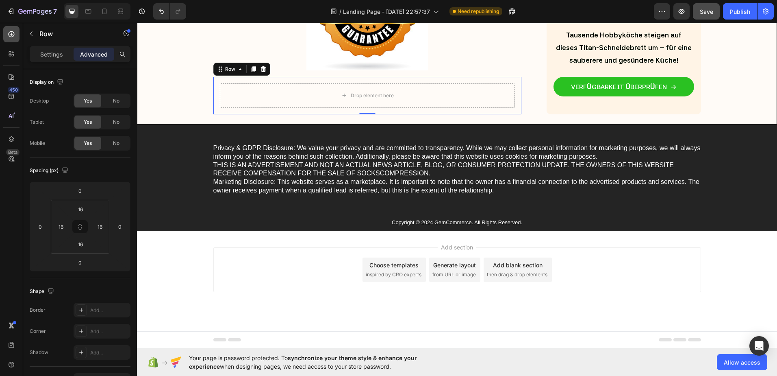
click at [13, 36] on icon at bounding box center [11, 34] width 8 height 8
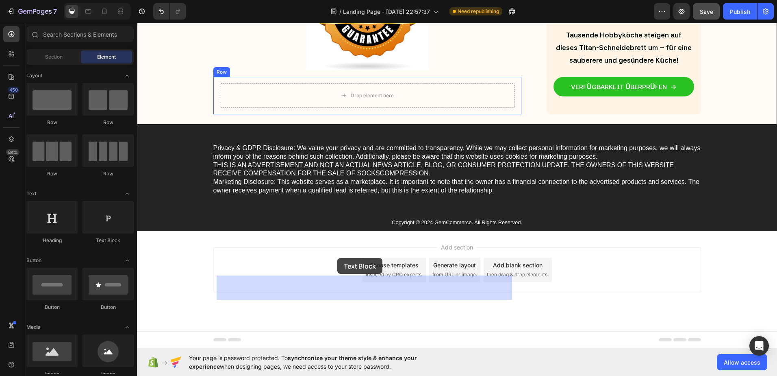
drag, startPoint x: 252, startPoint y: 248, endPoint x: 337, endPoint y: 258, distance: 86.3
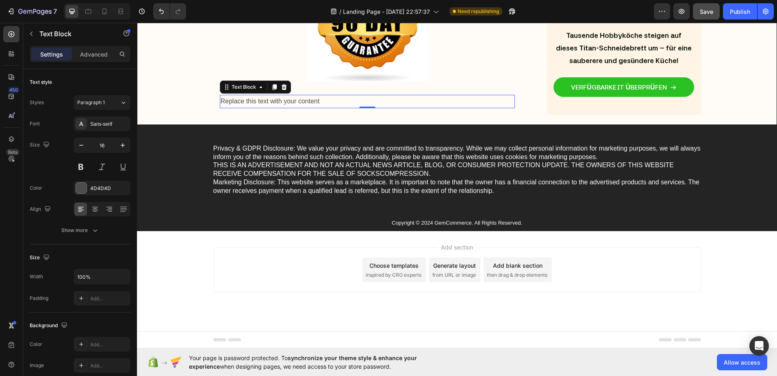
click at [257, 108] on div "Replace this text with your content" at bounding box center [367, 101] width 295 height 13
click at [257, 107] on p "Replace this text with your content" at bounding box center [368, 102] width 294 height 12
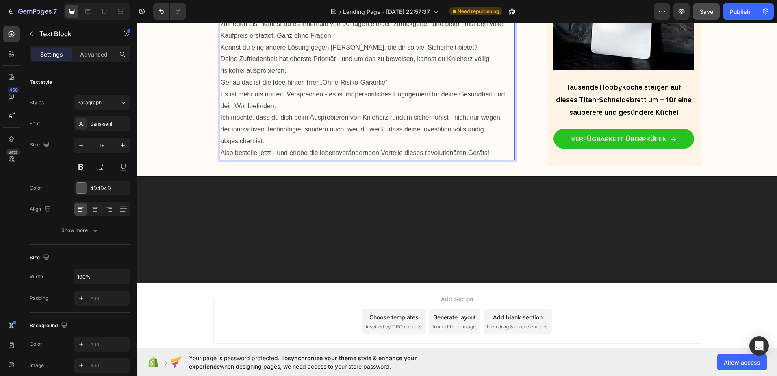
scroll to position [3726, 0]
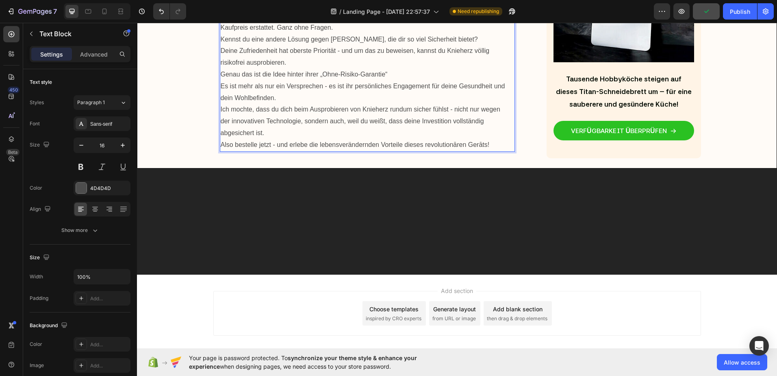
click at [221, 34] on p "zufrieden bist, kannst du es innerhalb von 90 Tagen einfach zurückgeben und bek…" at bounding box center [368, 22] width 294 height 24
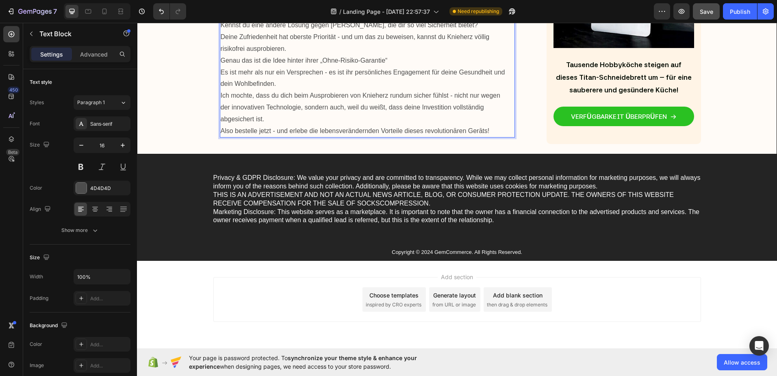
scroll to position [3807, 0]
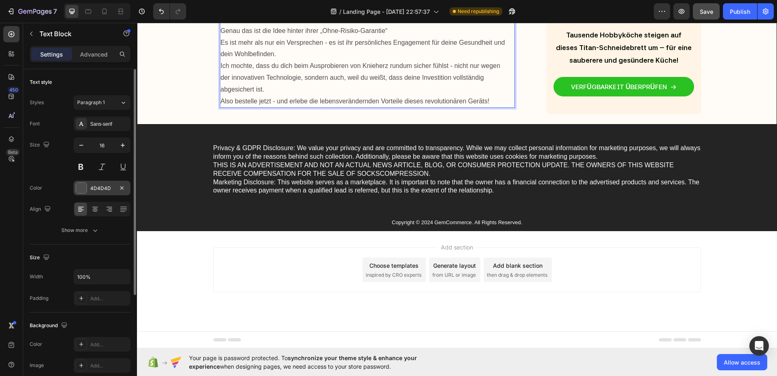
click at [78, 187] on div at bounding box center [81, 187] width 11 height 11
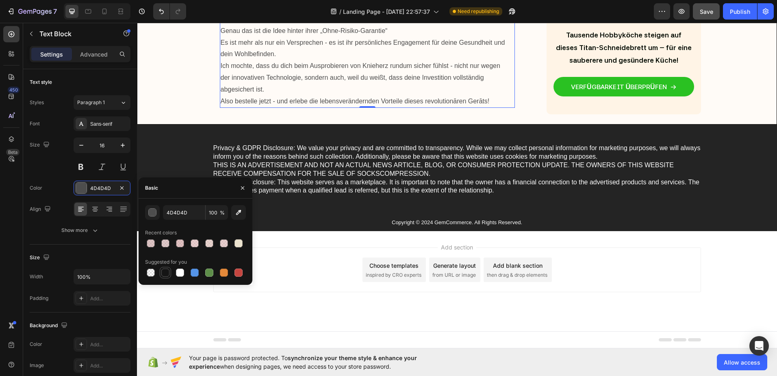
click at [164, 274] on div at bounding box center [165, 272] width 8 height 8
type input "151515"
click at [107, 129] on div "Sans-serif" at bounding box center [102, 123] width 57 height 15
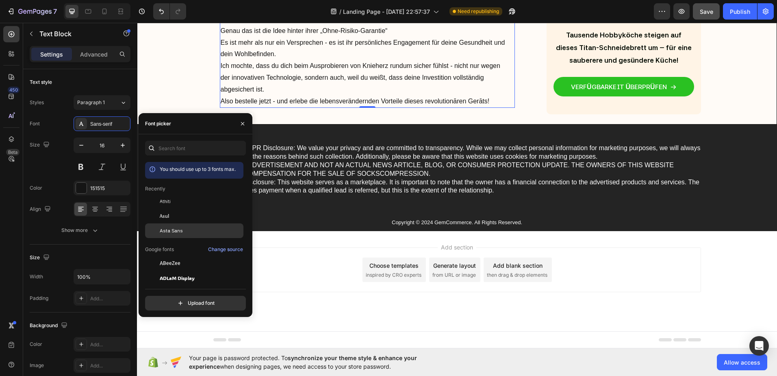
click at [182, 230] on div "Asta Sans" at bounding box center [201, 230] width 82 height 7
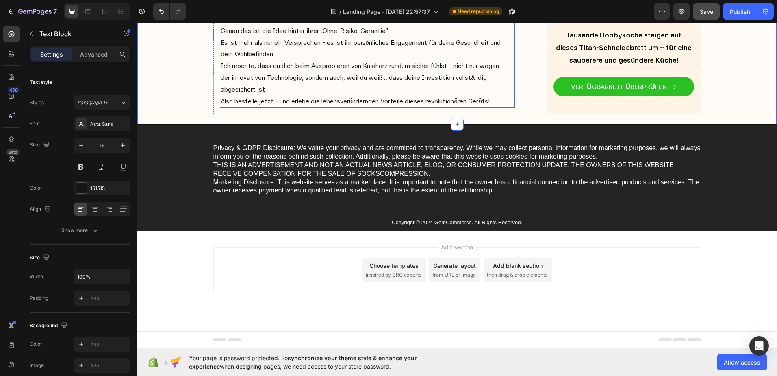
click at [282, 25] on p "Kennst du eine andere Lösung gegen Knieschmerzen, die dir so viel Sicherheit bi…" at bounding box center [368, 7] width 294 height 35
click at [221, 25] on p "Kennst du eine andere Lösung gegen Knieschmerzen, die dir so viel Sicherheit bi…" at bounding box center [368, 7] width 294 height 35
click at [221, 37] on p "Genau das ist die Idee hinter ihrer „Ohne-Risiko-Garantie“." at bounding box center [368, 31] width 294 height 12
click at [221, 95] on p "Ich mochte, dass du dich beim Ausprobieren von Knieherz rundum sicher fühlst - …" at bounding box center [368, 77] width 294 height 35
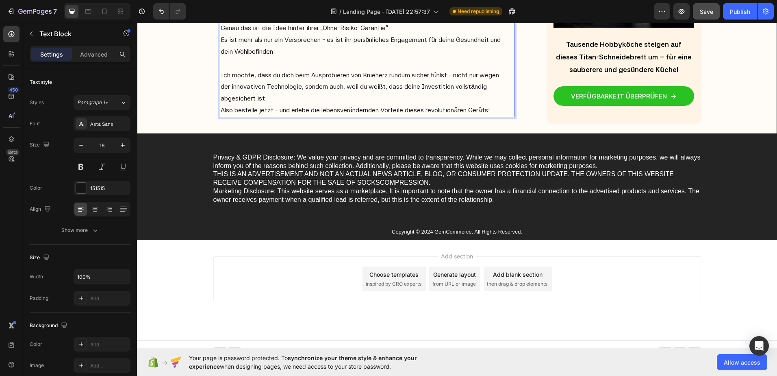
click at [221, 116] on p "Also bestelle jetzt - und erlebe die lebensverändernden Vorteile dieses revolut…" at bounding box center [368, 110] width 294 height 12
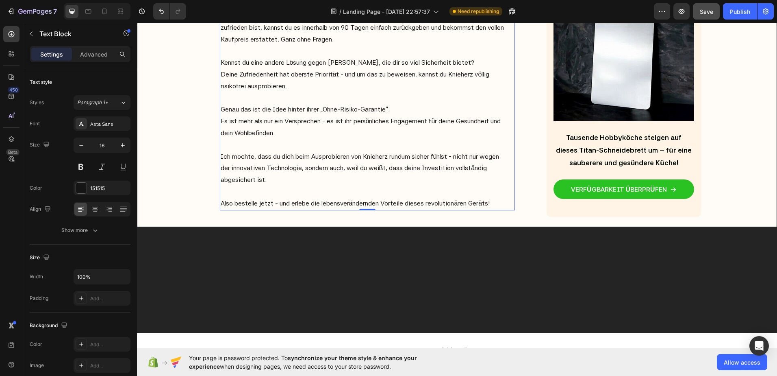
scroll to position [3685, 0]
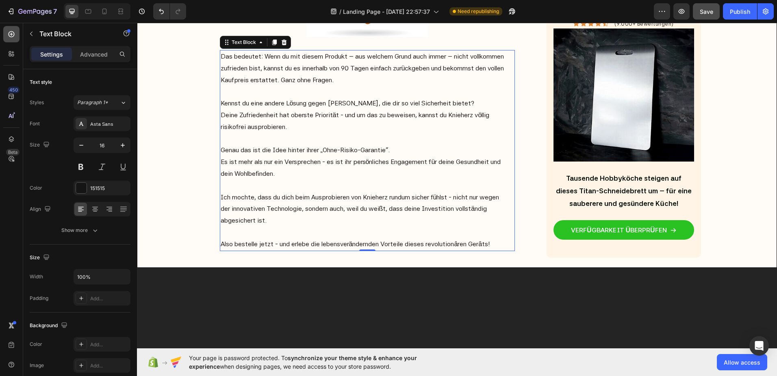
click at [16, 31] on div at bounding box center [11, 34] width 16 height 16
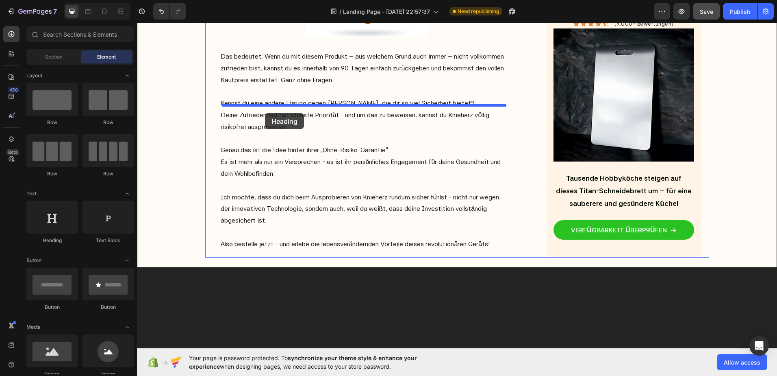
drag, startPoint x: 191, startPoint y: 241, endPoint x: 265, endPoint y: 113, distance: 148.1
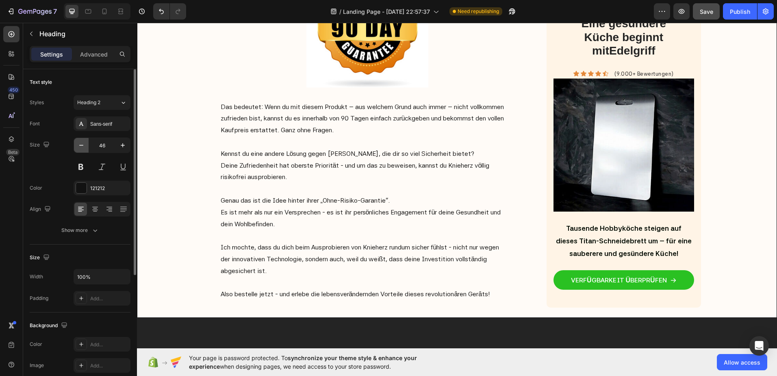
click at [83, 145] on icon "button" at bounding box center [81, 145] width 4 height 1
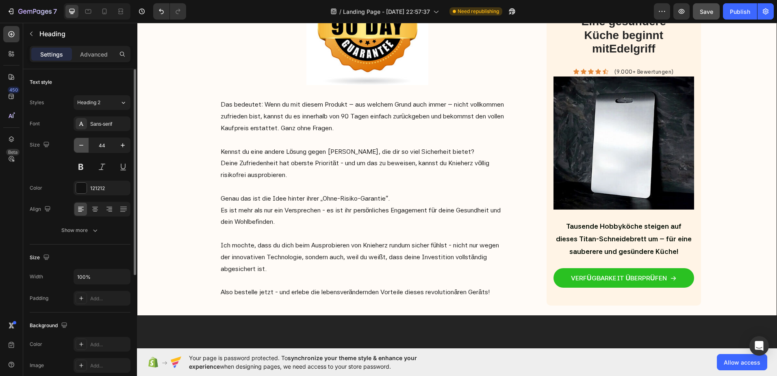
click at [83, 145] on icon "button" at bounding box center [81, 145] width 4 height 1
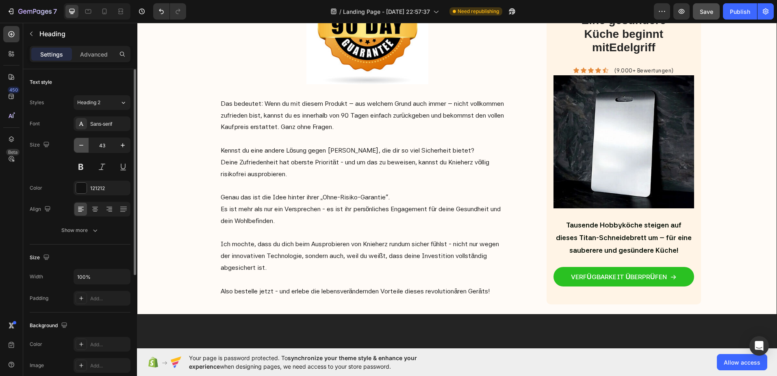
click at [83, 145] on icon "button" at bounding box center [81, 145] width 4 height 1
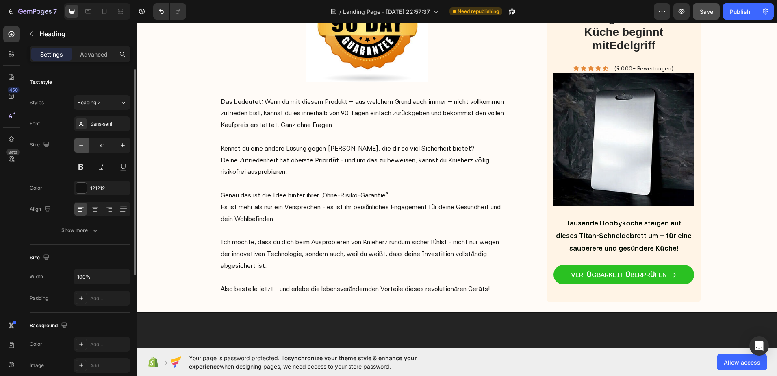
click at [83, 145] on icon "button" at bounding box center [81, 145] width 4 height 1
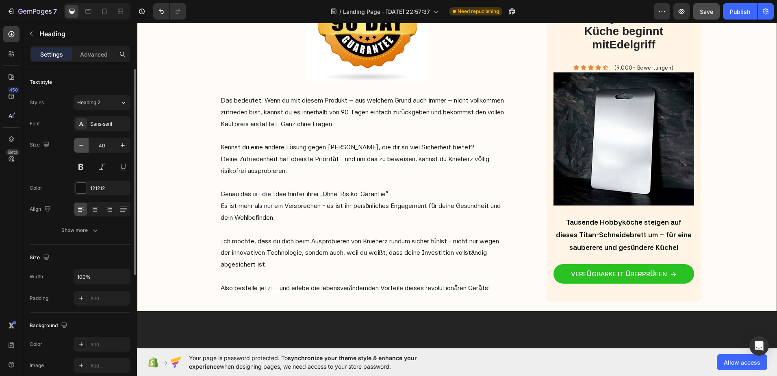
click at [83, 145] on icon "button" at bounding box center [81, 145] width 4 height 1
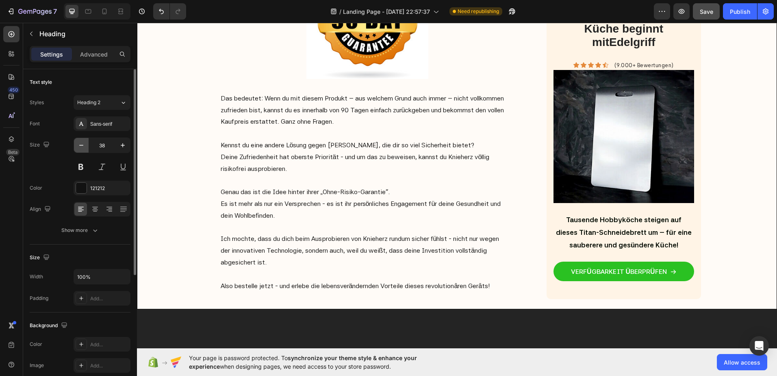
click at [83, 145] on icon "button" at bounding box center [81, 145] width 4 height 1
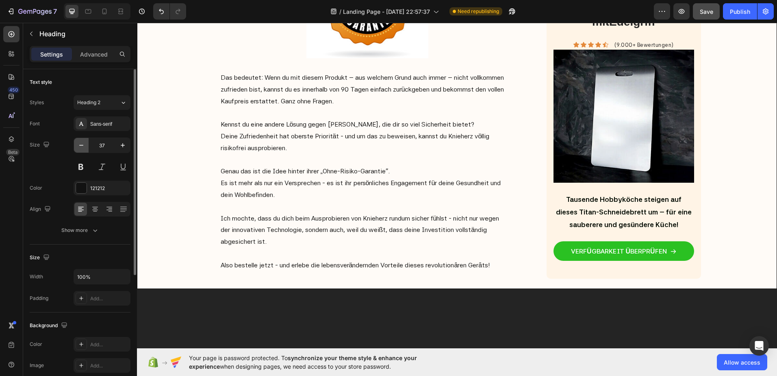
click at [83, 145] on icon "button" at bounding box center [81, 145] width 4 height 1
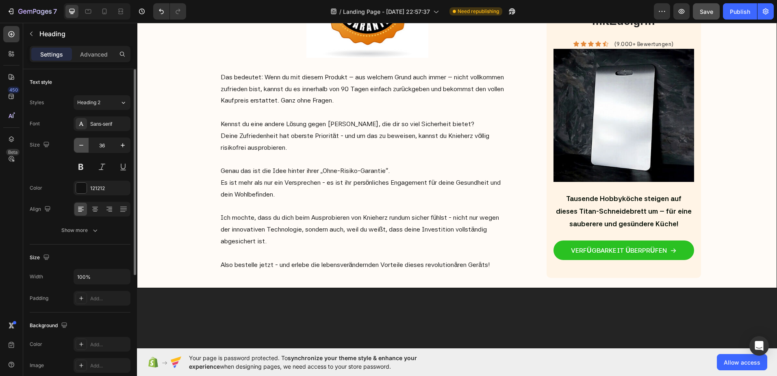
click at [83, 145] on icon "button" at bounding box center [81, 145] width 4 height 1
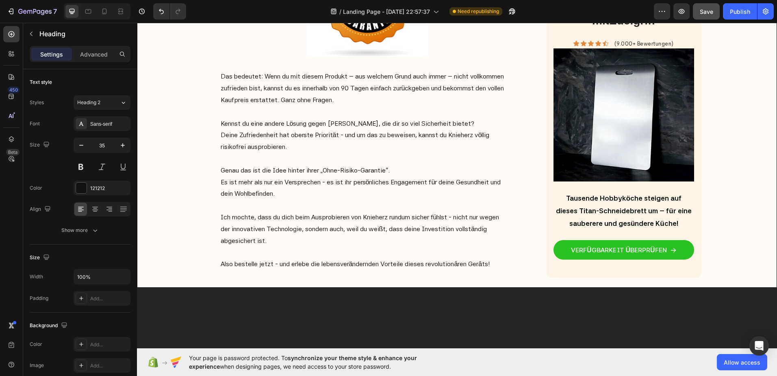
click at [76, 165] on button at bounding box center [81, 166] width 15 height 15
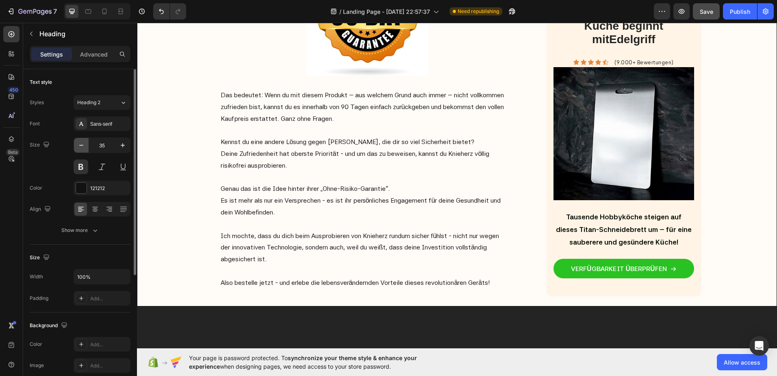
click at [83, 145] on icon "button" at bounding box center [81, 145] width 4 height 1
type input "34"
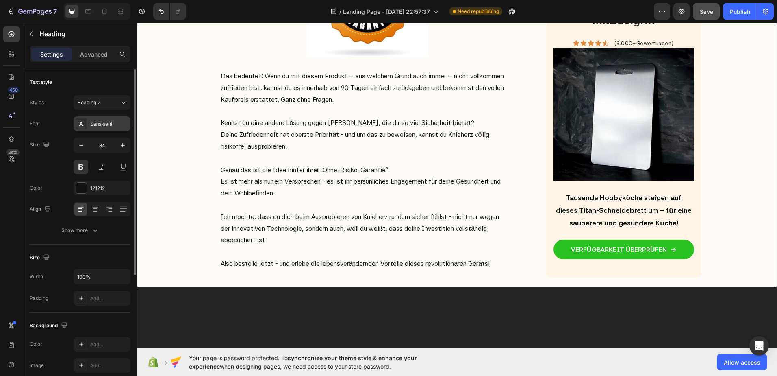
click at [103, 125] on div "Sans-serif" at bounding box center [109, 123] width 38 height 7
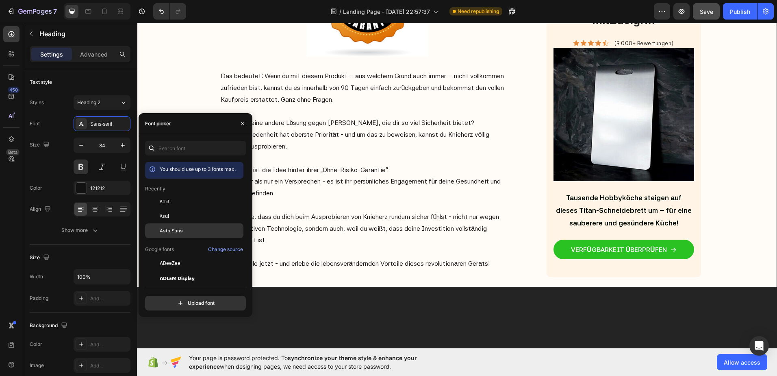
click at [174, 231] on span "Asta Sans" at bounding box center [171, 230] width 23 height 7
click at [97, 312] on div "Text style Styles Heading 2* Font Asta Sans Size 34 Color 121212 Align Show more" at bounding box center [80, 345] width 101 height 67
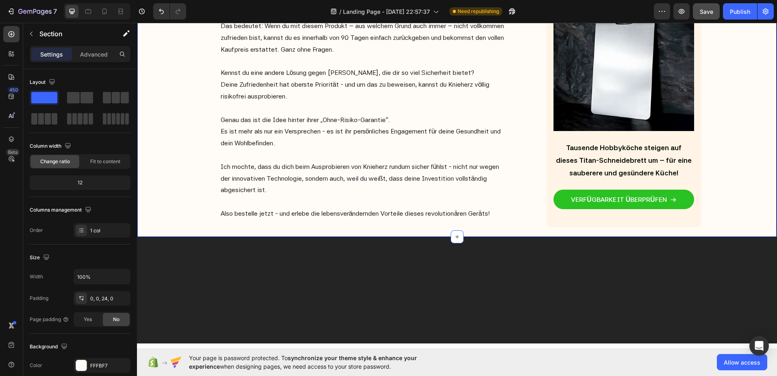
scroll to position [3847, 0]
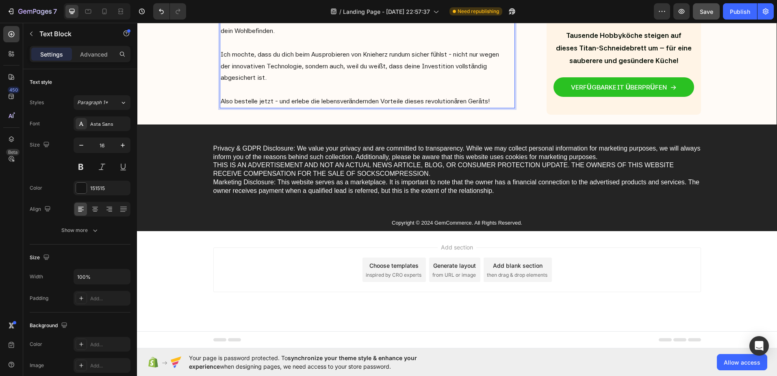
drag, startPoint x: 284, startPoint y: 176, endPoint x: 218, endPoint y: 152, distance: 71.0
drag, startPoint x: 439, startPoint y: 164, endPoint x: 503, endPoint y: 167, distance: 64.7
click at [503, 37] on p "Es ist mehr als nur ein Versprechen - es ist ihr persönliches Engagement für de…" at bounding box center [368, 25] width 294 height 24
click at [220, 108] on div "Das bedeutet: Wenn du mit diesem Produkt -- aus welchem Grund auch immer -- nic…" at bounding box center [367, 31] width 295 height 154
click at [238, 84] on p "Ich mochte, dass du dich beim Ausprobieren von Knieherz rundum sicher fühlst - …" at bounding box center [368, 66] width 294 height 35
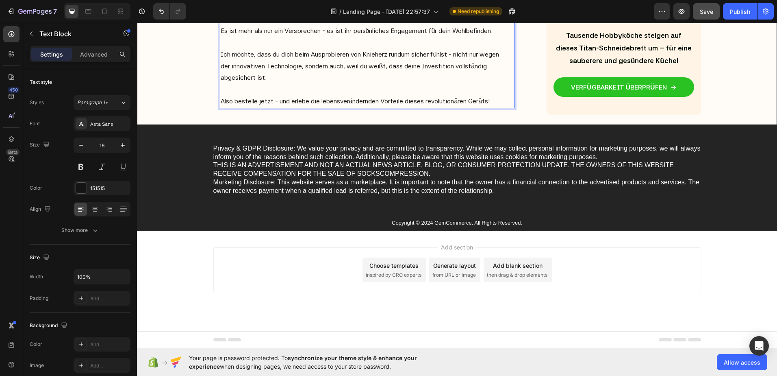
click at [376, 84] on p "Ich möchte, dass du dich beim Ausprobieren von Knieherz rundum sicher fühlst - …" at bounding box center [368, 66] width 294 height 35
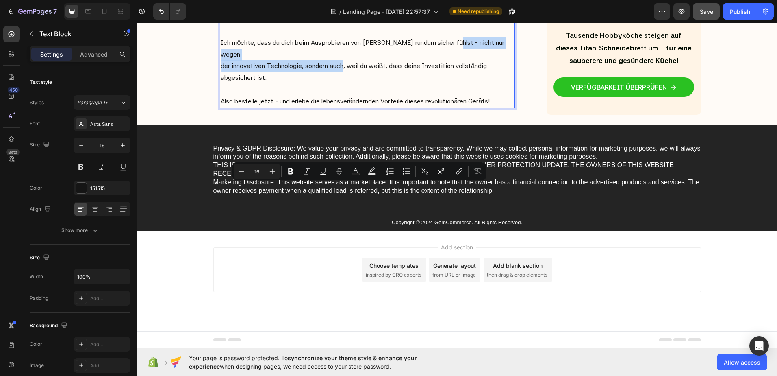
drag, startPoint x: 449, startPoint y: 187, endPoint x: 342, endPoint y: 201, distance: 108.2
click at [342, 84] on p "Ich möchte, dass du dich beim Ausprobieren von Edelgriff rundum sicher fühlst -…" at bounding box center [368, 60] width 294 height 47
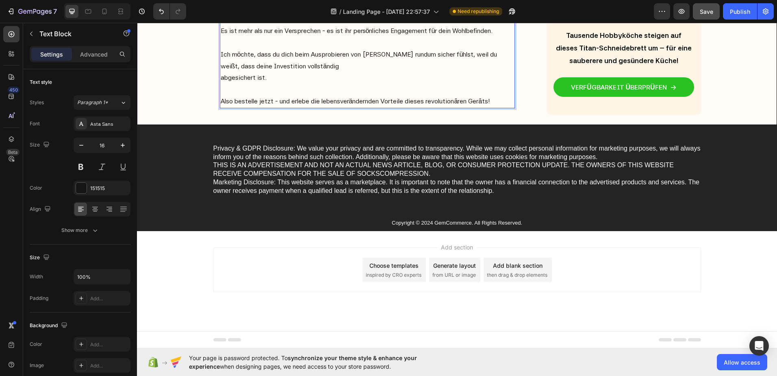
click at [220, 108] on div "Das bedeutet: Wenn du mit diesem Produkt -- aus welchem Grund auch immer -- nic…" at bounding box center [367, 37] width 295 height 142
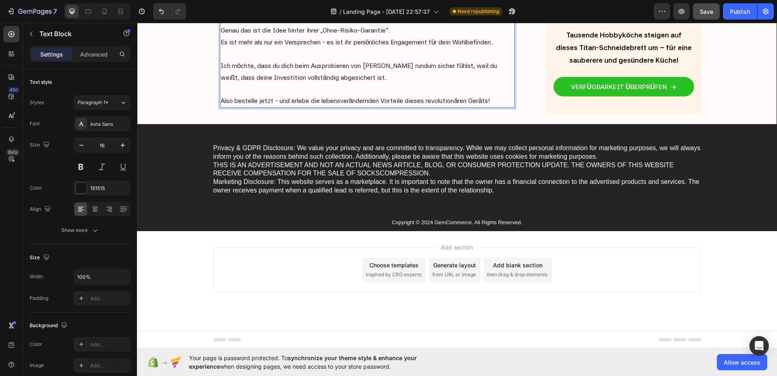
click at [457, 107] on p "Also bestelle jetzt - und erlebe die lebensverändernden Vorteile dieses revolut…" at bounding box center [368, 101] width 294 height 12
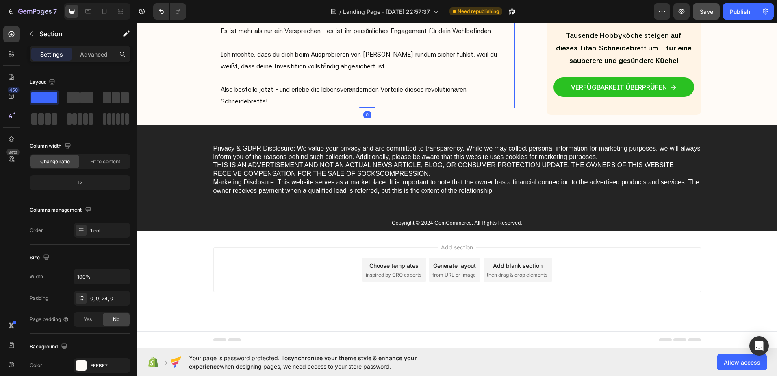
click at [270, 49] on p "Rich Text Editor. Editing area: main" at bounding box center [368, 43] width 294 height 12
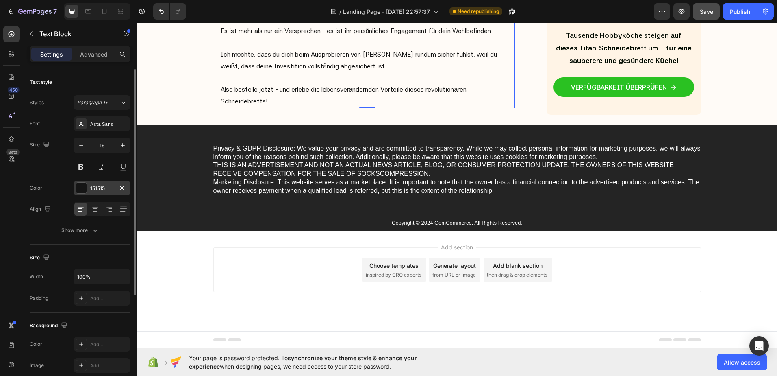
click at [81, 186] on div at bounding box center [81, 187] width 11 height 11
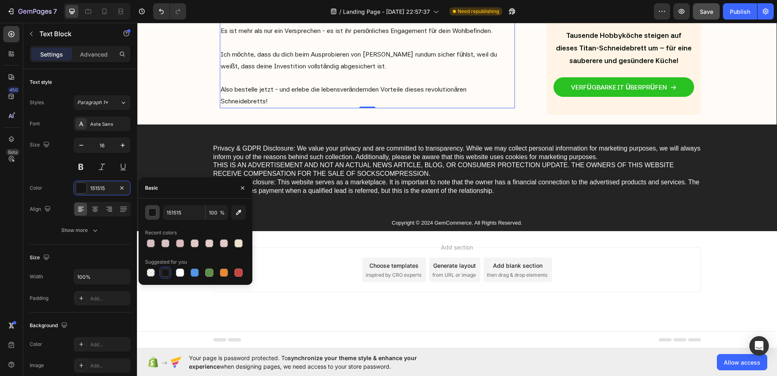
click at [153, 207] on button "button" at bounding box center [152, 212] width 15 height 15
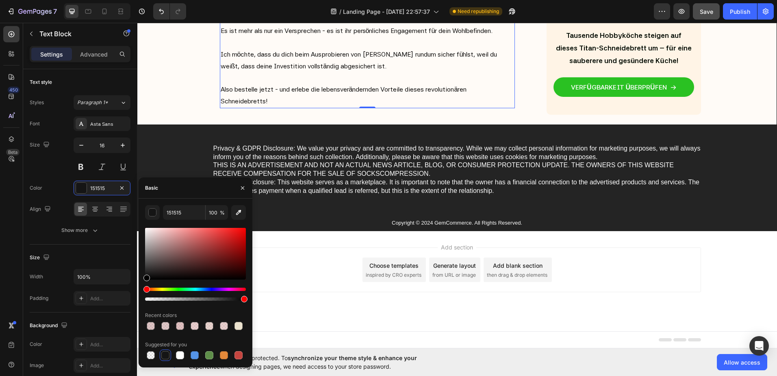
drag, startPoint x: 148, startPoint y: 276, endPoint x: 141, endPoint y: 284, distance: 11.5
click at [141, 284] on div "151515 100 % Recent colors Suggested for you" at bounding box center [196, 283] width 114 height 156
type input "000000"
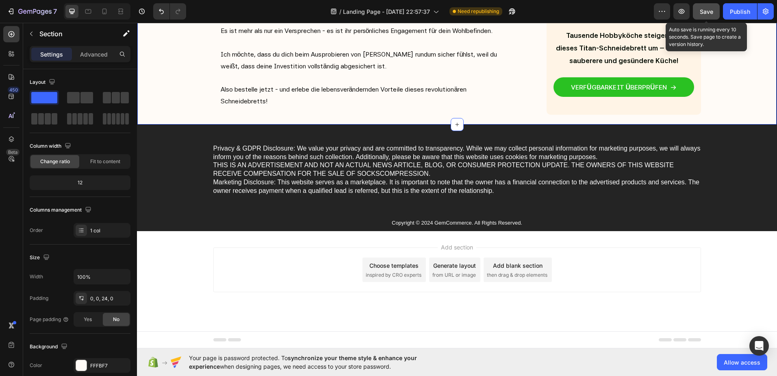
click at [701, 14] on span "Save" at bounding box center [706, 11] width 13 height 7
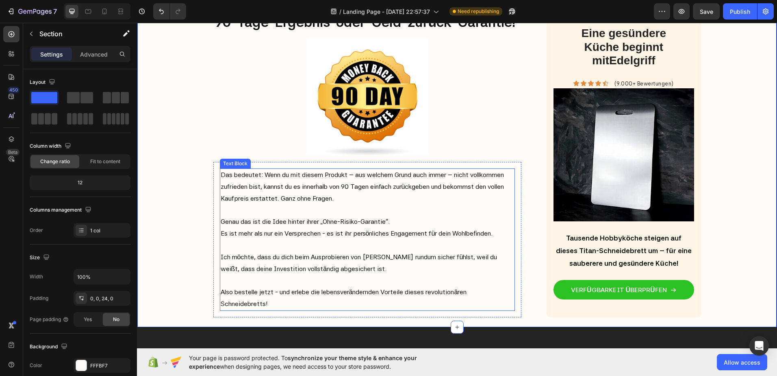
scroll to position [3574, 0]
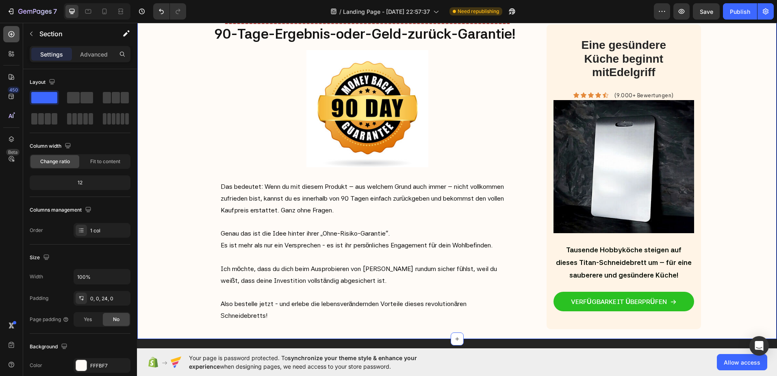
click at [8, 34] on icon at bounding box center [11, 34] width 8 height 8
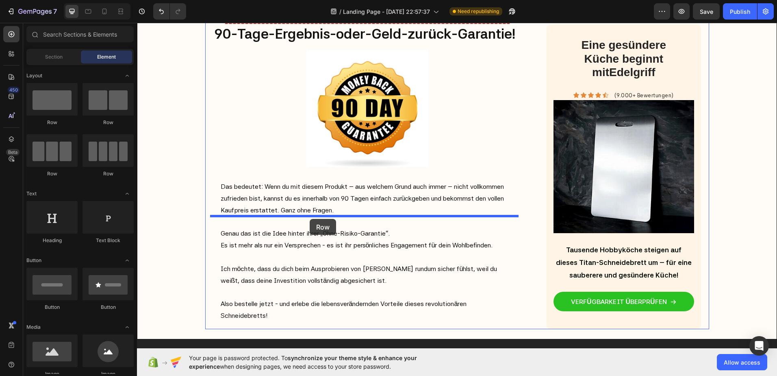
drag, startPoint x: 180, startPoint y: 127, endPoint x: 310, endPoint y: 219, distance: 158.6
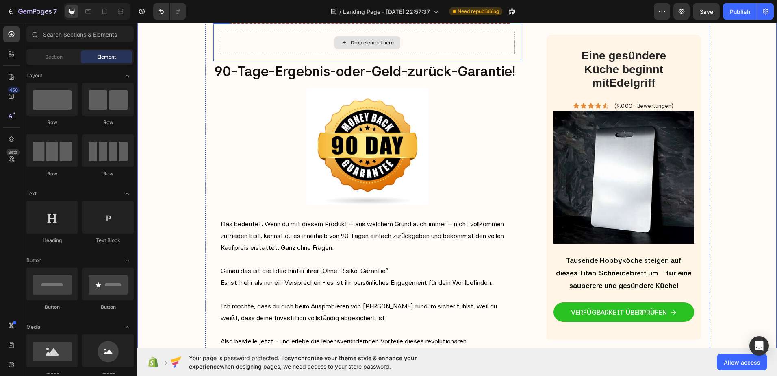
click at [351, 46] on div "Drop element here" at bounding box center [372, 42] width 43 height 7
click at [239, 55] on div "Drop element here" at bounding box center [367, 42] width 295 height 24
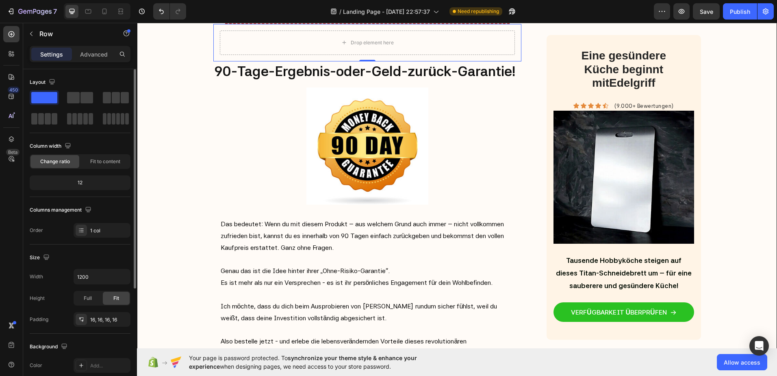
scroll to position [41, 0]
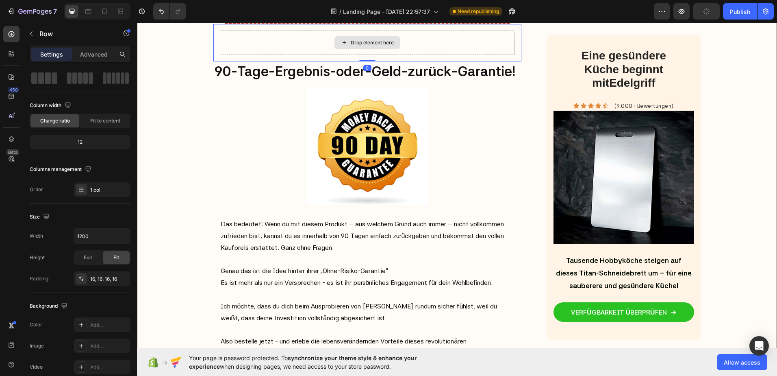
drag, startPoint x: 365, startPoint y: 252, endPoint x: 361, endPoint y: 241, distance: 12.2
click at [361, 61] on div "Drop element here Row 0" at bounding box center [367, 42] width 308 height 37
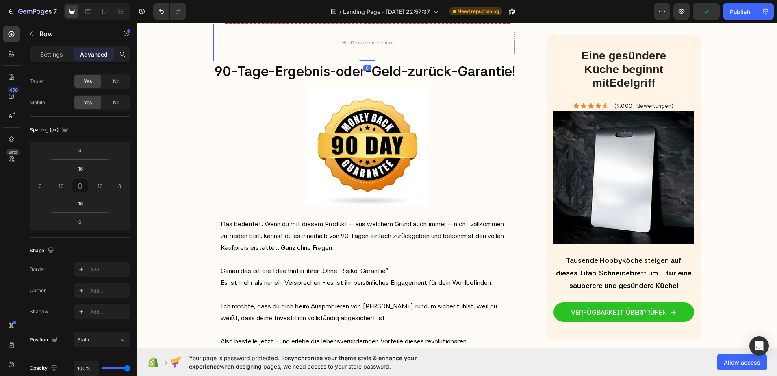
click at [261, 19] on icon at bounding box center [263, 16] width 5 height 6
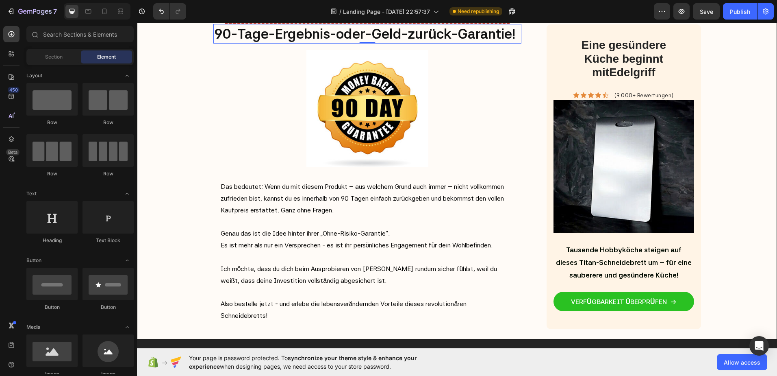
click at [216, 43] on p "90-Tage-Ergebnis-oder-Geld-zurück-Garantie!" at bounding box center [367, 34] width 307 height 18
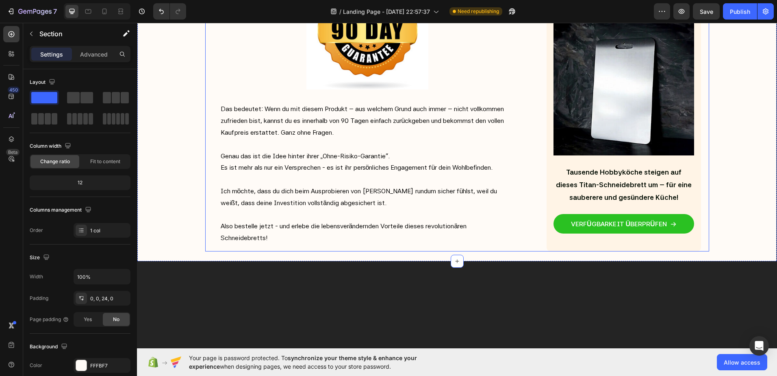
scroll to position [3696, 0]
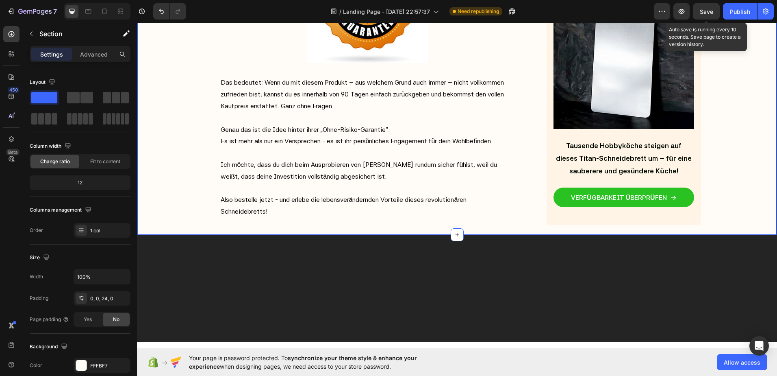
click at [708, 10] on span "Save" at bounding box center [706, 11] width 13 height 7
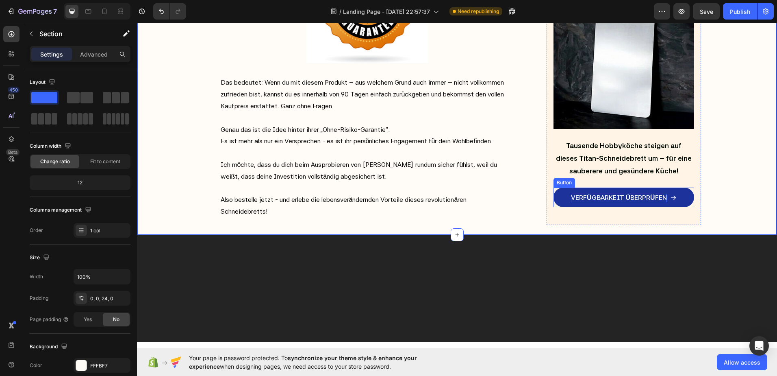
click at [662, 202] on p "VERFÜGBARKEIT ÜBERPRÜFEN" at bounding box center [619, 197] width 96 height 9
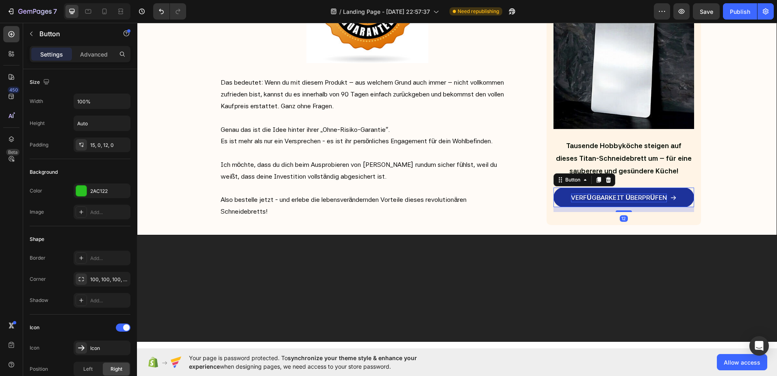
click at [645, 202] on p "VERFÜGBARKEIT ÜBERPRÜFEN" at bounding box center [619, 197] width 96 height 9
click at [624, 202] on p "VERFÜGBARKEIT ÜBERPRÜFEN" at bounding box center [619, 197] width 96 height 9
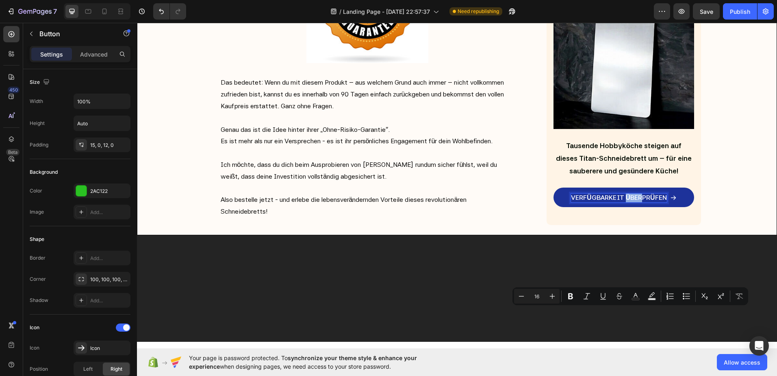
drag, startPoint x: 639, startPoint y: 312, endPoint x: 622, endPoint y: 311, distance: 17.1
click at [622, 202] on p "VERFÜGBARKEIT ÜBERPRÜFEN" at bounding box center [619, 197] width 96 height 9
click at [617, 202] on p "VERFÜGBARKEIT und Rabatt PRÜFEN" at bounding box center [619, 197] width 116 height 9
click at [626, 202] on p "VERFÜGBARKEIT & Rabatt PRÜFEN" at bounding box center [619, 197] width 109 height 9
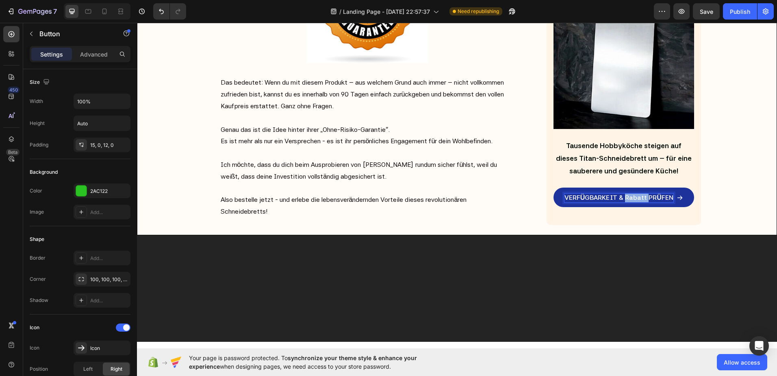
click at [626, 202] on p "VERFÜGBARKEIT & Rabatt PRÜFEN" at bounding box center [619, 197] width 109 height 9
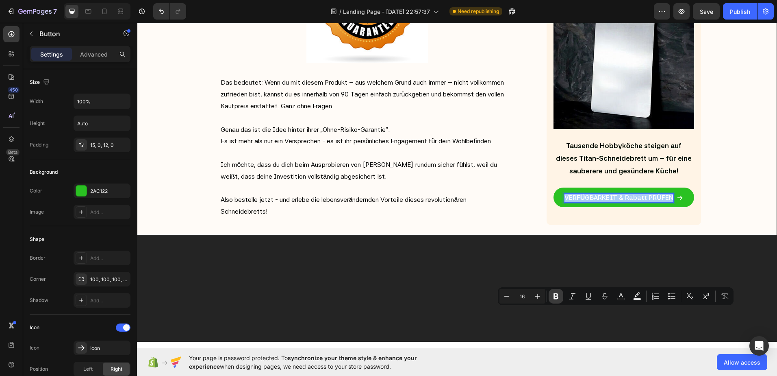
click at [551, 294] on button "Bold" at bounding box center [556, 296] width 15 height 15
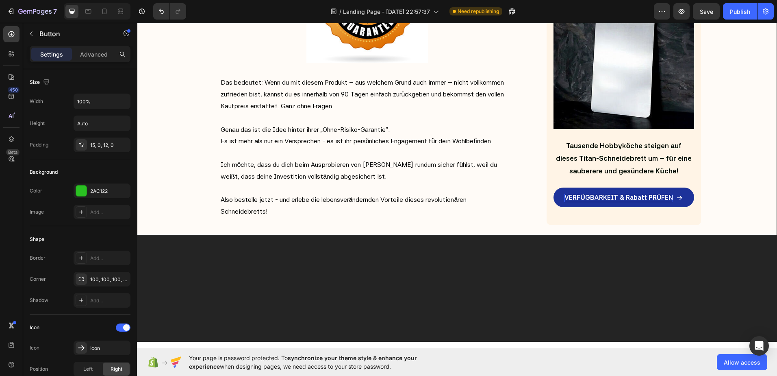
click at [611, 201] on strong "VERFÜGBARKEIT & Rabatt PRÜFEN" at bounding box center [619, 197] width 109 height 8
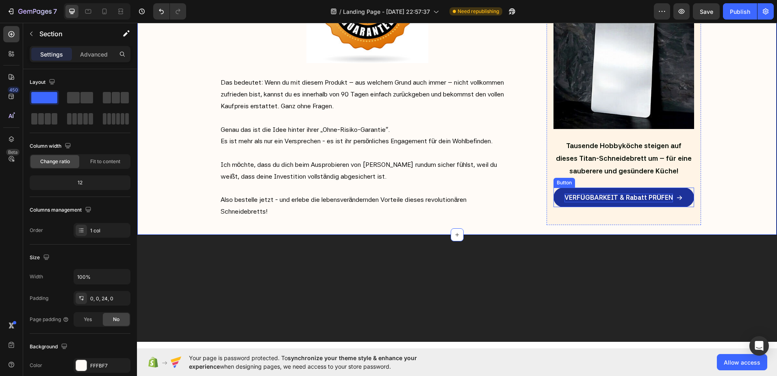
click at [627, 201] on strong "VERFÜGBARKEIT & Rabatt PRÜFEN" at bounding box center [619, 197] width 109 height 8
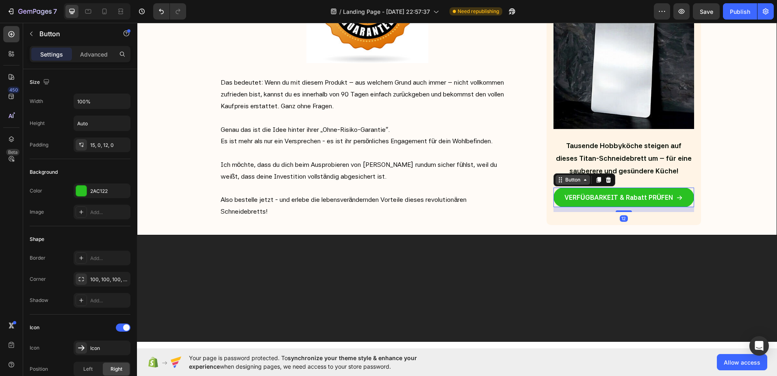
click at [583, 183] on icon at bounding box center [585, 179] width 7 height 7
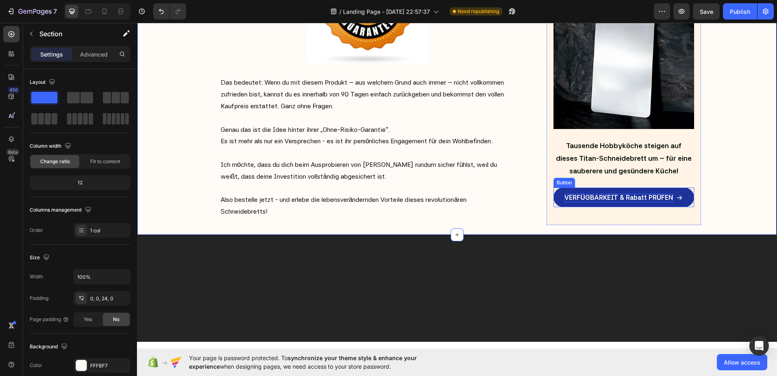
click at [606, 201] on strong "VERFÜGBARKEIT & Rabatt PRÜFEN" at bounding box center [619, 197] width 109 height 8
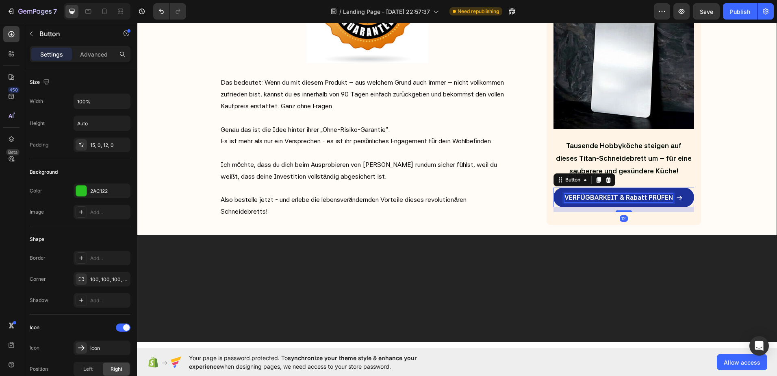
click at [606, 201] on strong "VERFÜGBARKEIT & Rabatt PRÜFEN" at bounding box center [619, 197] width 109 height 8
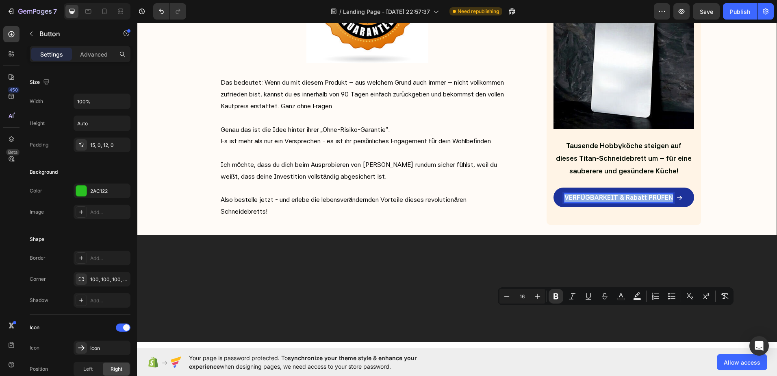
click at [638, 201] on strong "VERFÜGBARKEIT & Rabatt PRÜFEN" at bounding box center [619, 197] width 109 height 8
drag, startPoint x: 642, startPoint y: 312, endPoint x: 628, endPoint y: 312, distance: 13.8
click at [628, 201] on strong "VERFÜGBARKEIT & Rabatt PRÜFEN" at bounding box center [619, 197] width 109 height 8
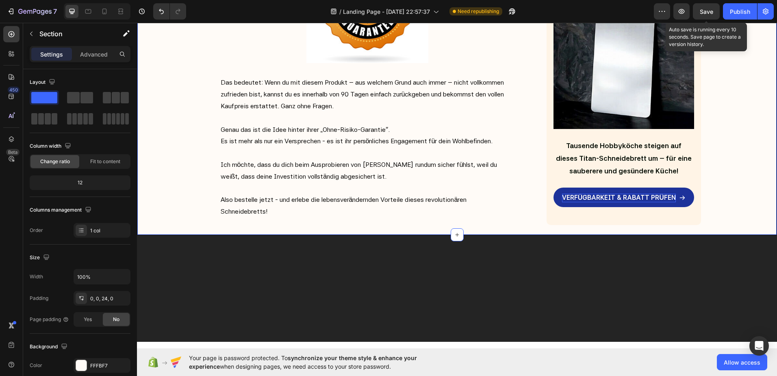
click at [704, 13] on span "Save" at bounding box center [706, 11] width 13 height 7
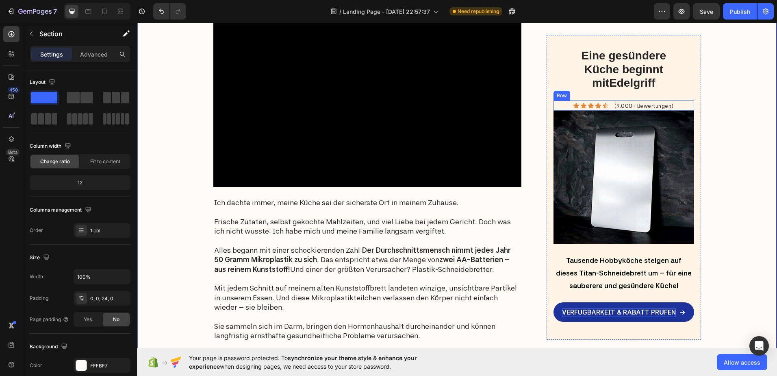
scroll to position [284, 0]
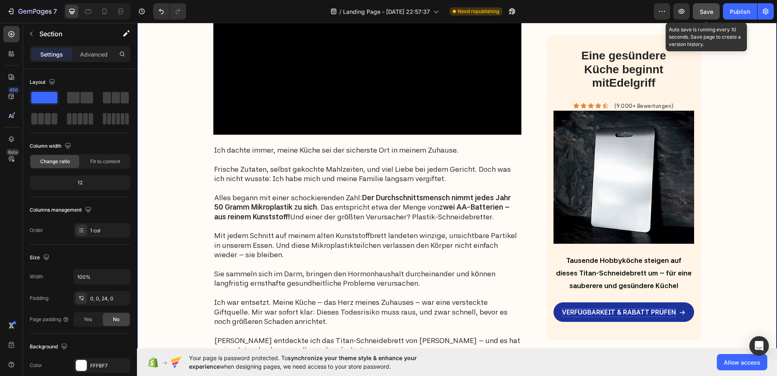
click at [707, 16] on button "Save" at bounding box center [706, 11] width 27 height 16
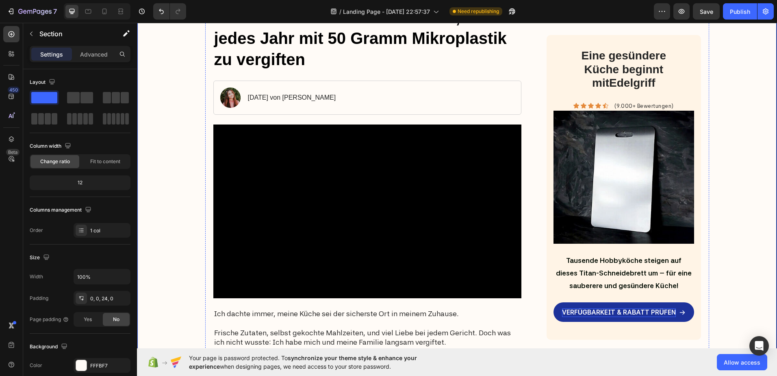
scroll to position [0, 0]
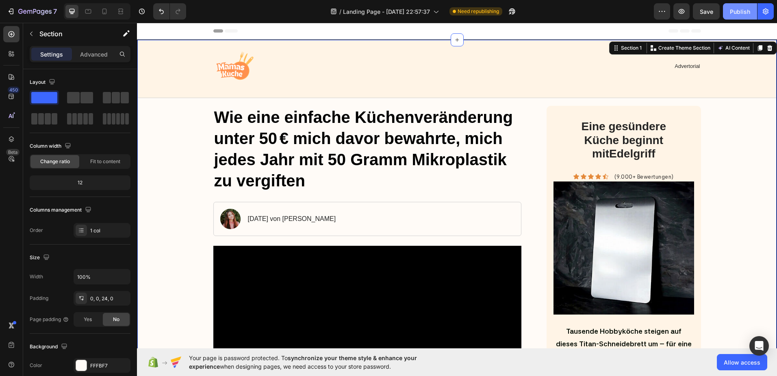
click at [745, 14] on div "Publish" at bounding box center [740, 11] width 20 height 9
click at [511, 13] on icon "button" at bounding box center [512, 11] width 8 height 8
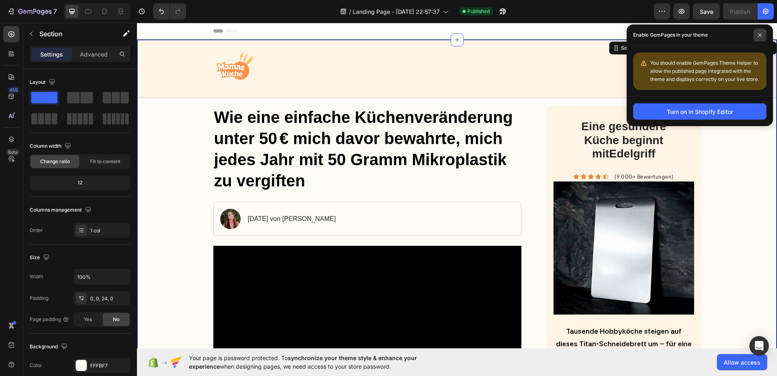
click at [759, 35] on icon at bounding box center [760, 35] width 4 height 4
